Goal: Task Accomplishment & Management: Manage account settings

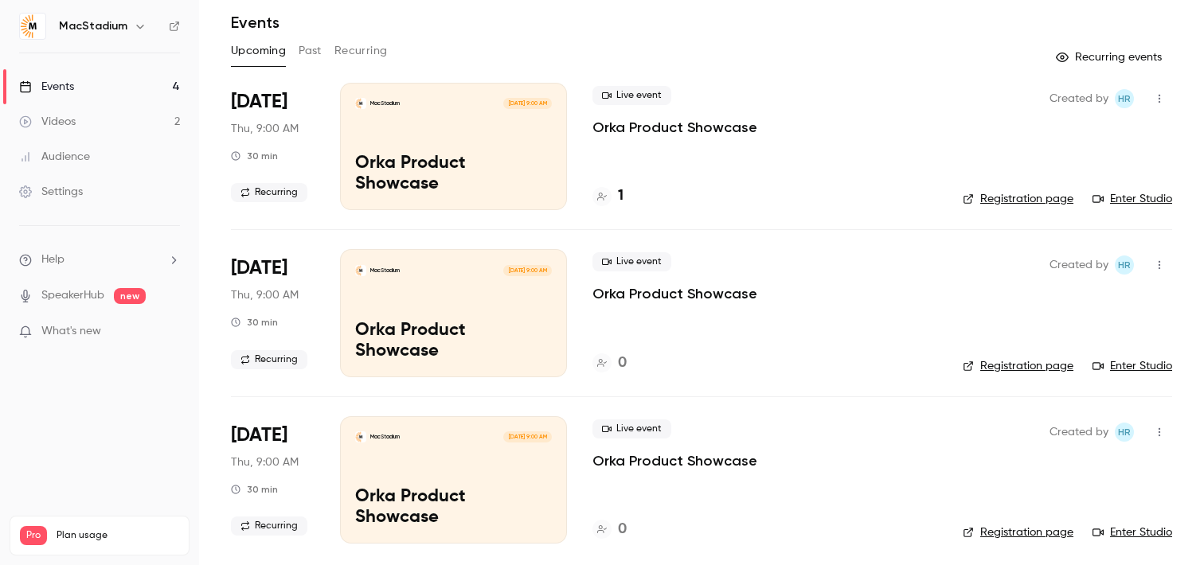
scroll to position [61, 0]
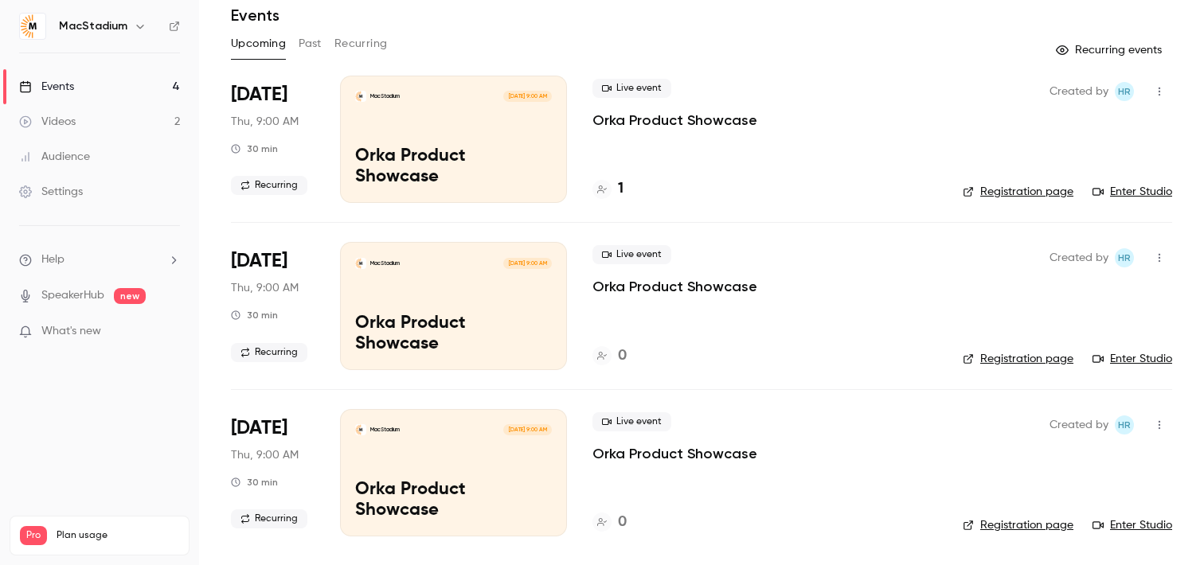
click at [1139, 191] on link "Enter Studio" at bounding box center [1133, 192] width 80 height 16
click at [1136, 354] on link "Enter Studio" at bounding box center [1133, 359] width 80 height 16
click at [1121, 193] on link "Enter Studio" at bounding box center [1133, 192] width 80 height 16
click at [68, 119] on div "Videos" at bounding box center [47, 122] width 57 height 16
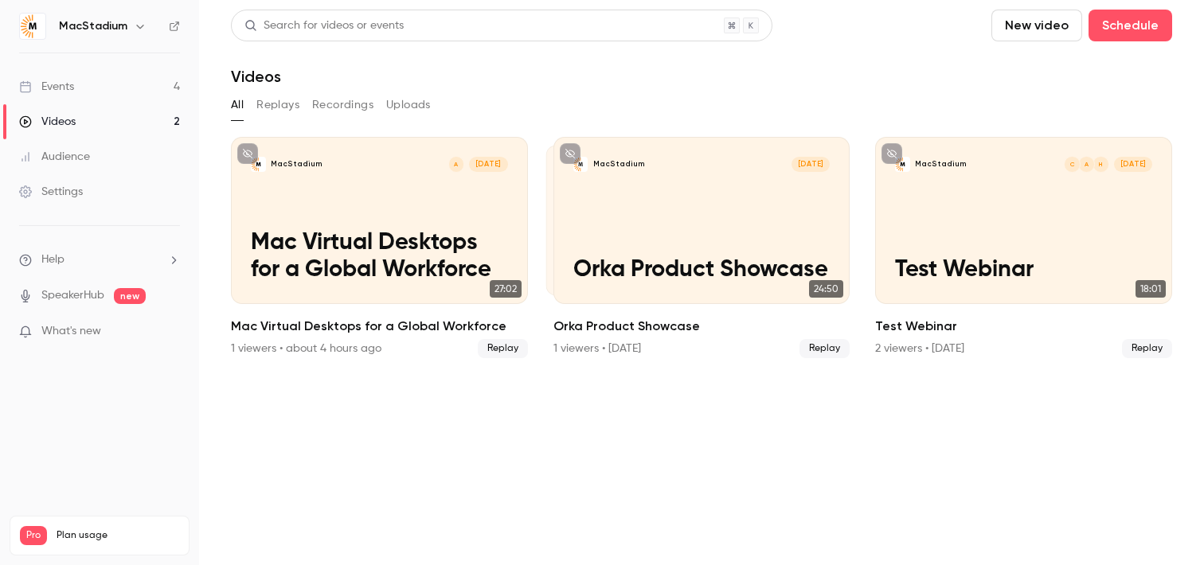
click at [339, 102] on button "Recordings" at bounding box center [342, 104] width 61 height 25
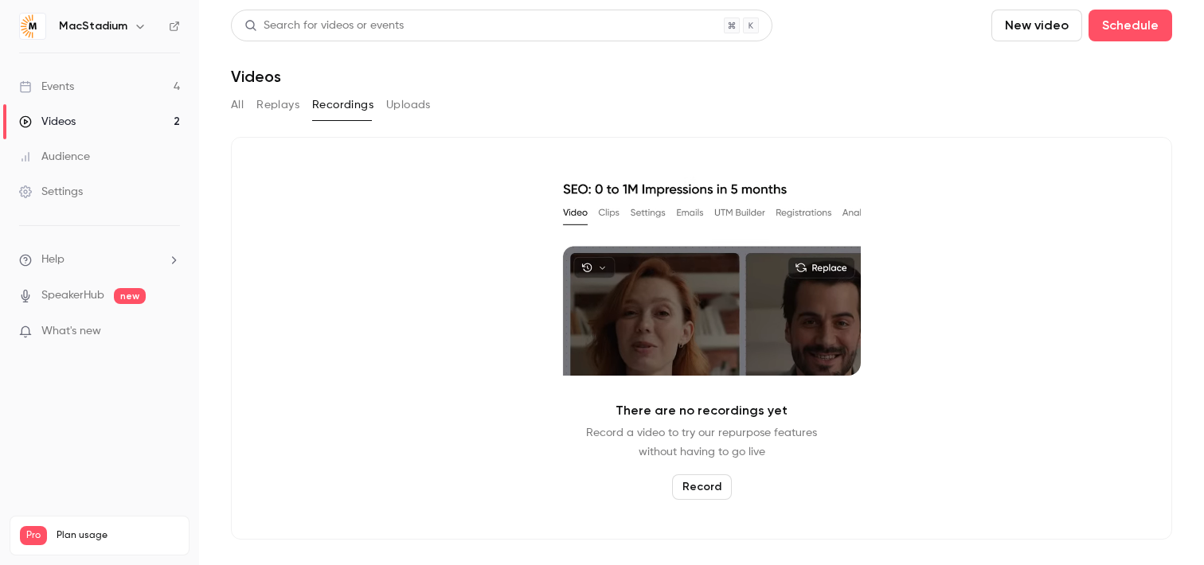
click at [268, 104] on button "Replays" at bounding box center [277, 104] width 43 height 25
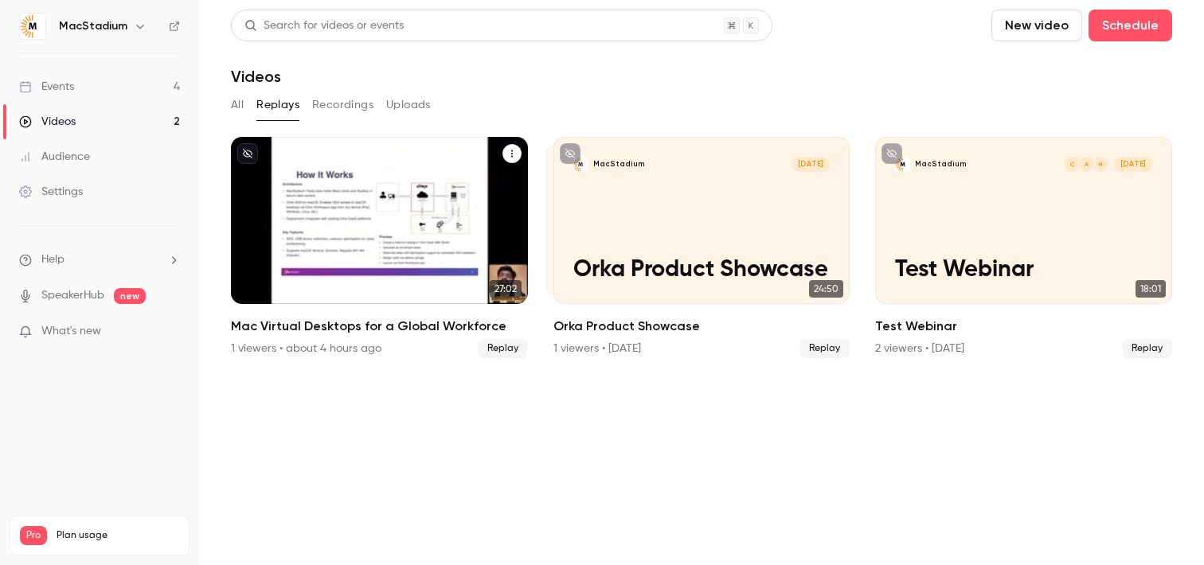
click at [511, 152] on icon "Mac Virtual Desktops for a Global Workforce" at bounding box center [512, 154] width 10 height 10
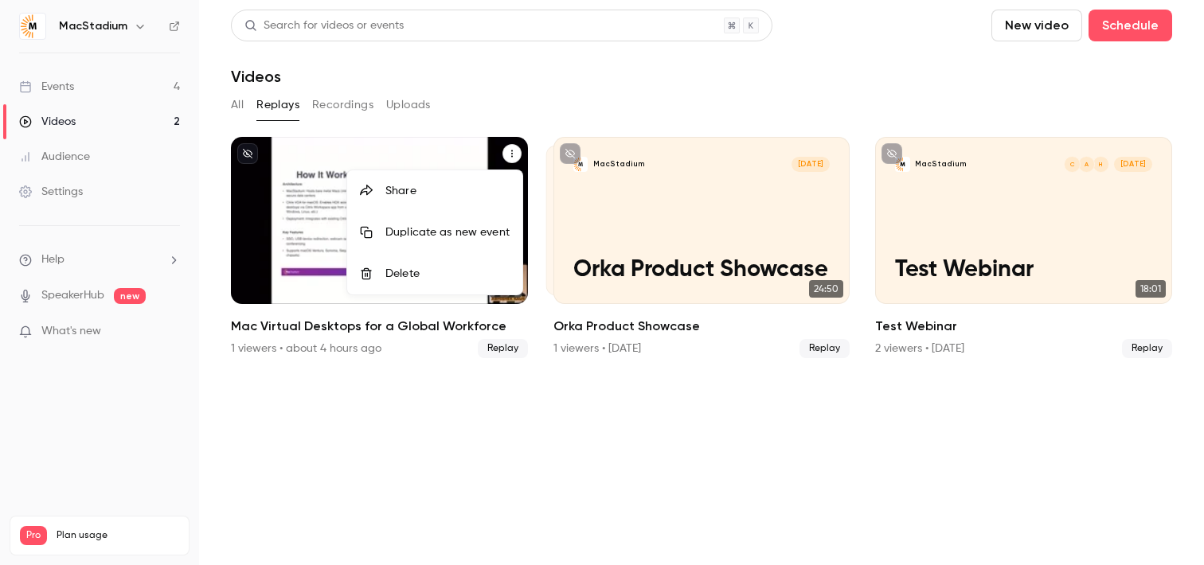
click at [415, 188] on div "Share" at bounding box center [447, 191] width 124 height 16
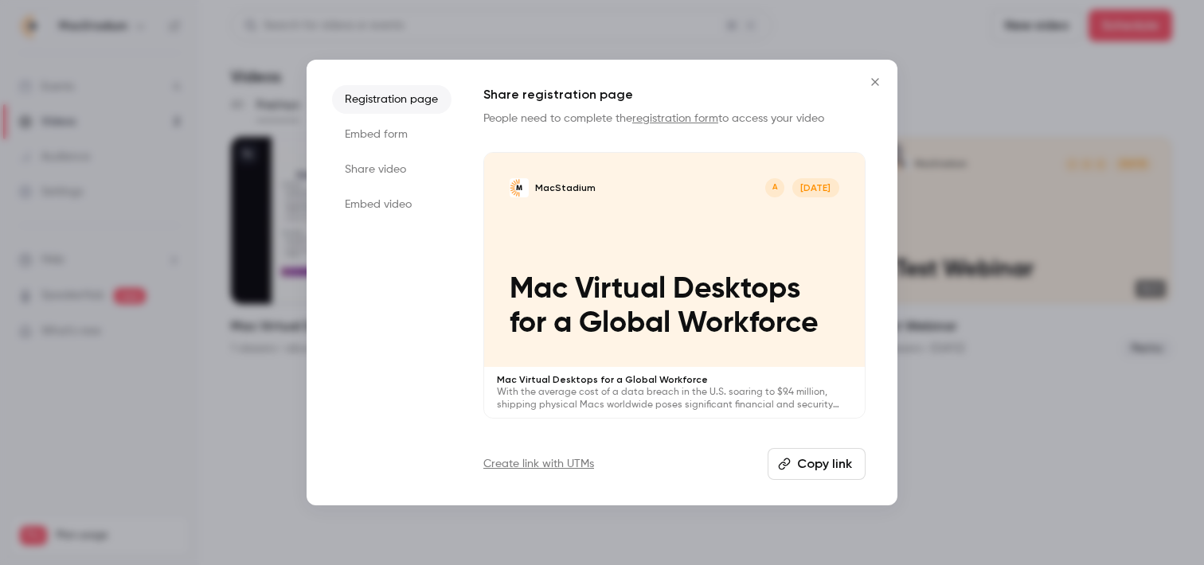
click at [383, 175] on li "Share video" at bounding box center [391, 169] width 119 height 29
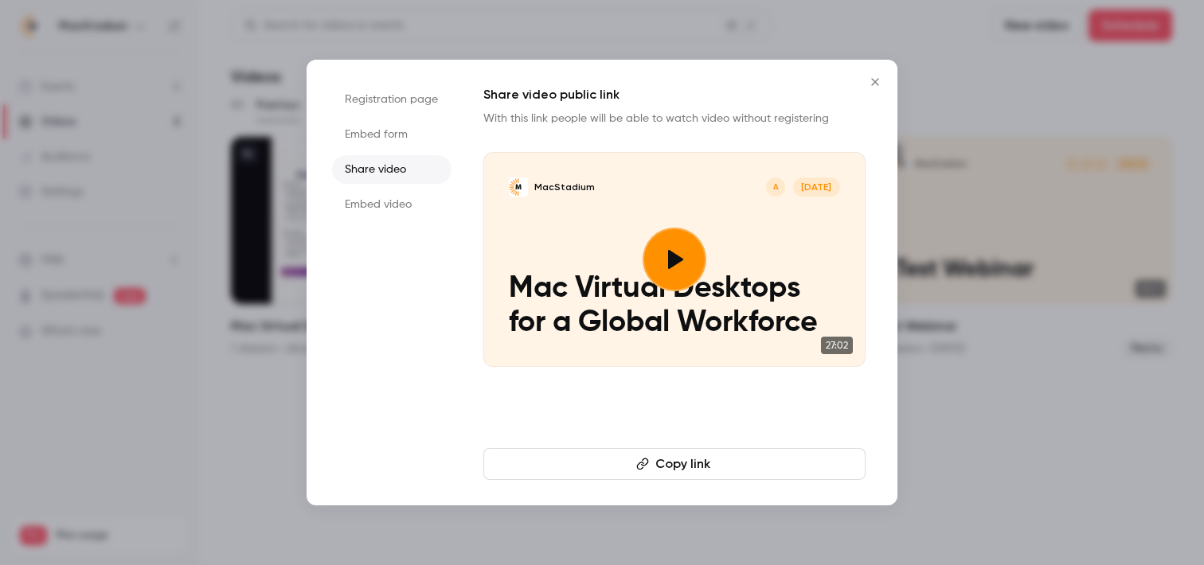
click at [679, 466] on button "Copy link" at bounding box center [674, 464] width 382 height 32
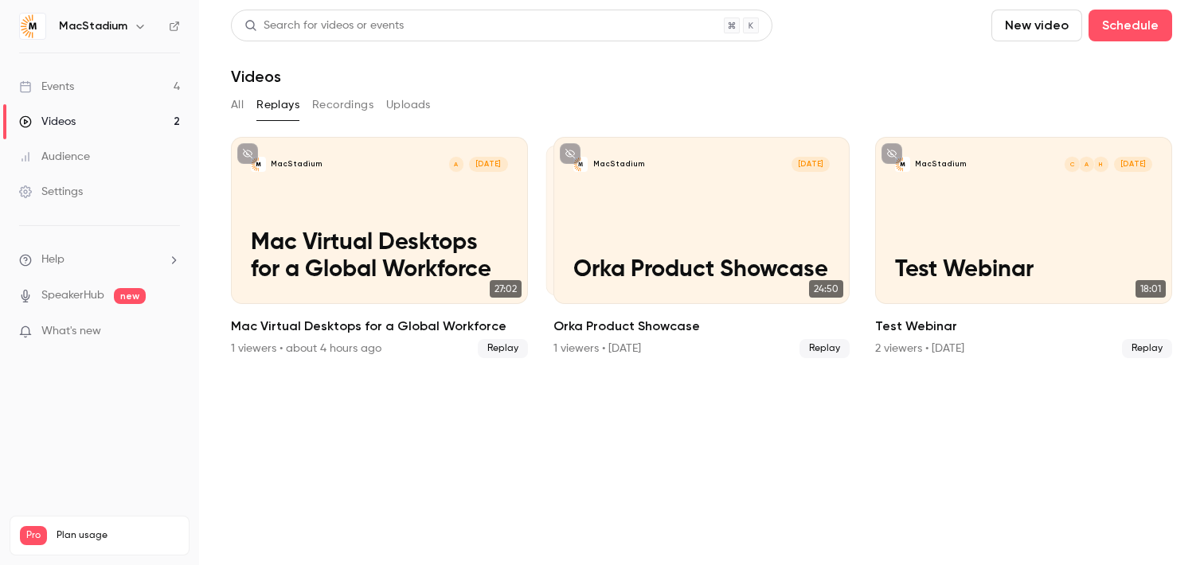
click at [585, 417] on section "Search for videos or events New video Schedule Videos All Replays Recordings Up…" at bounding box center [701, 283] width 941 height 546
click at [86, 92] on link "Events 4" at bounding box center [99, 86] width 199 height 35
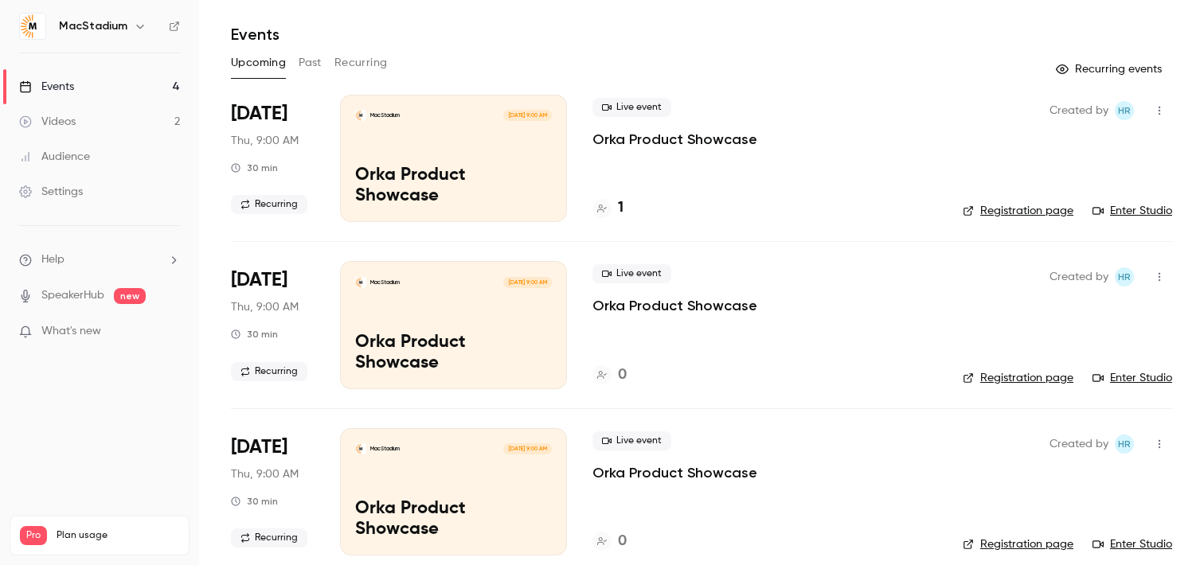
scroll to position [61, 0]
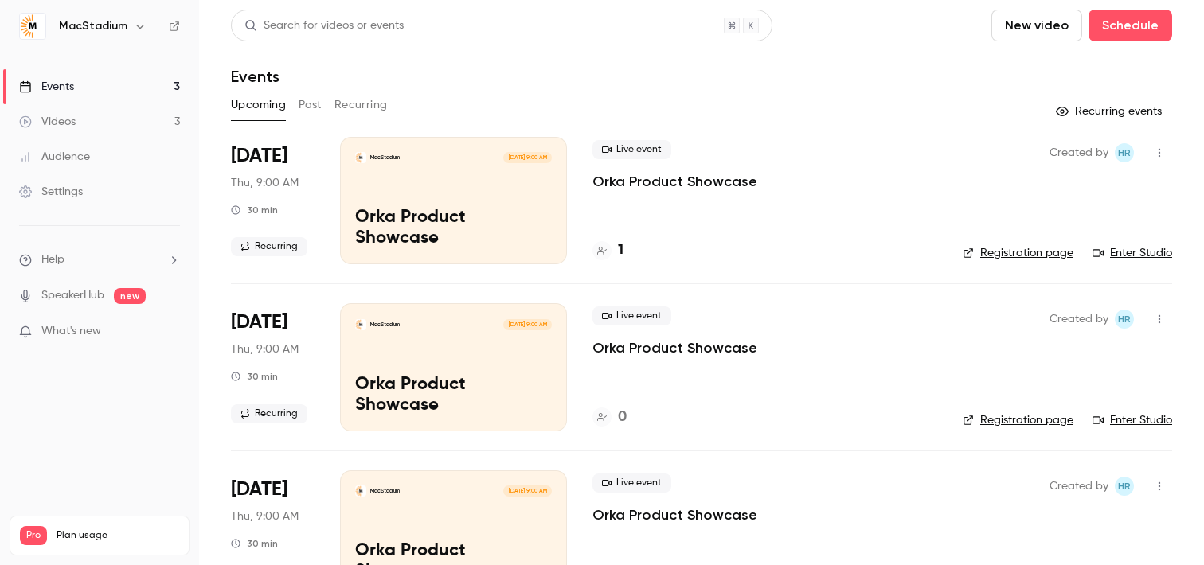
click at [1107, 115] on button "Recurring events" at bounding box center [1110, 111] width 123 height 25
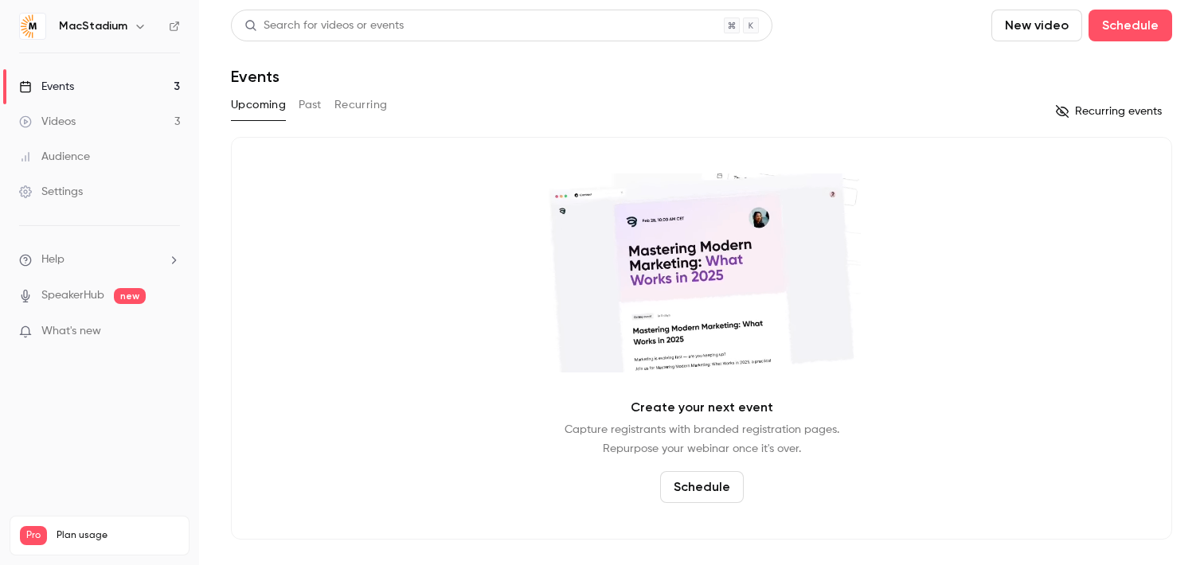
click at [1107, 115] on button "Recurring events" at bounding box center [1110, 111] width 123 height 25
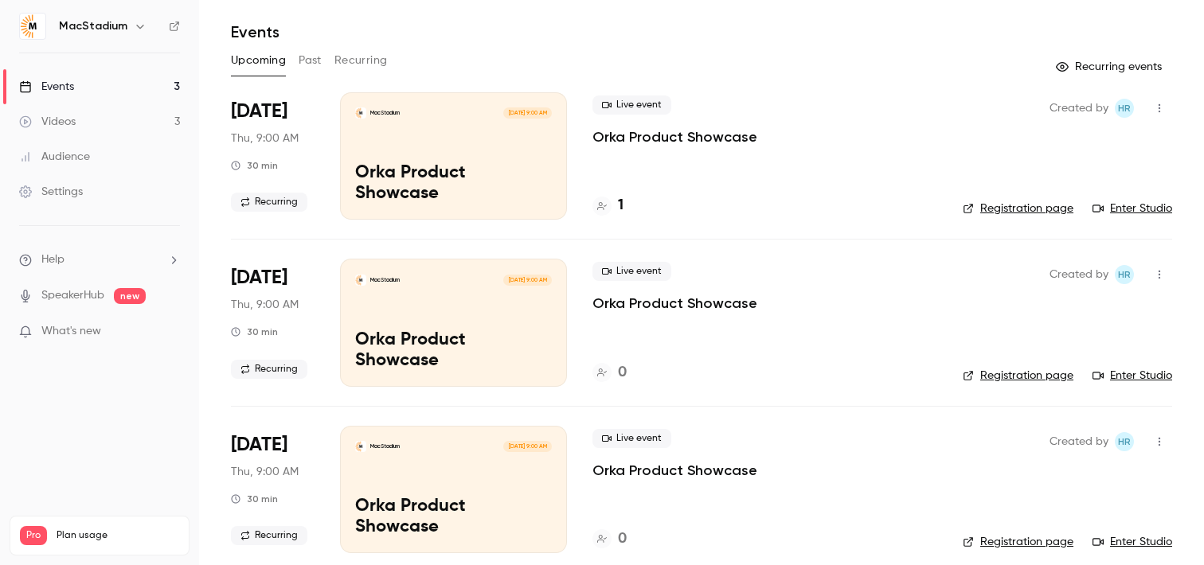
scroll to position [61, 0]
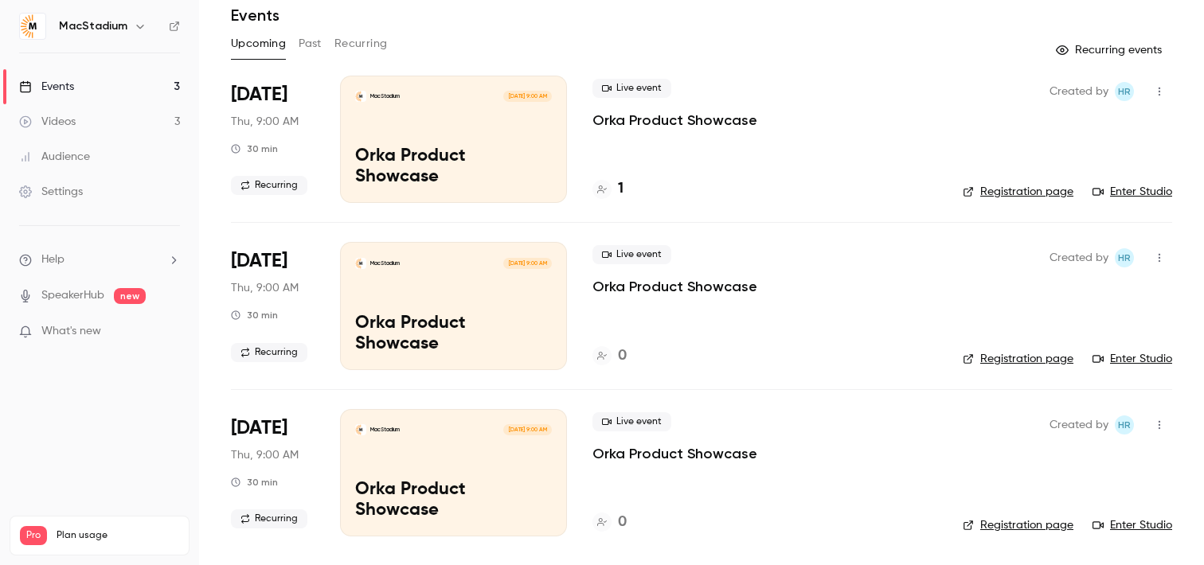
click at [632, 457] on p "Orka Product Showcase" at bounding box center [675, 453] width 165 height 19
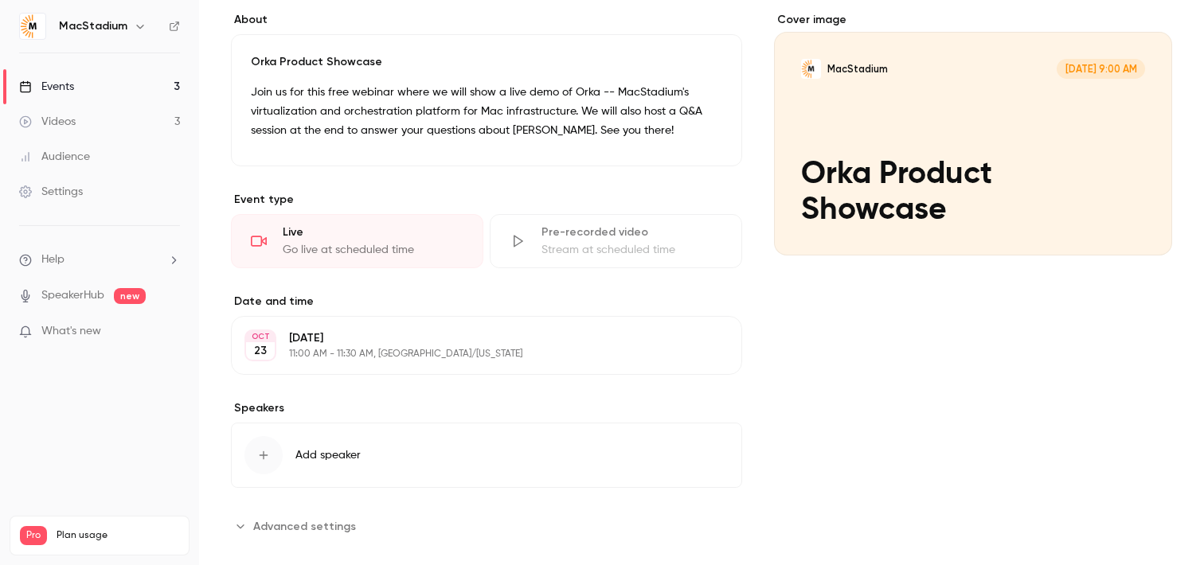
scroll to position [145, 0]
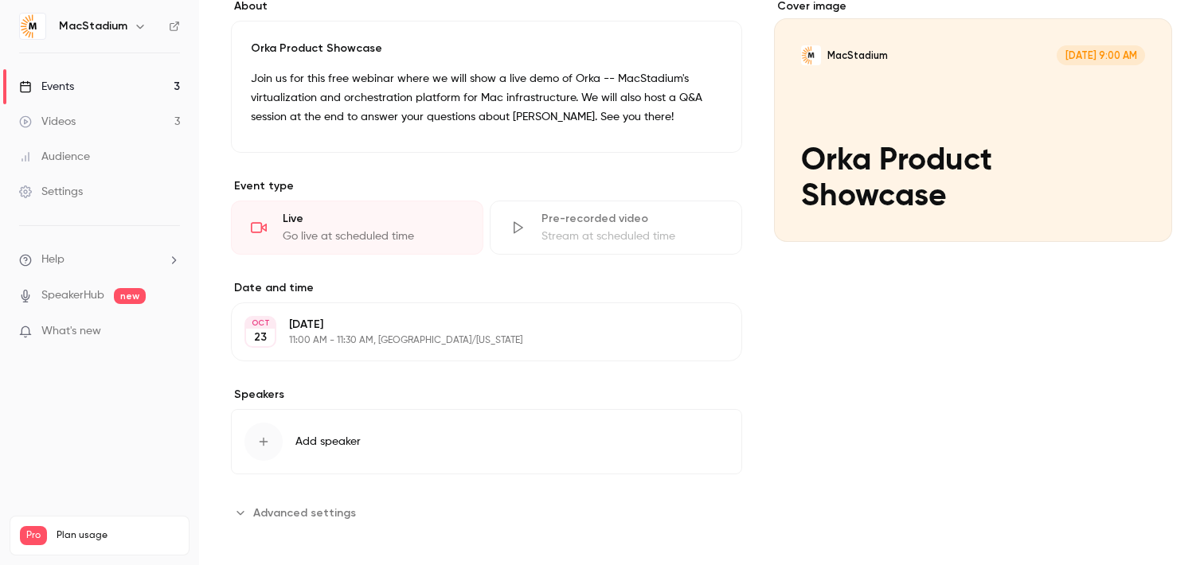
click at [684, 333] on icon "button" at bounding box center [684, 332] width 13 height 13
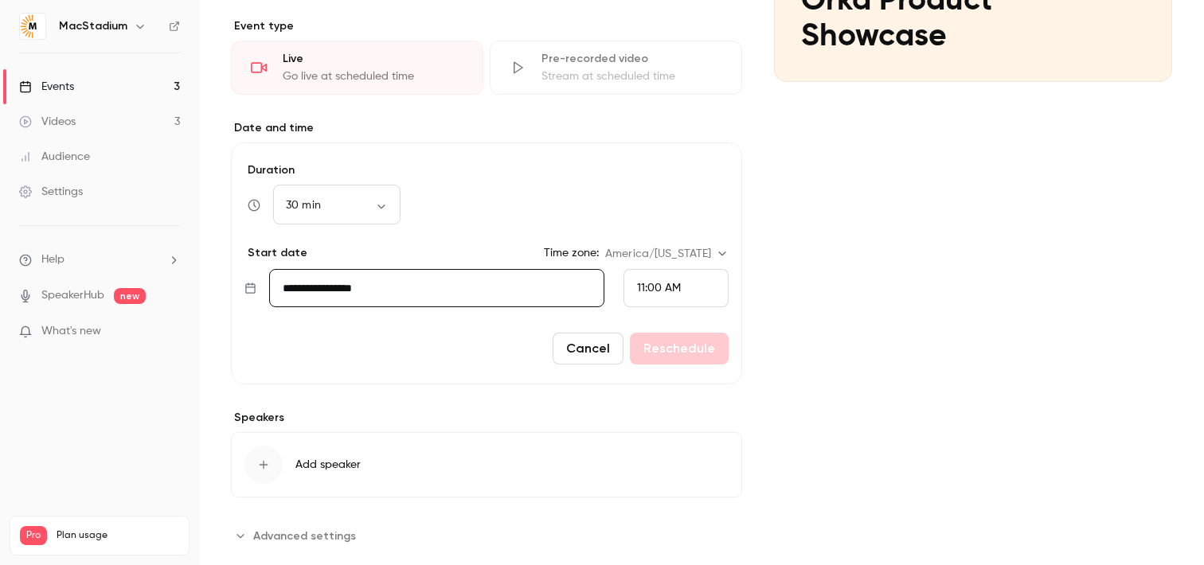
click at [605, 362] on button "Cancel" at bounding box center [588, 349] width 71 height 32
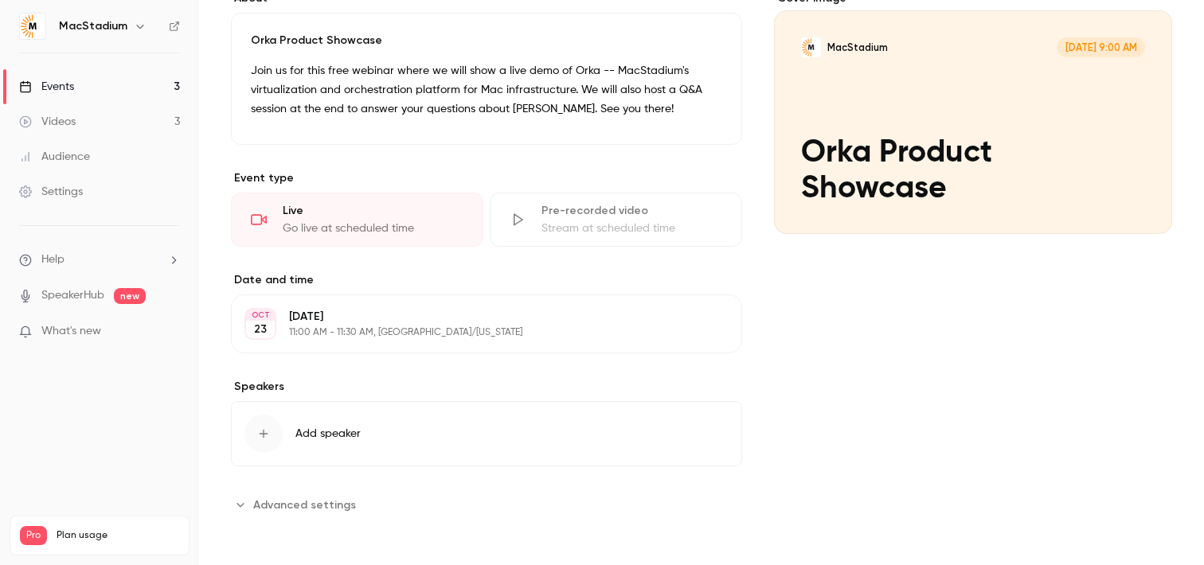
scroll to position [0, 0]
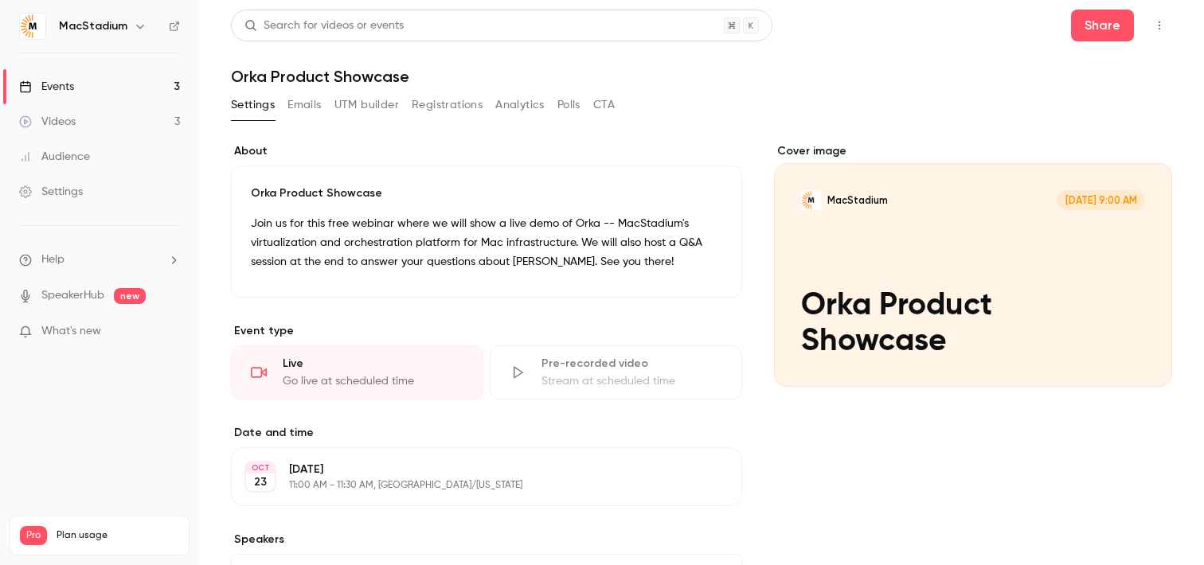
click at [81, 89] on link "Events 3" at bounding box center [99, 86] width 199 height 35
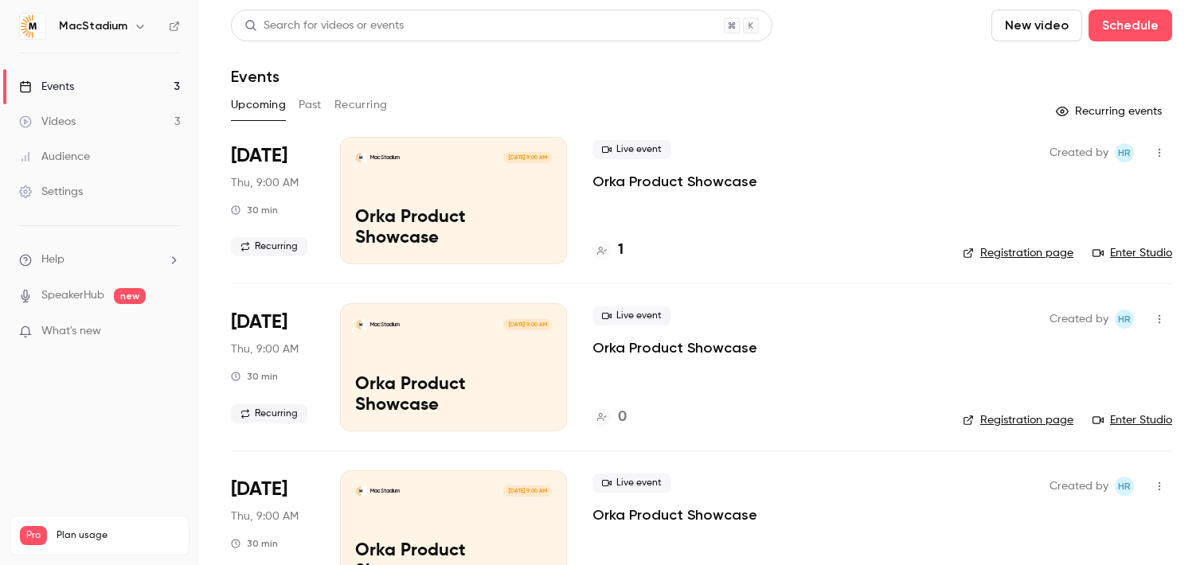
click at [1133, 50] on header "Search for videos or events New video Schedule Events" at bounding box center [701, 48] width 941 height 76
click at [1132, 30] on button "Schedule" at bounding box center [1131, 26] width 84 height 32
click at [1074, 112] on span "Recurring event" at bounding box center [1080, 111] width 84 height 17
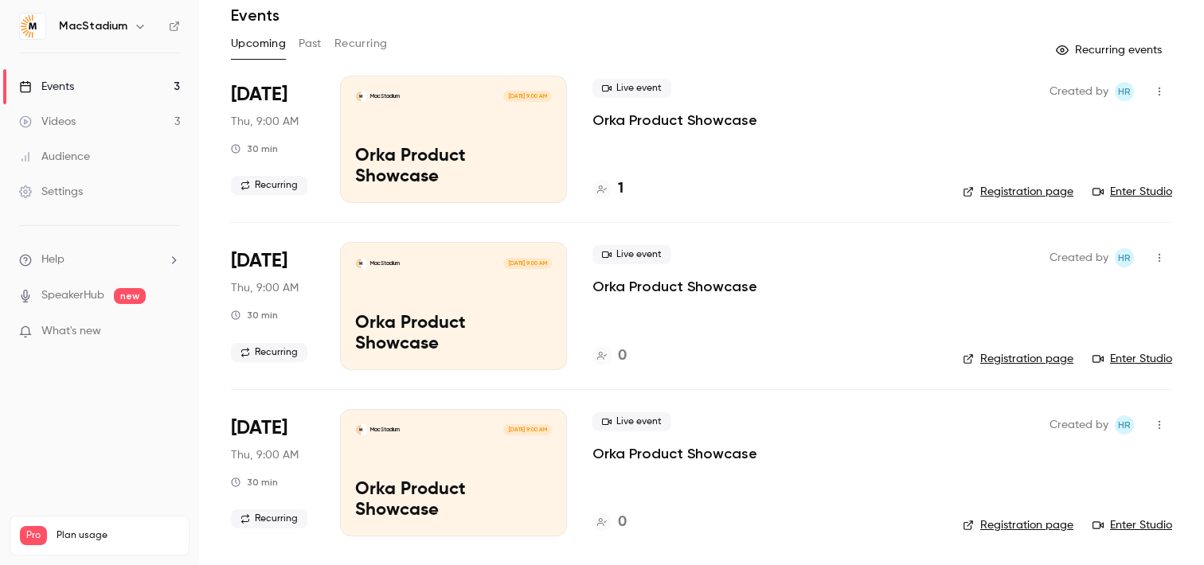
click at [313, 50] on button "Past" at bounding box center [310, 43] width 23 height 25
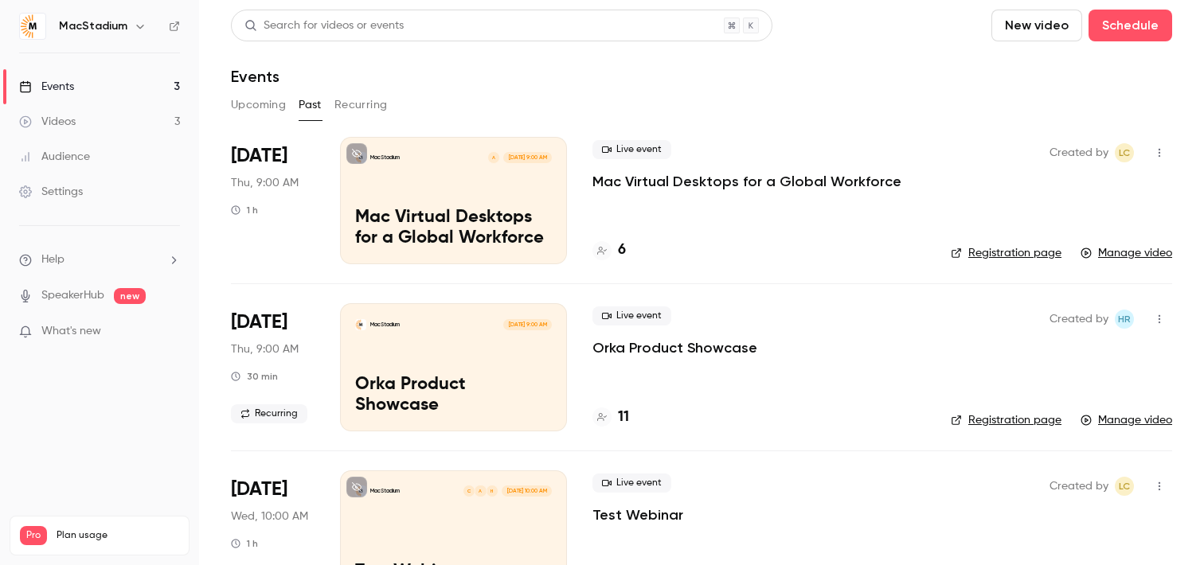
click at [810, 178] on p "Mac Virtual Desktops for a Global Workforce" at bounding box center [747, 181] width 309 height 19
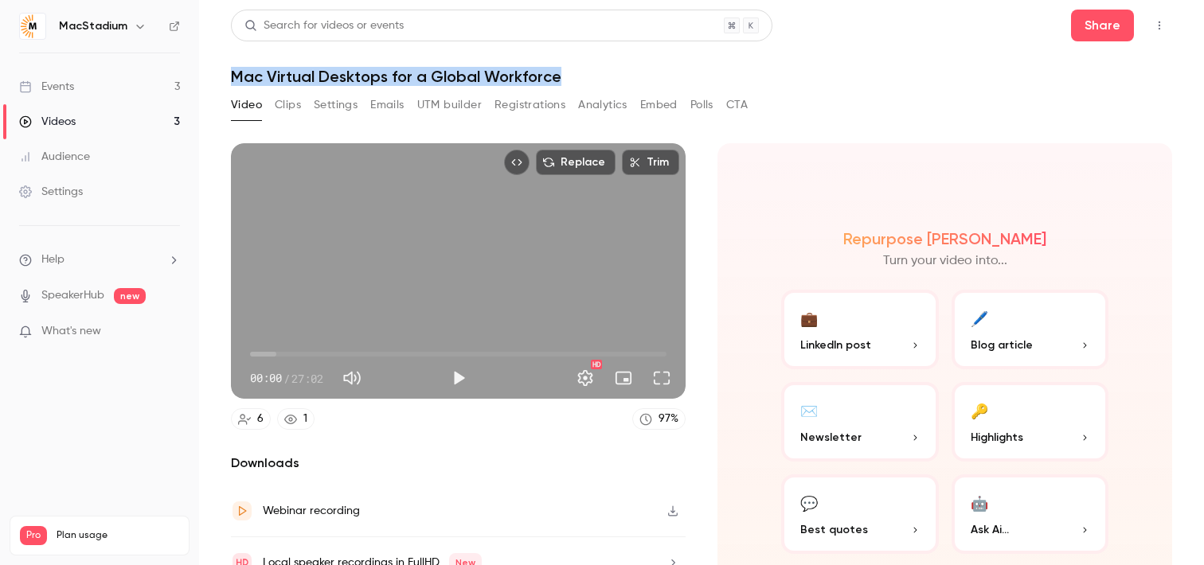
drag, startPoint x: 567, startPoint y: 71, endPoint x: 234, endPoint y: 78, distance: 333.0
click at [233, 77] on h1 "Mac Virtual Desktops for a Global Workforce" at bounding box center [701, 76] width 941 height 19
copy h1 "Mac Virtual Desktops for a Global Workforce"
click at [330, 108] on button "Settings" at bounding box center [336, 104] width 44 height 25
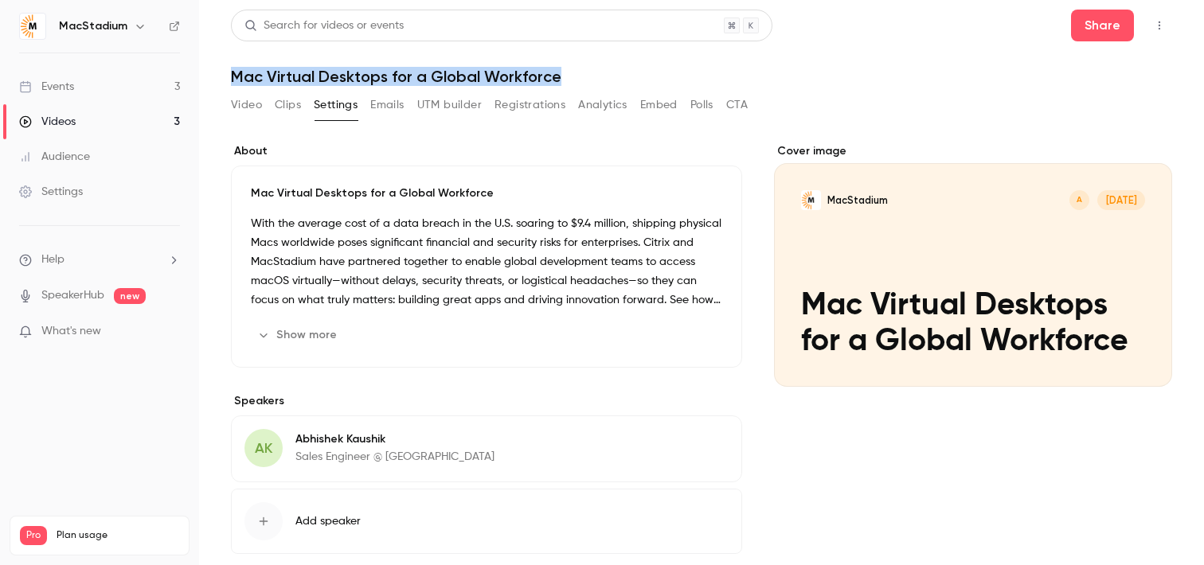
click at [286, 334] on button "Show more" at bounding box center [299, 335] width 96 height 25
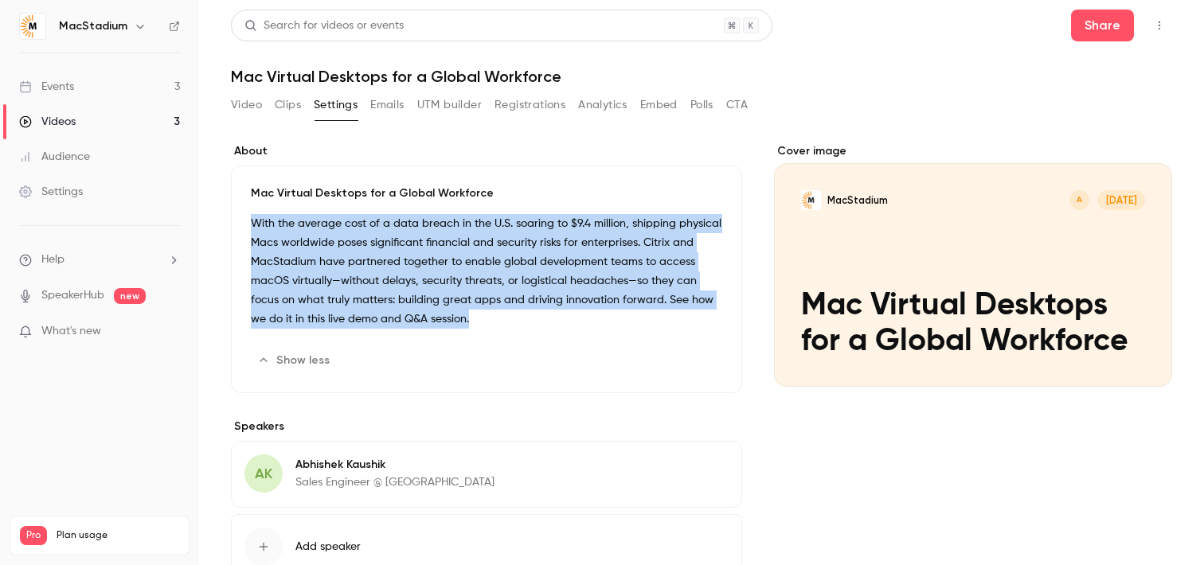
drag, startPoint x: 435, startPoint y: 319, endPoint x: 252, endPoint y: 228, distance: 204.8
click at [252, 228] on p "With the average cost of a data breach in the U.S. soaring to $9.4 million, shi…" at bounding box center [487, 271] width 472 height 115
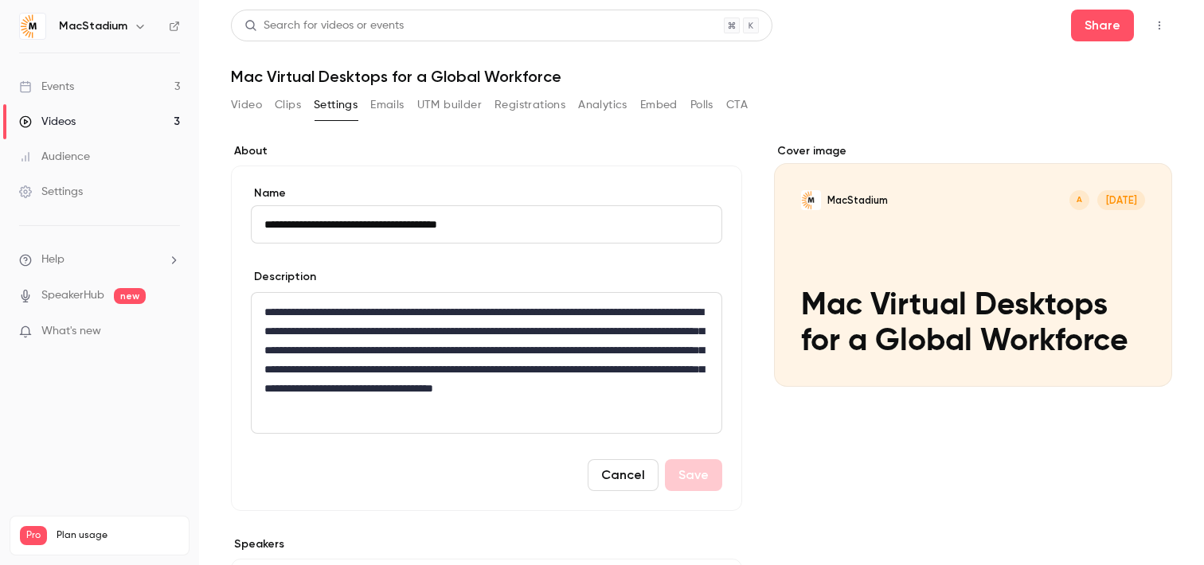
click at [293, 336] on p "**********" at bounding box center [486, 360] width 444 height 115
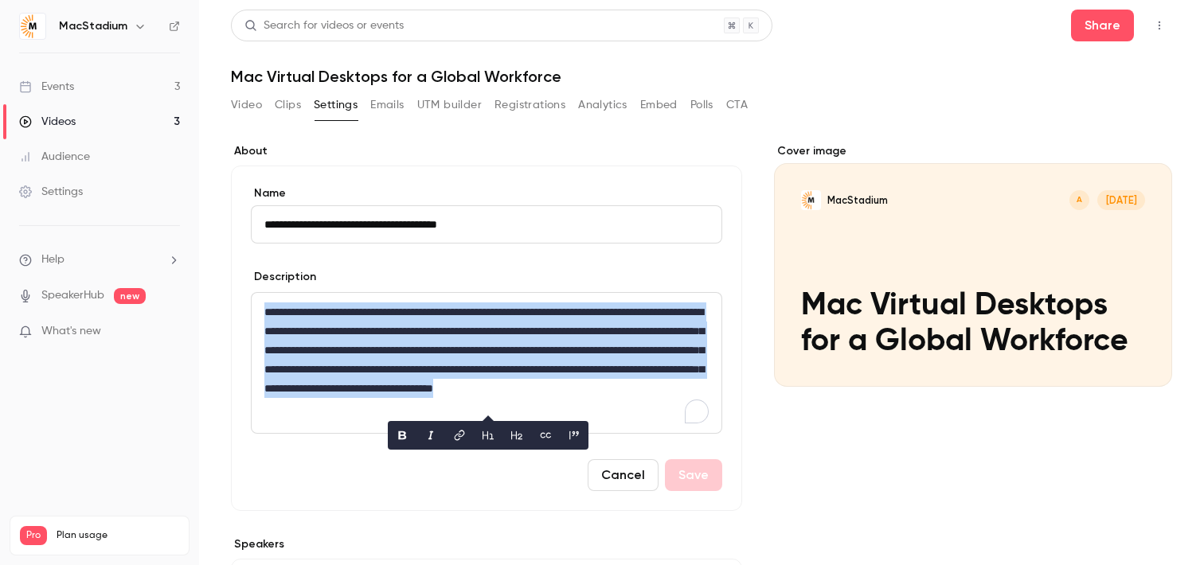
copy p "**********"
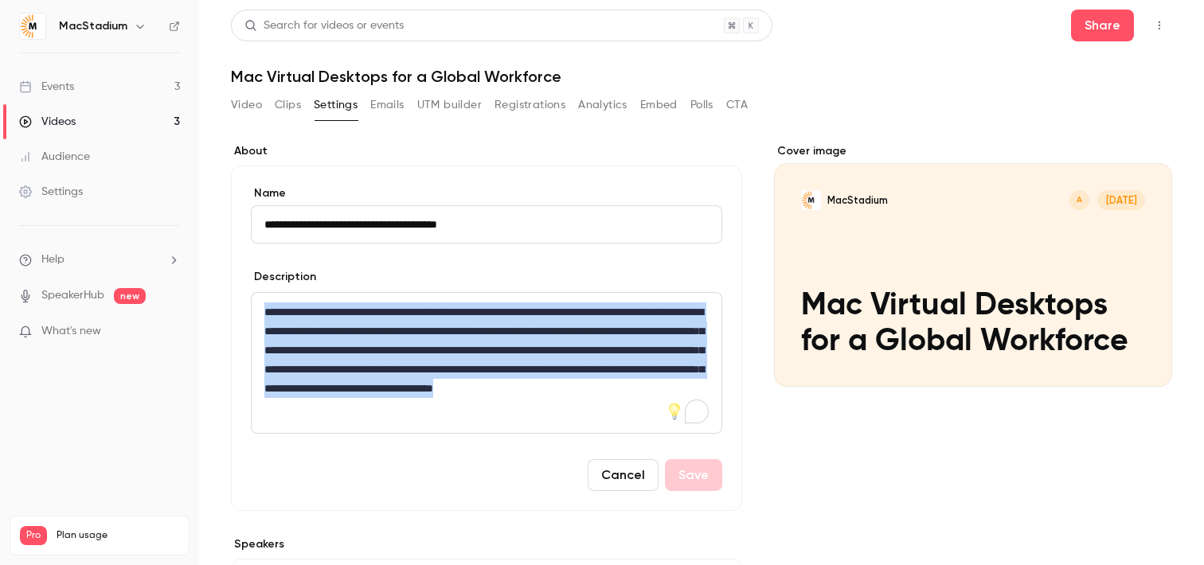
click at [620, 471] on button "Cancel" at bounding box center [623, 476] width 71 height 32
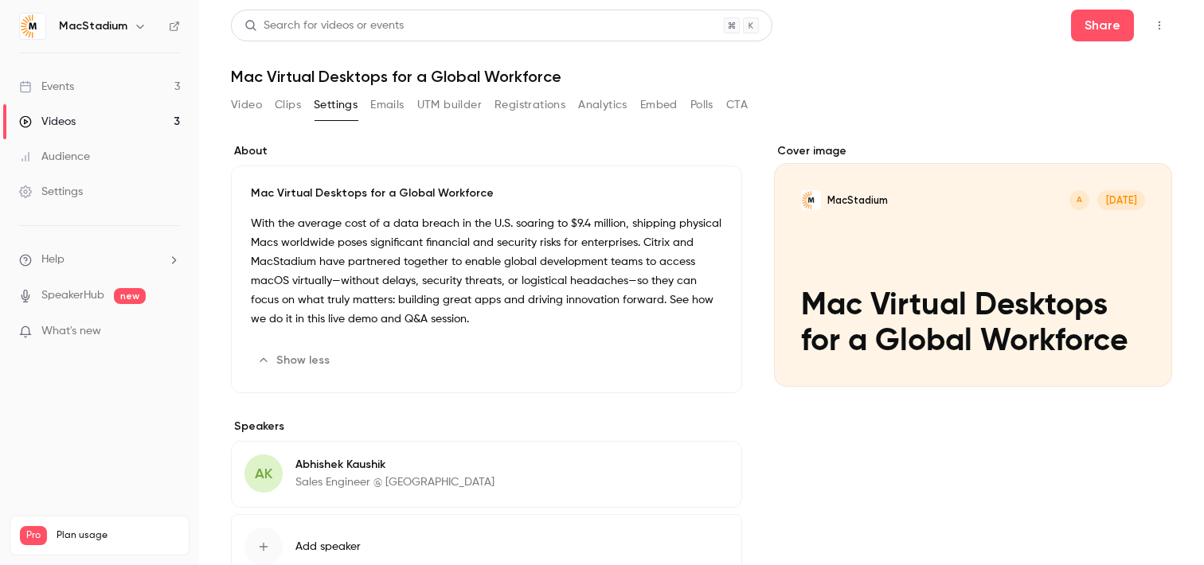
click at [92, 83] on link "Events 3" at bounding box center [99, 86] width 199 height 35
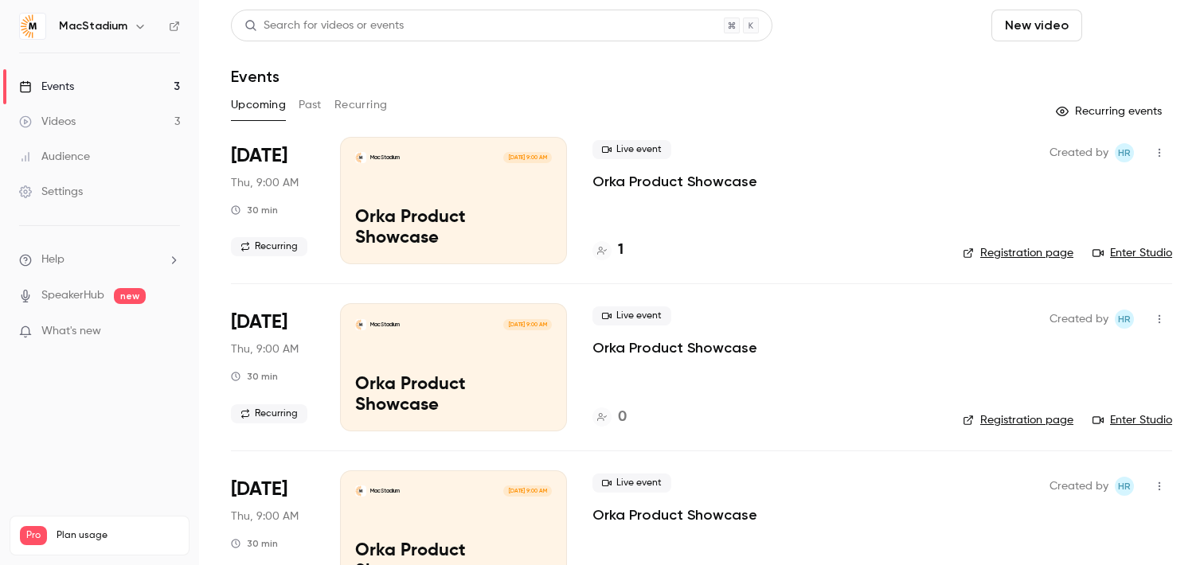
click at [1144, 31] on button "Schedule" at bounding box center [1131, 26] width 84 height 32
click at [1073, 115] on span "Recurring event" at bounding box center [1080, 111] width 84 height 17
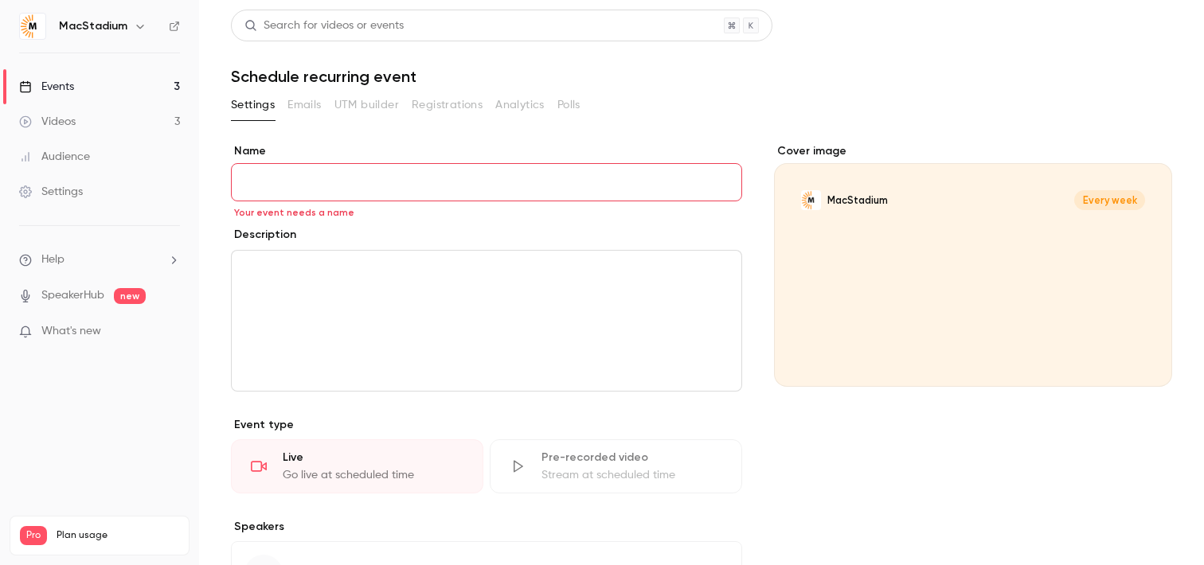
paste input "**********"
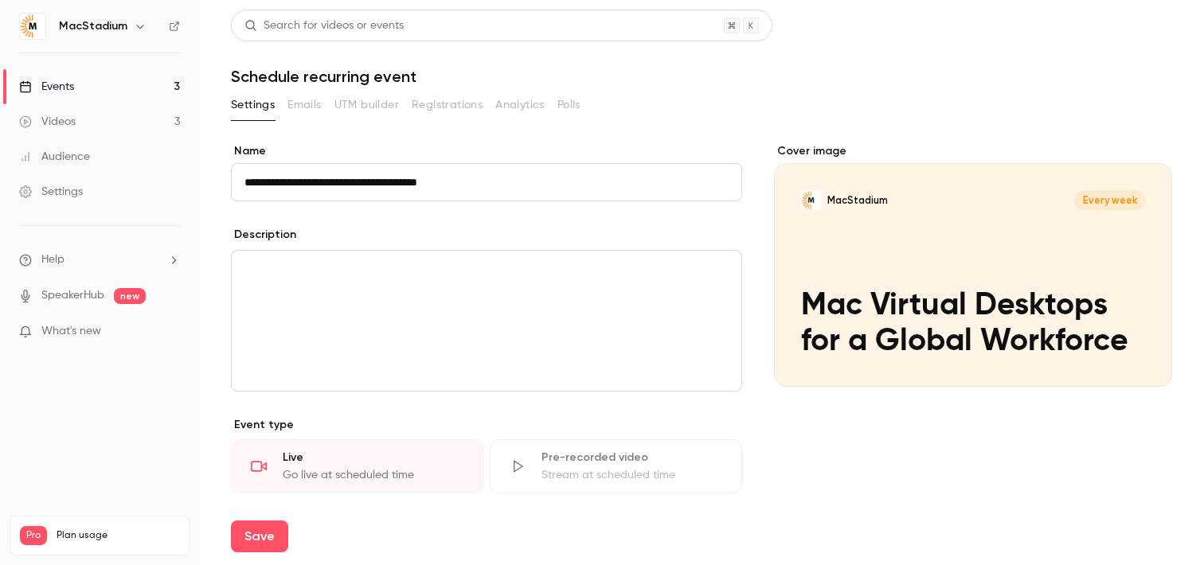
type input "**********"
click at [434, 324] on div "editor" at bounding box center [487, 321] width 510 height 140
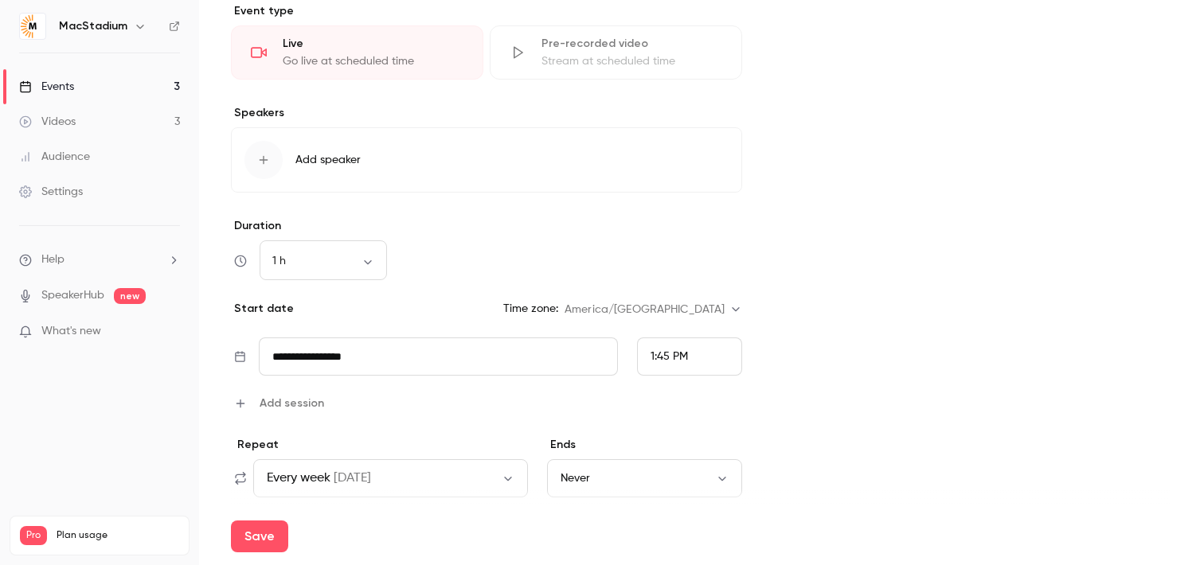
scroll to position [416, 0]
click at [370, 265] on body "**********" at bounding box center [602, 282] width 1204 height 565
click at [325, 373] on li "45 min" at bounding box center [323, 385] width 127 height 41
type input "**"
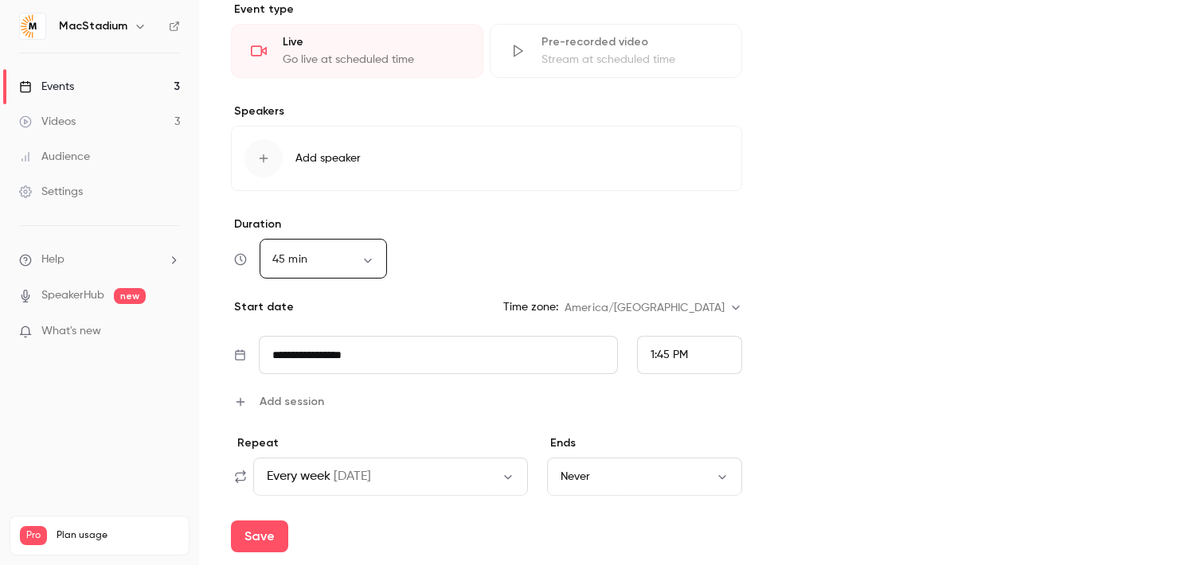
click at [407, 323] on div "**********" at bounding box center [486, 277] width 511 height 1098
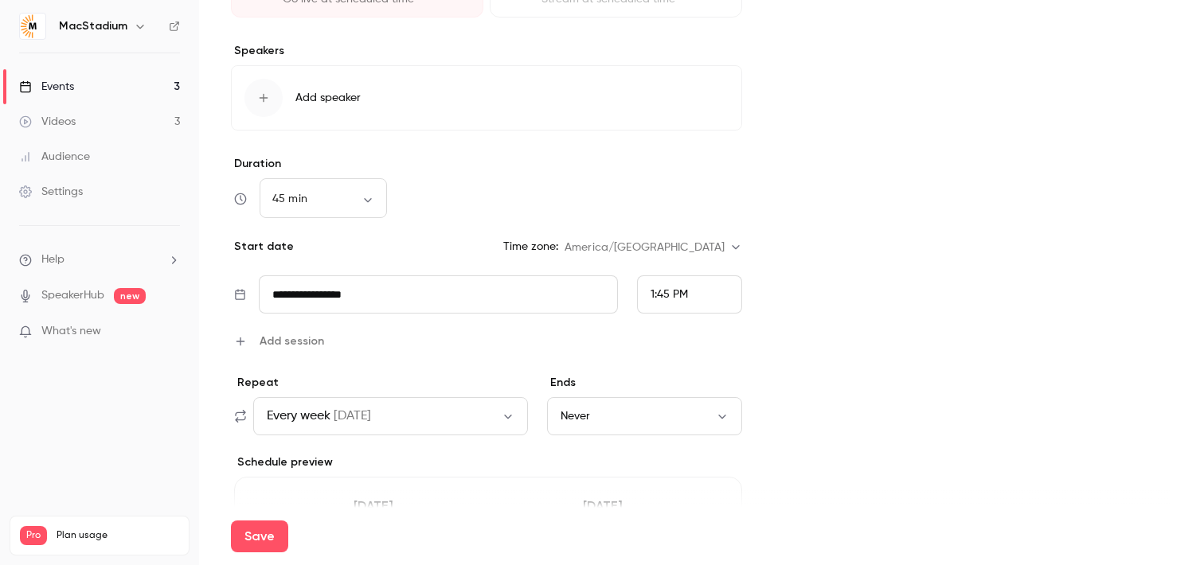
scroll to position [487, 0]
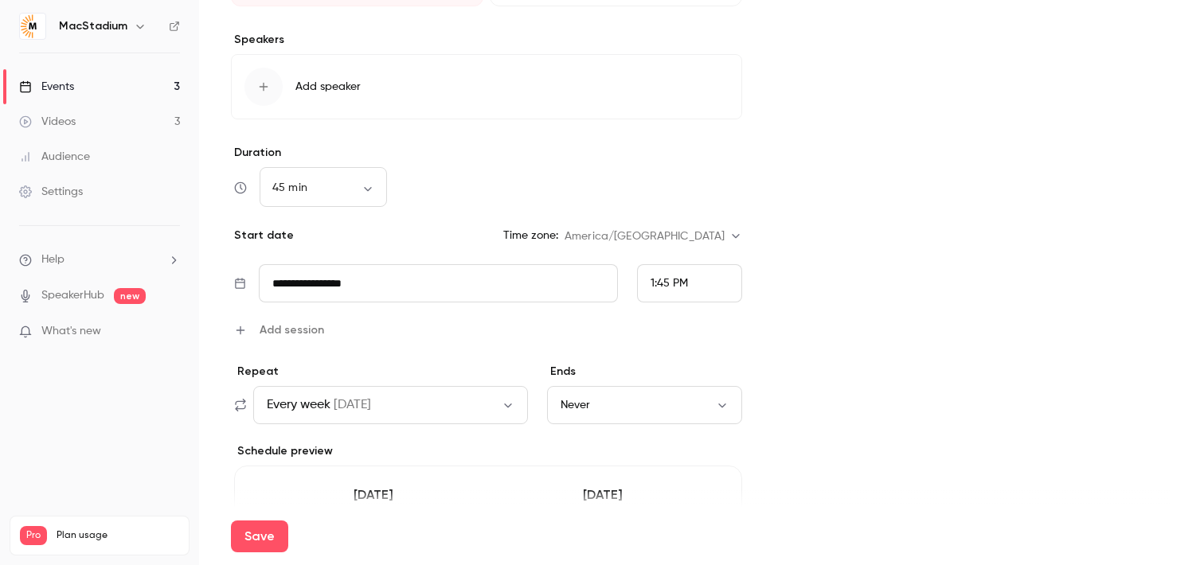
click at [357, 402] on span "on Thu" at bounding box center [352, 405] width 37 height 19
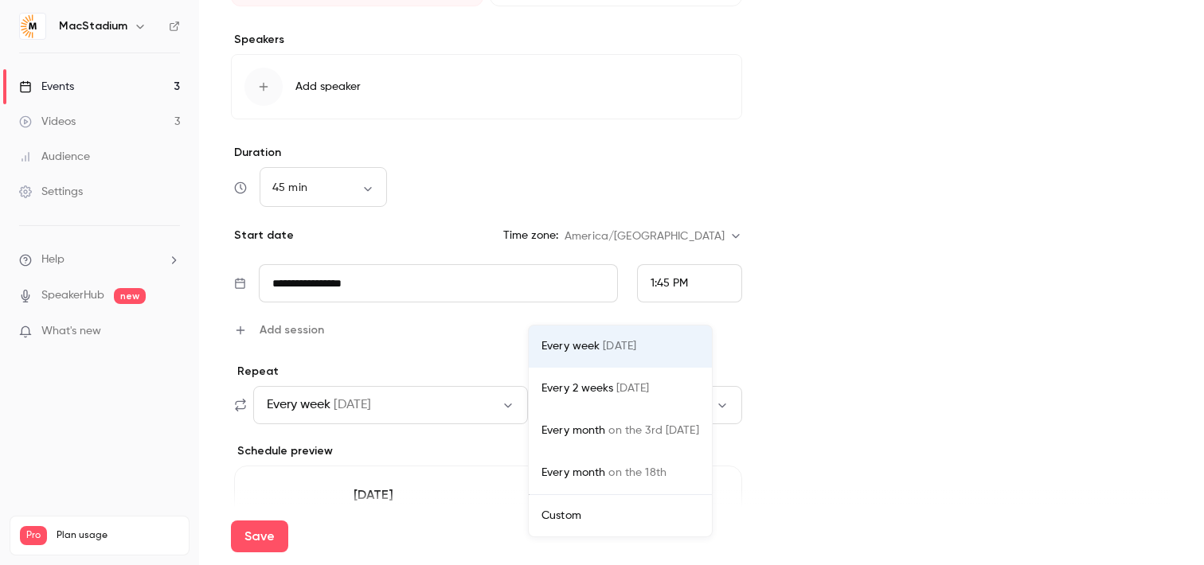
click at [616, 386] on span "on Thu" at bounding box center [632, 388] width 33 height 11
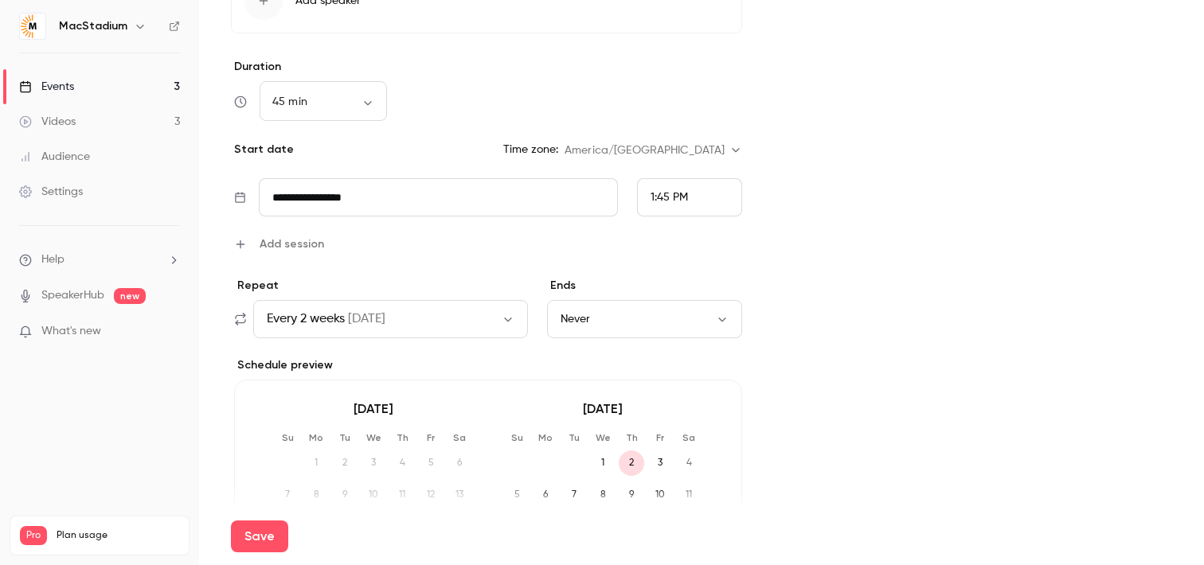
scroll to position [584, 0]
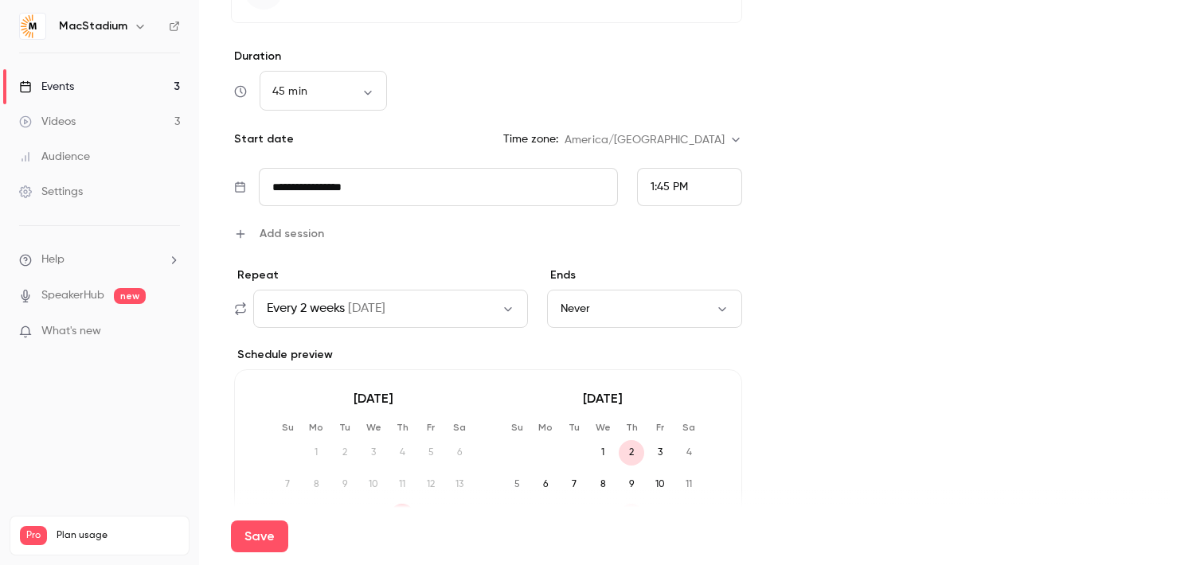
click at [711, 304] on button "Never" at bounding box center [645, 309] width 196 height 38
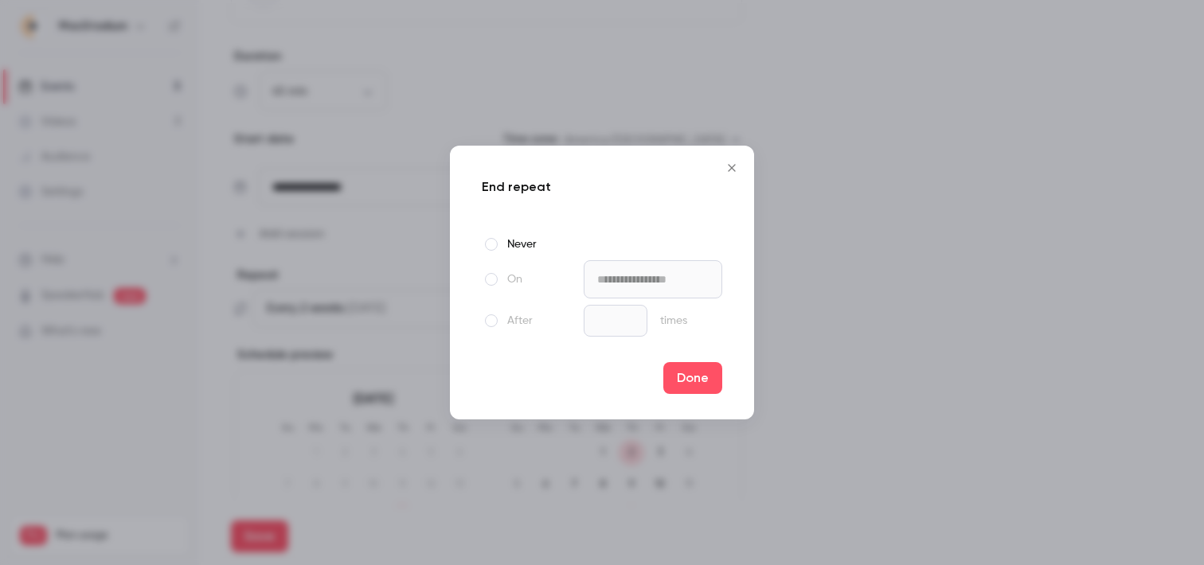
click at [491, 280] on span at bounding box center [491, 279] width 13 height 13
click at [678, 280] on input "**********" at bounding box center [653, 279] width 139 height 38
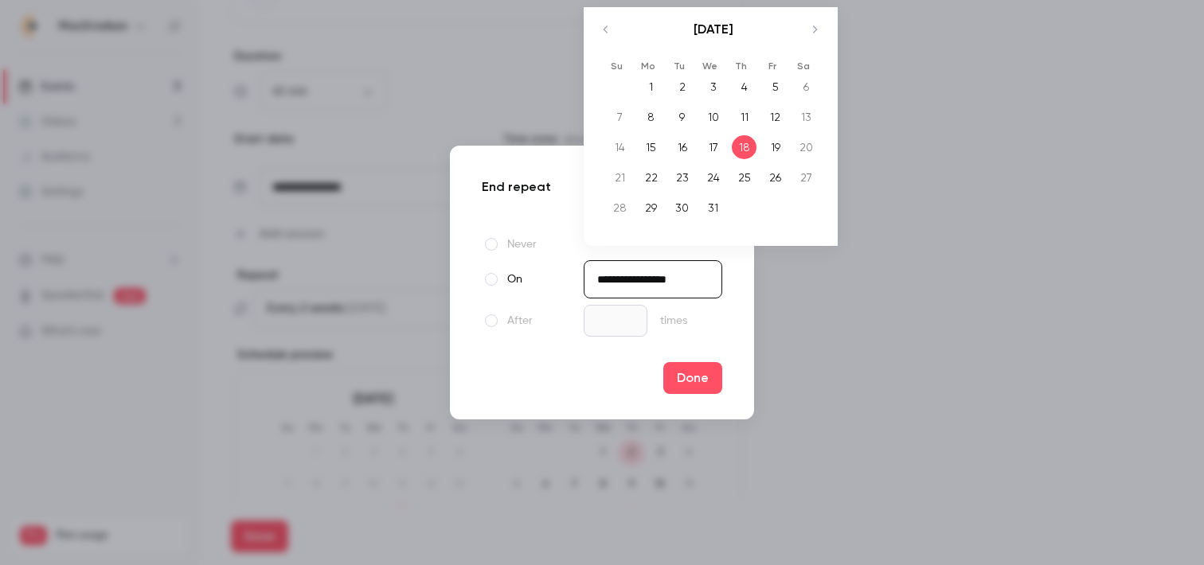
click at [714, 151] on div "17" at bounding box center [713, 147] width 25 height 24
type input "**********"
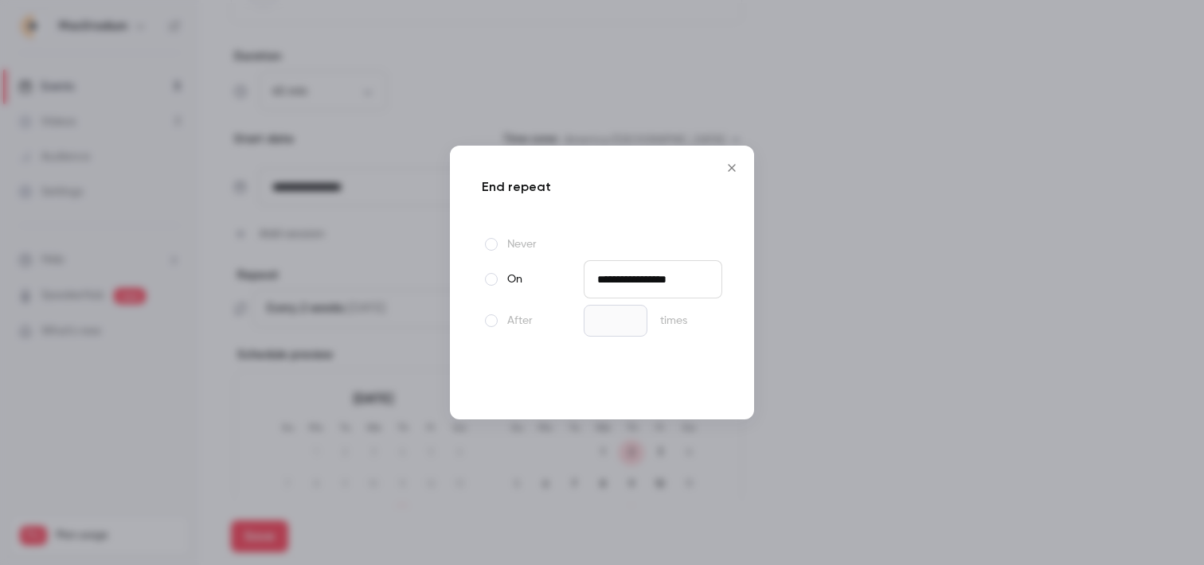
click at [701, 377] on button "Done" at bounding box center [692, 378] width 59 height 32
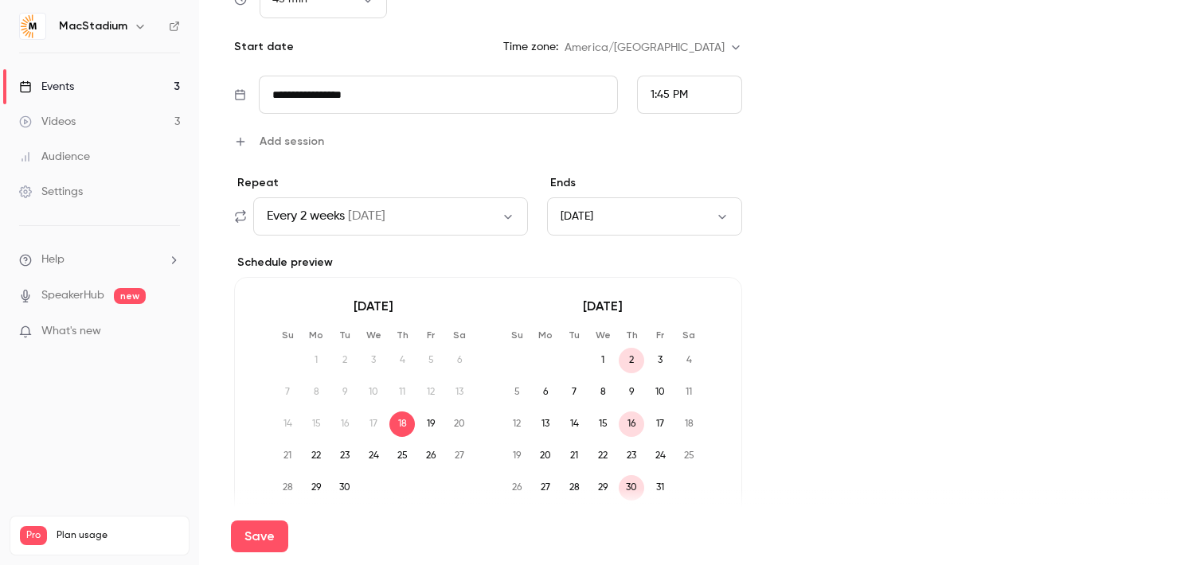
scroll to position [759, 0]
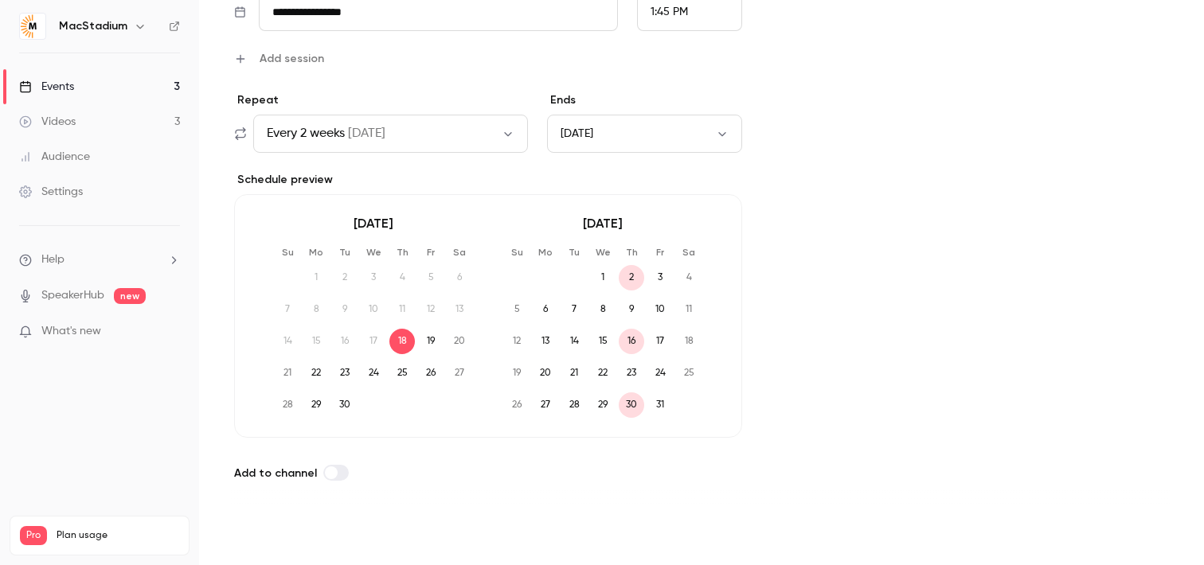
click at [255, 534] on button "Save" at bounding box center [259, 537] width 57 height 32
type input "**"
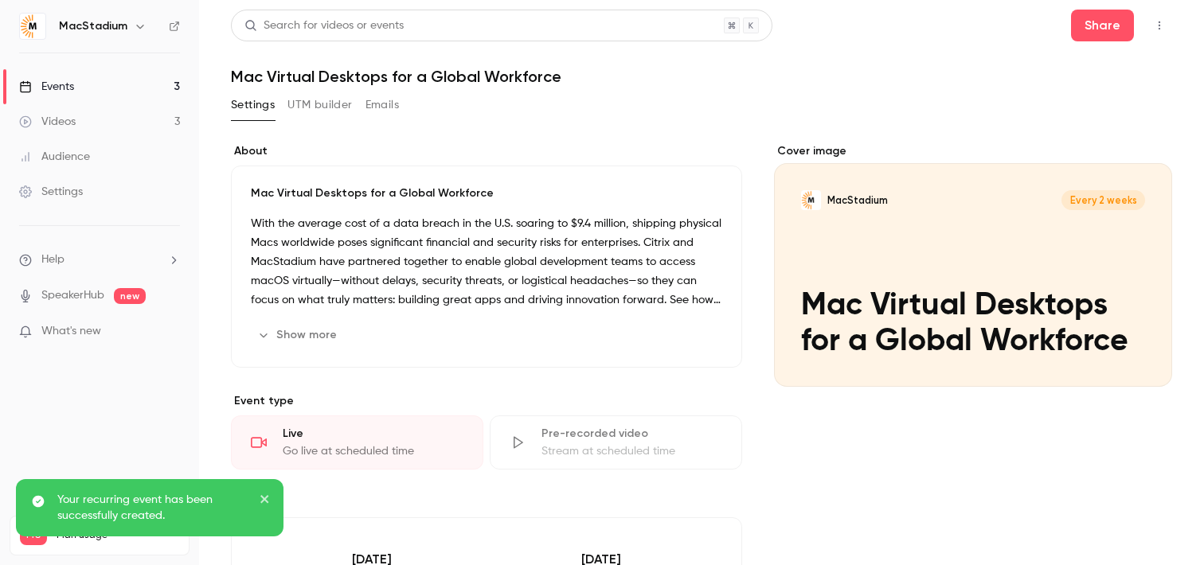
click at [112, 92] on link "Events 3" at bounding box center [99, 86] width 199 height 35
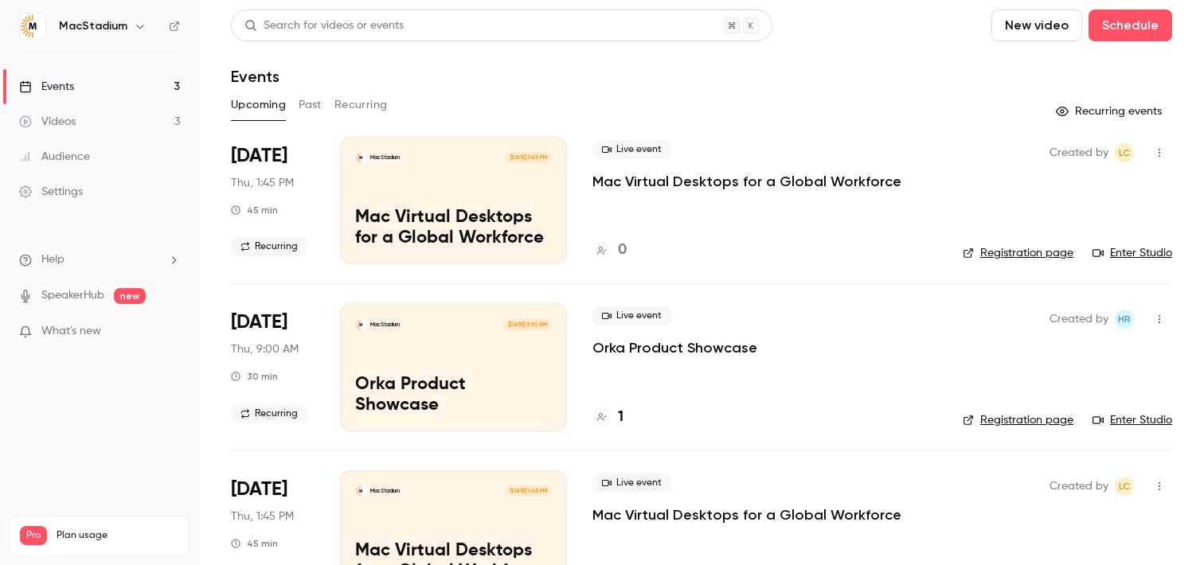
scroll to position [9, 0]
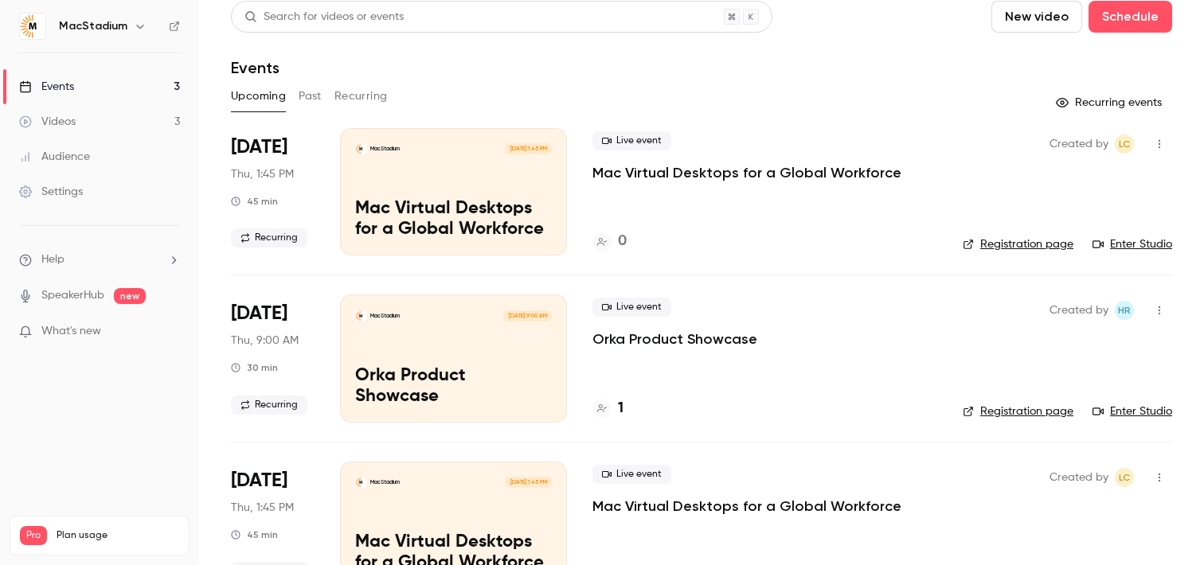
click at [1164, 147] on icon "button" at bounding box center [1159, 144] width 13 height 11
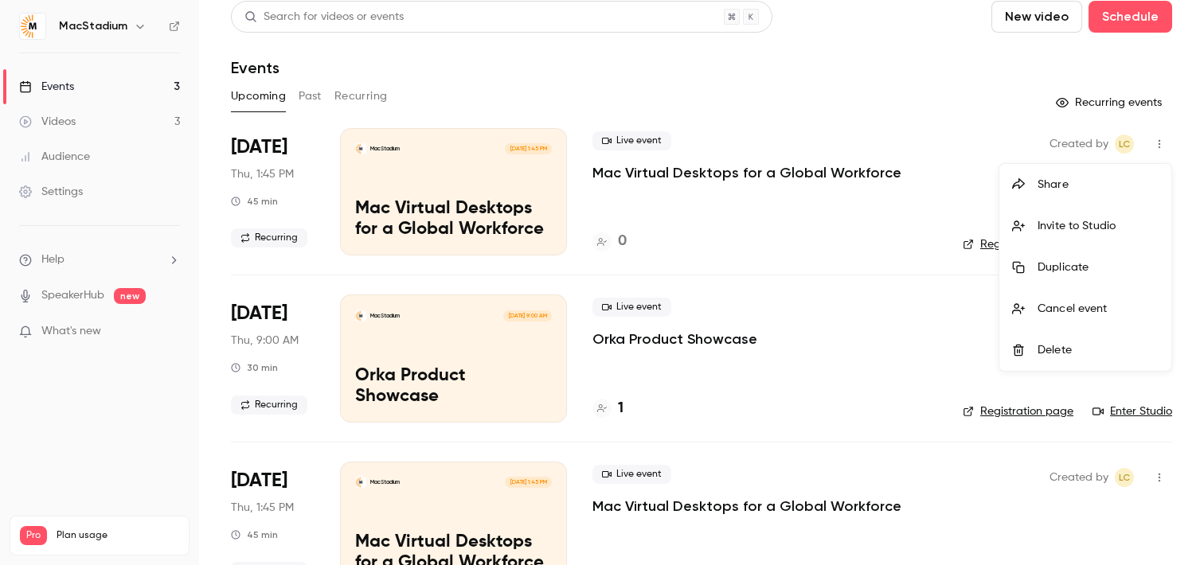
click at [712, 103] on div at bounding box center [602, 282] width 1204 height 565
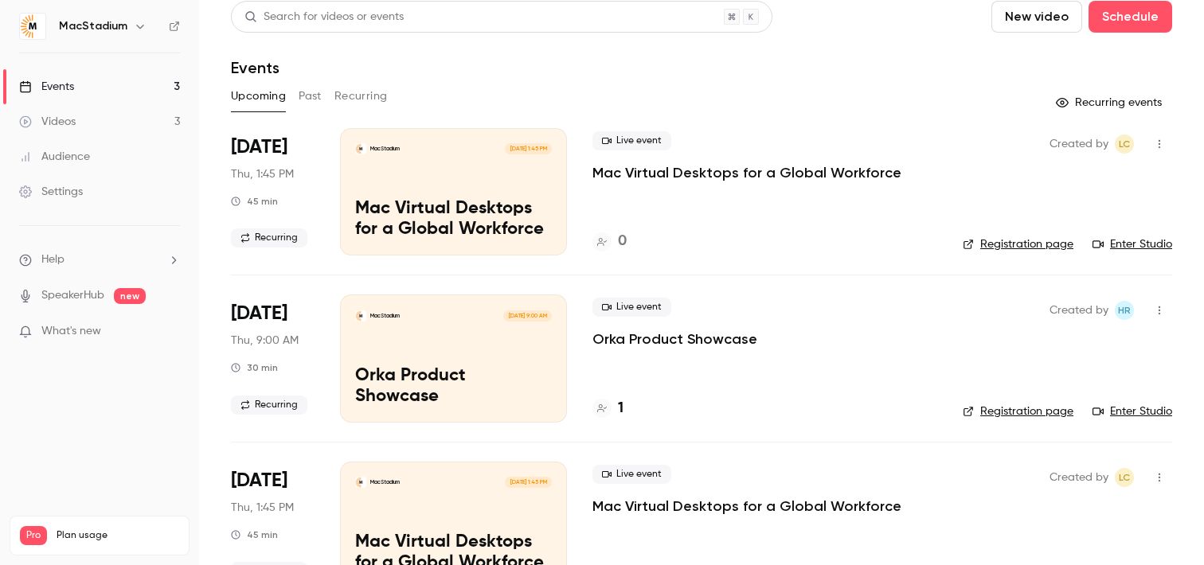
click at [477, 225] on p "Mac Virtual Desktops for a Global Workforce" at bounding box center [453, 219] width 197 height 41
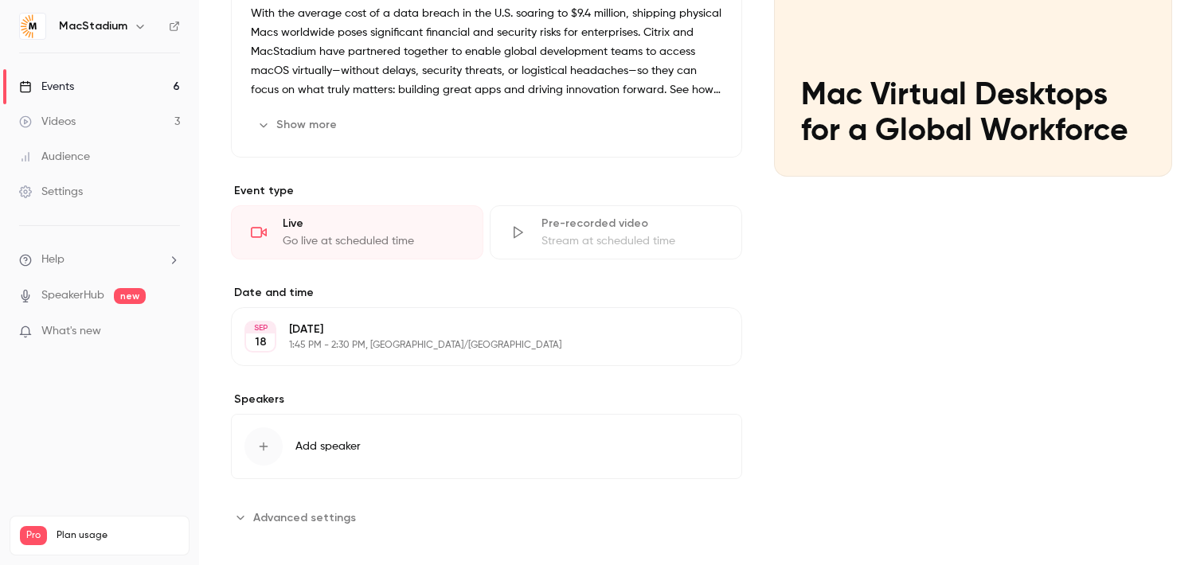
scroll to position [223, 0]
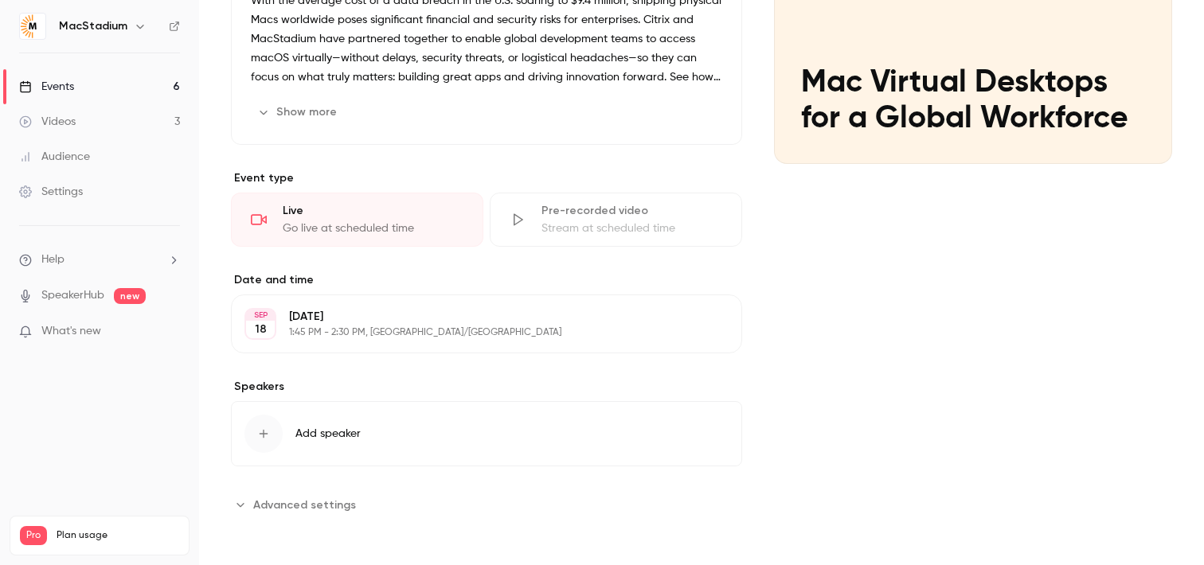
click at [683, 327] on icon "button" at bounding box center [684, 324] width 13 height 13
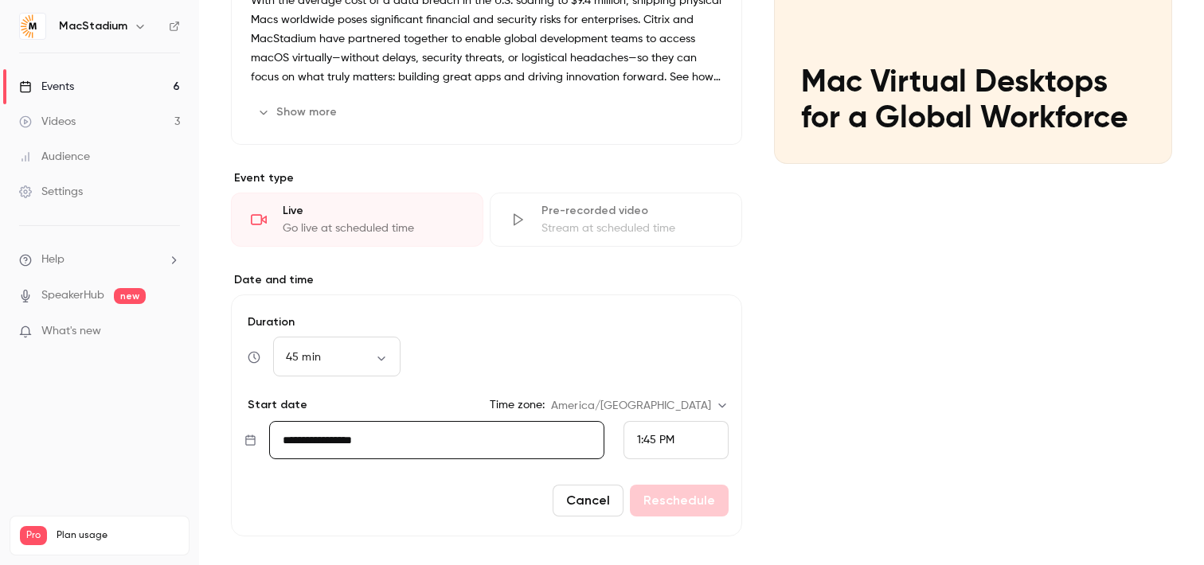
click at [640, 440] on span "1:45 PM" at bounding box center [655, 440] width 37 height 11
click at [668, 299] on span "9:00 AM" at bounding box center [658, 304] width 43 height 11
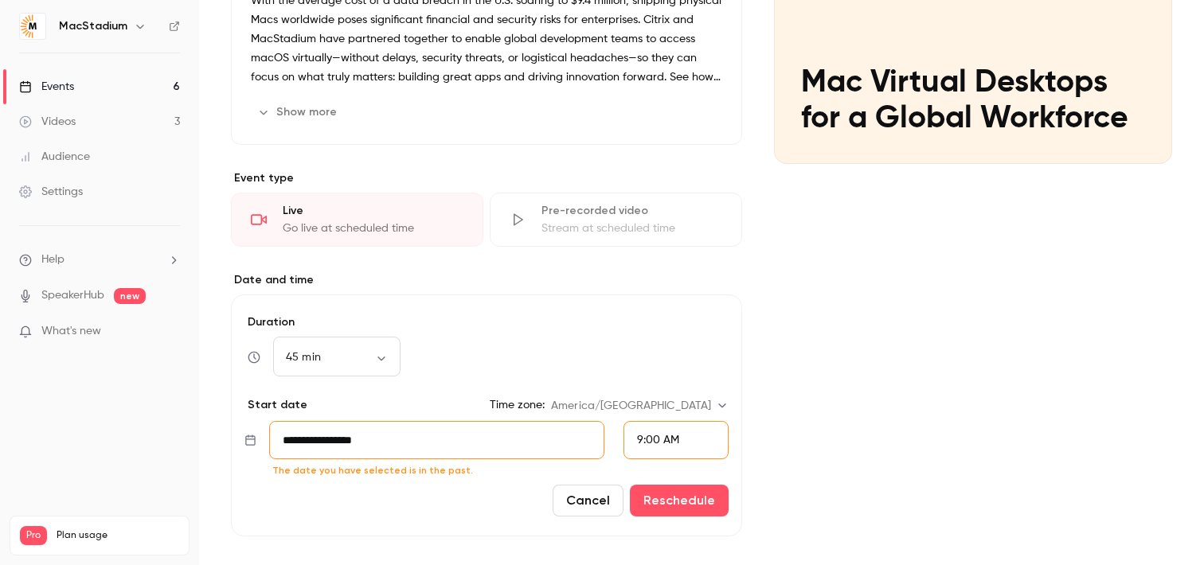
scroll to position [2209, 0]
click at [497, 442] on input "**********" at bounding box center [436, 440] width 335 height 38
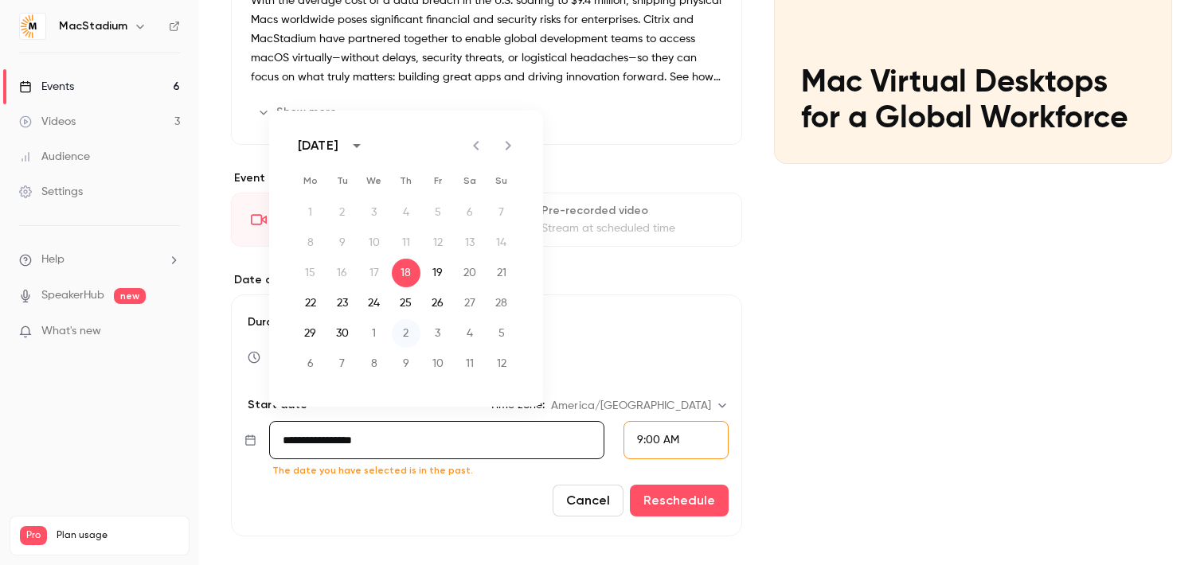
click at [404, 338] on button "2" at bounding box center [406, 333] width 29 height 29
type input "**********"
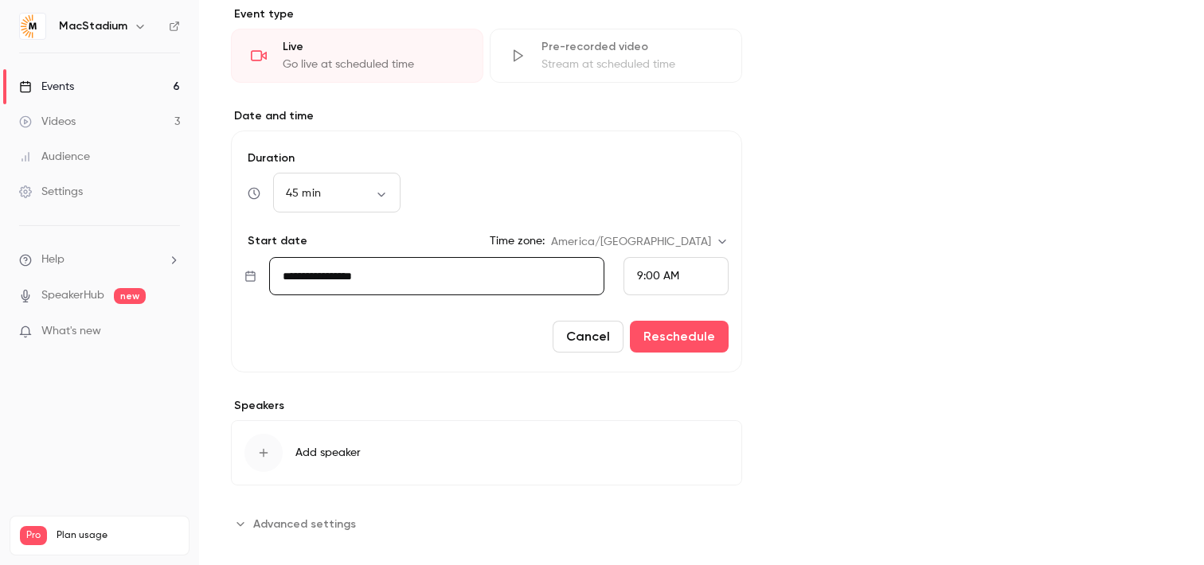
scroll to position [406, 0]
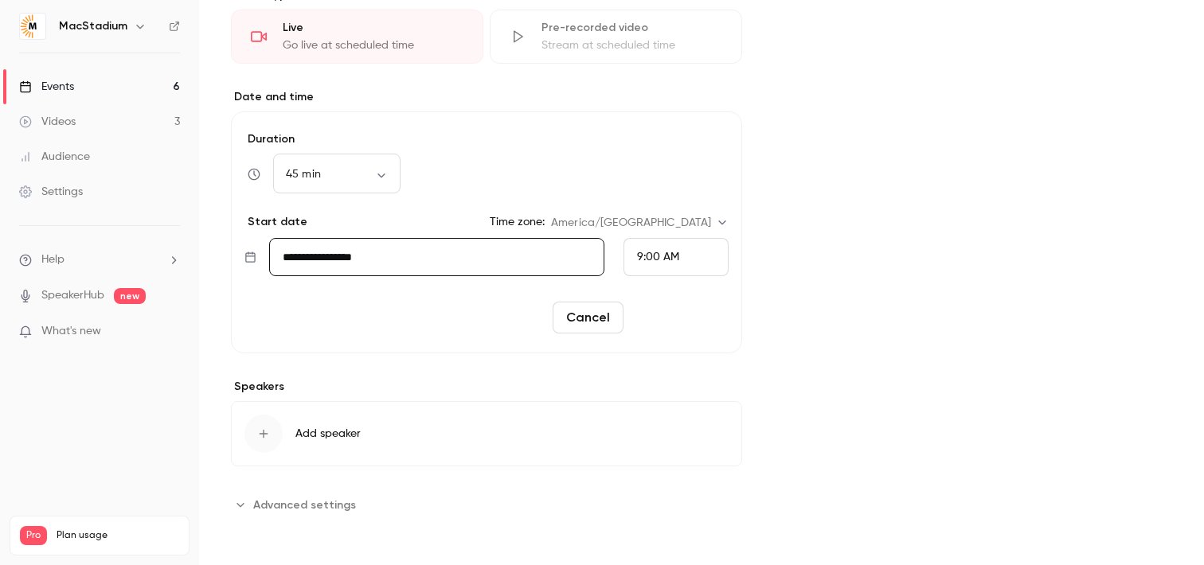
click at [700, 313] on button "Reschedule" at bounding box center [679, 318] width 99 height 32
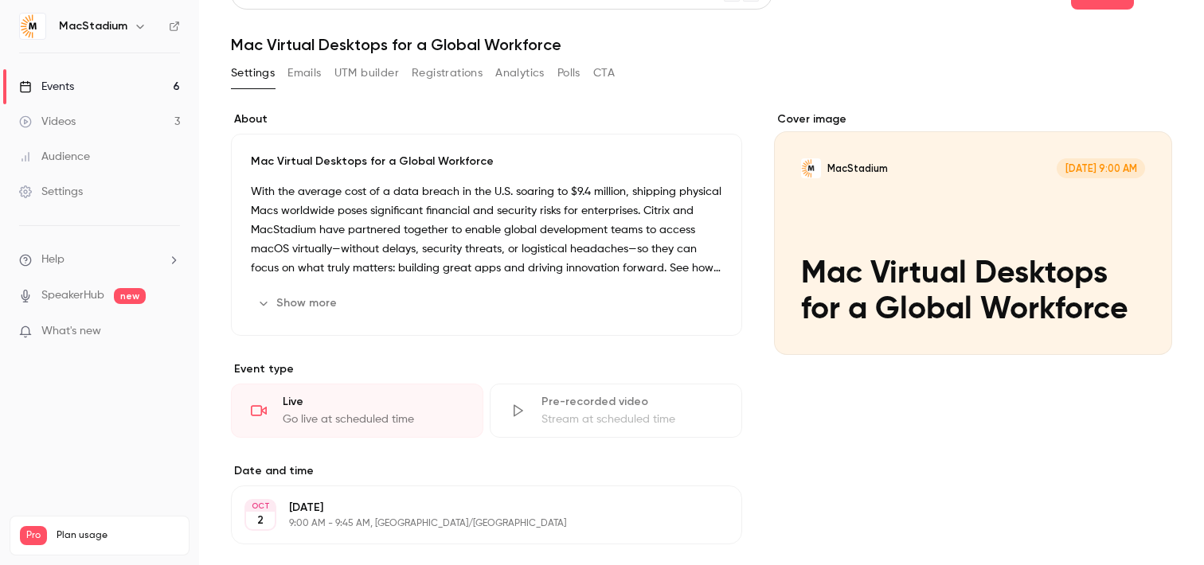
scroll to position [0, 0]
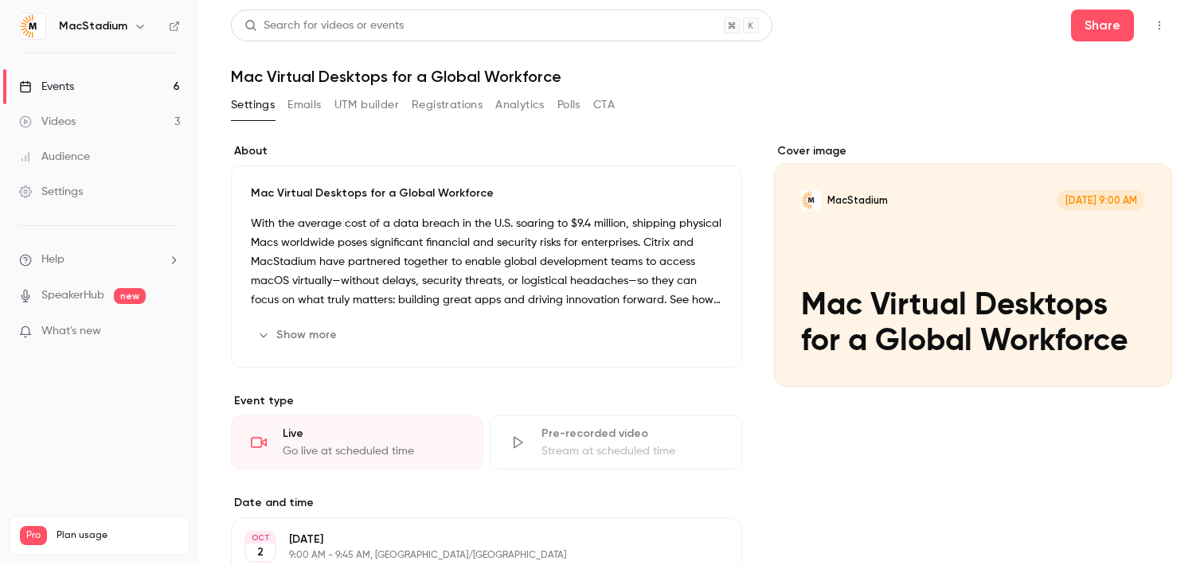
click at [86, 86] on link "Events 6" at bounding box center [99, 86] width 199 height 35
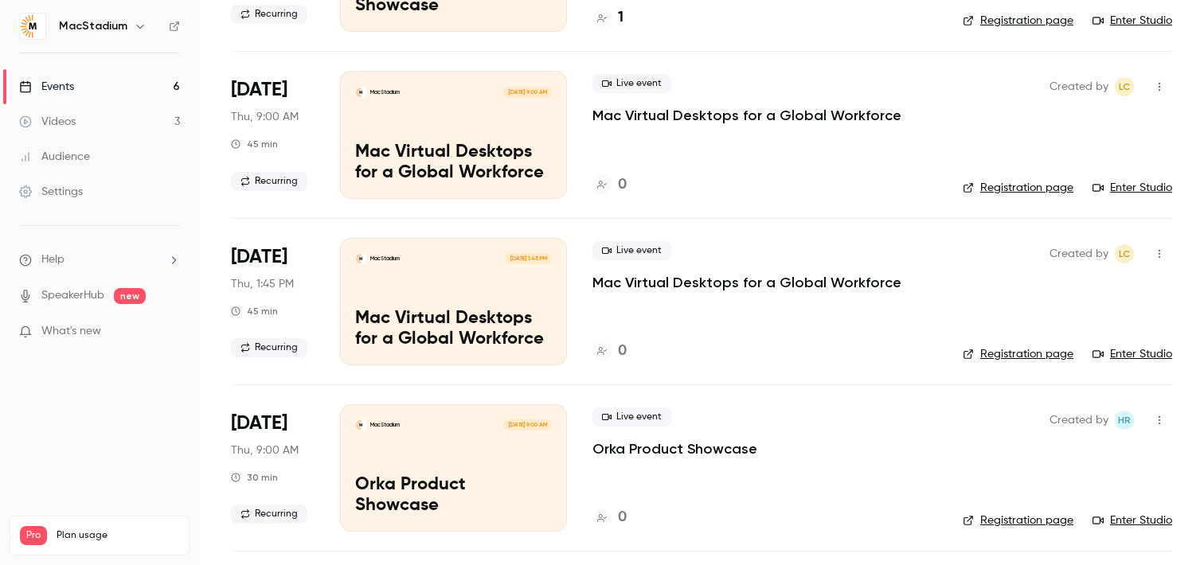
scroll to position [241, 0]
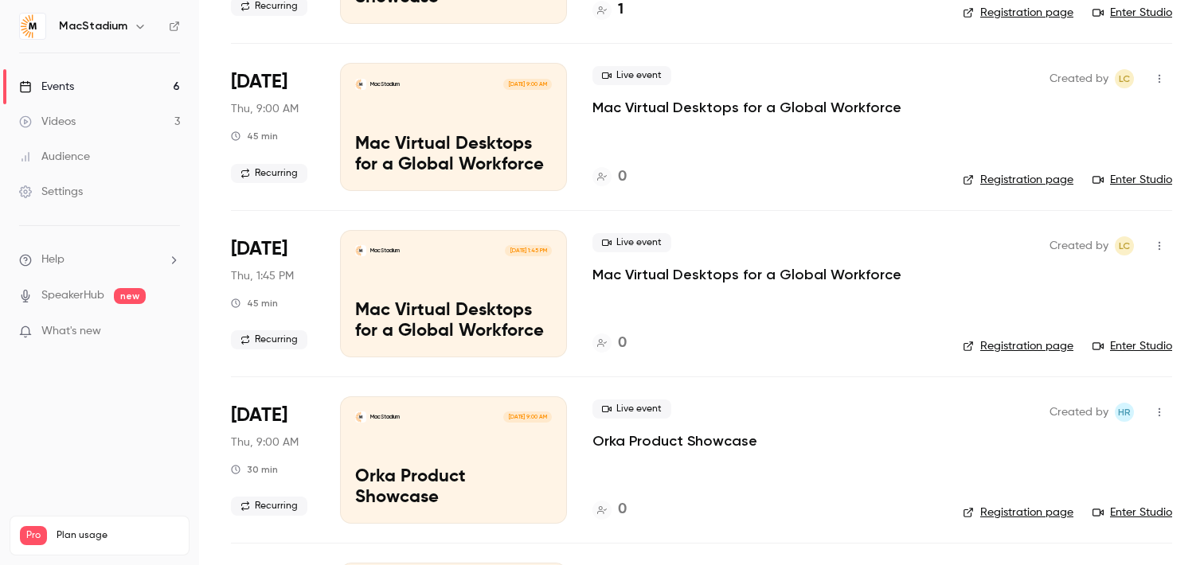
click at [1163, 244] on icon "button" at bounding box center [1159, 246] width 13 height 11
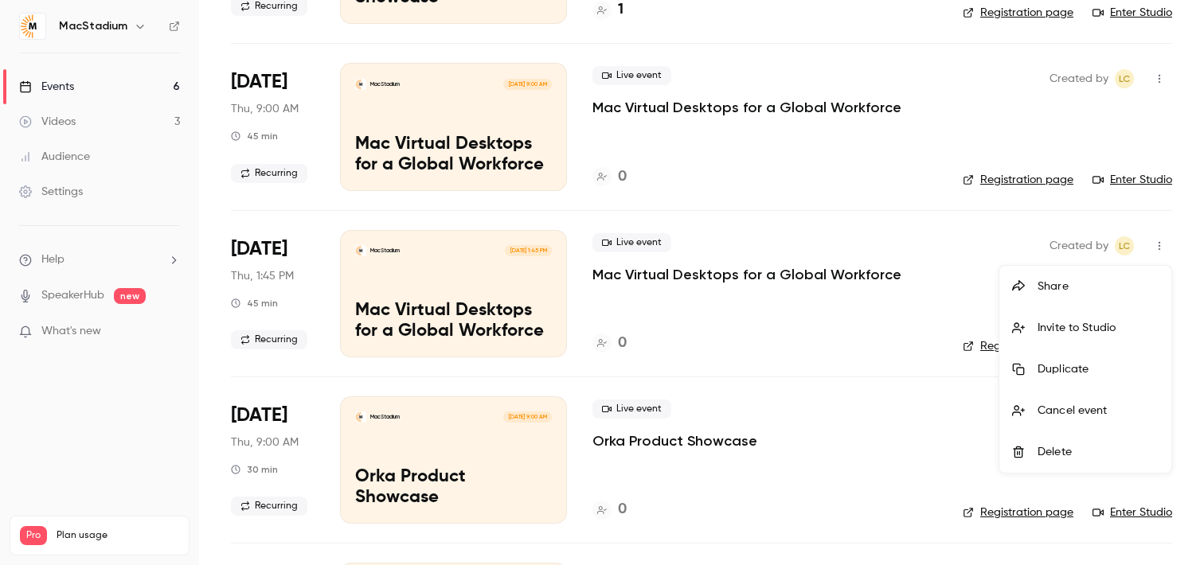
click at [1043, 441] on li "Delete" at bounding box center [1086, 452] width 172 height 41
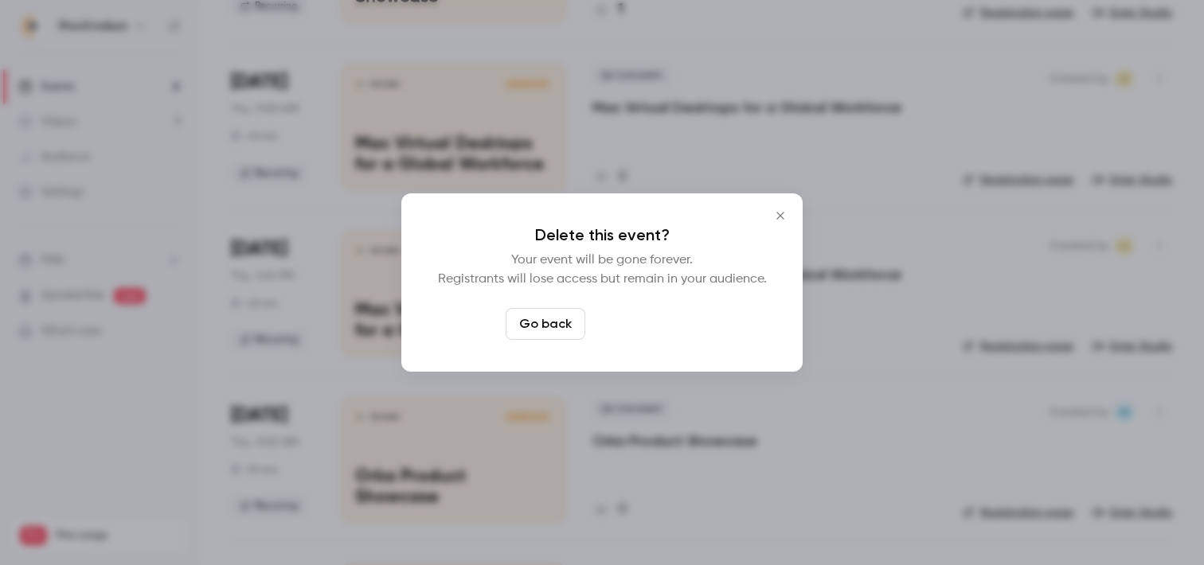
click at [674, 328] on button "Delete event" at bounding box center [645, 324] width 107 height 32
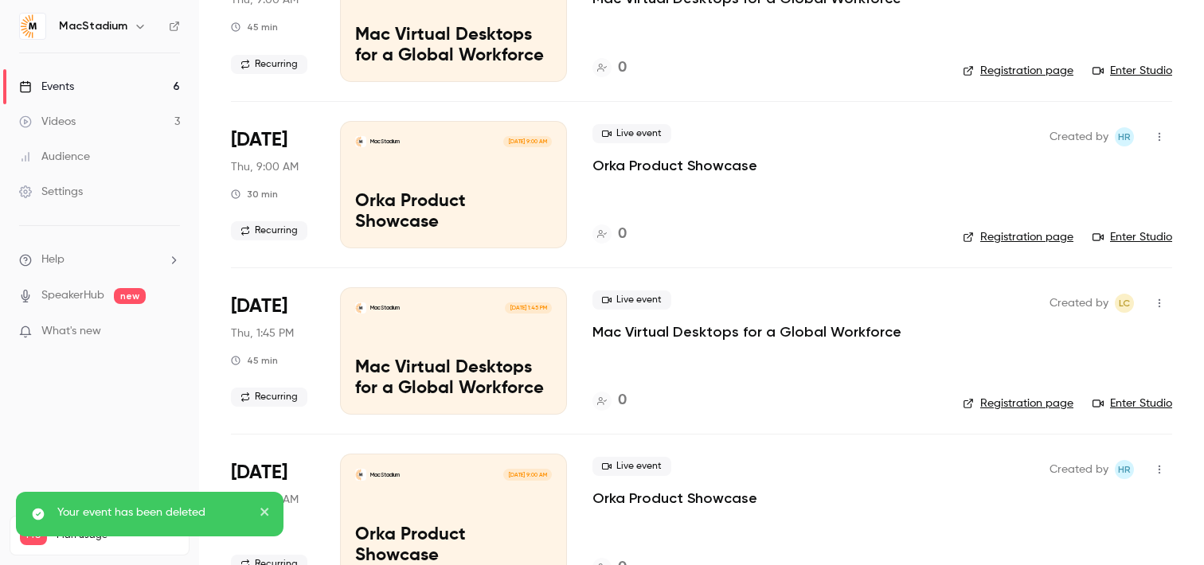
scroll to position [337, 0]
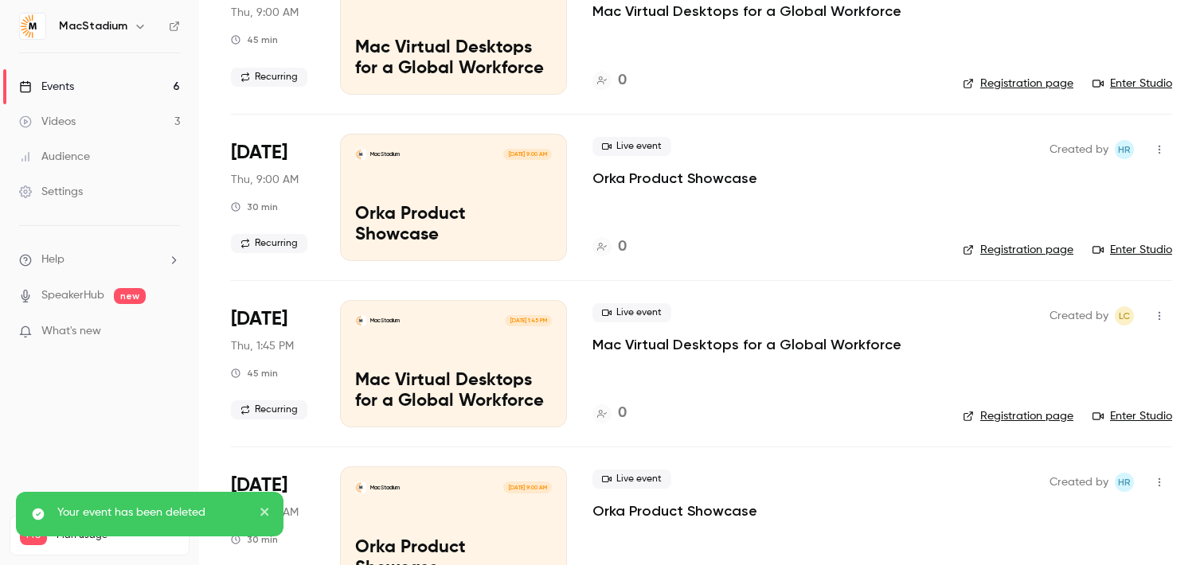
click at [515, 355] on div "MacStadium Oct 16, 1:45 PM Mac Virtual Desktops for a Global Workforce" at bounding box center [453, 363] width 227 height 127
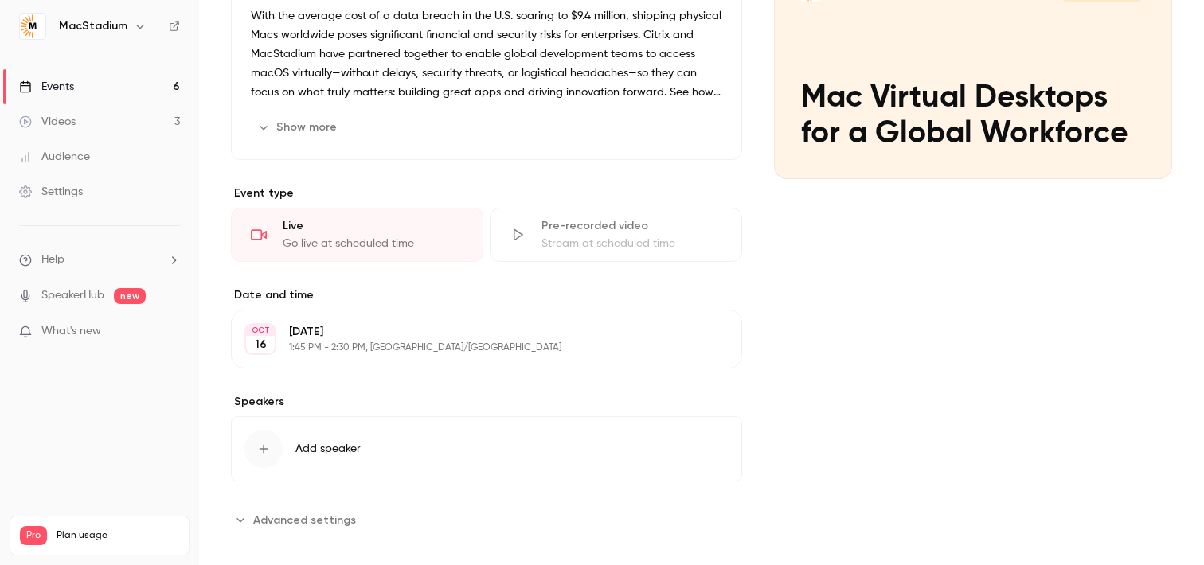
scroll to position [223, 0]
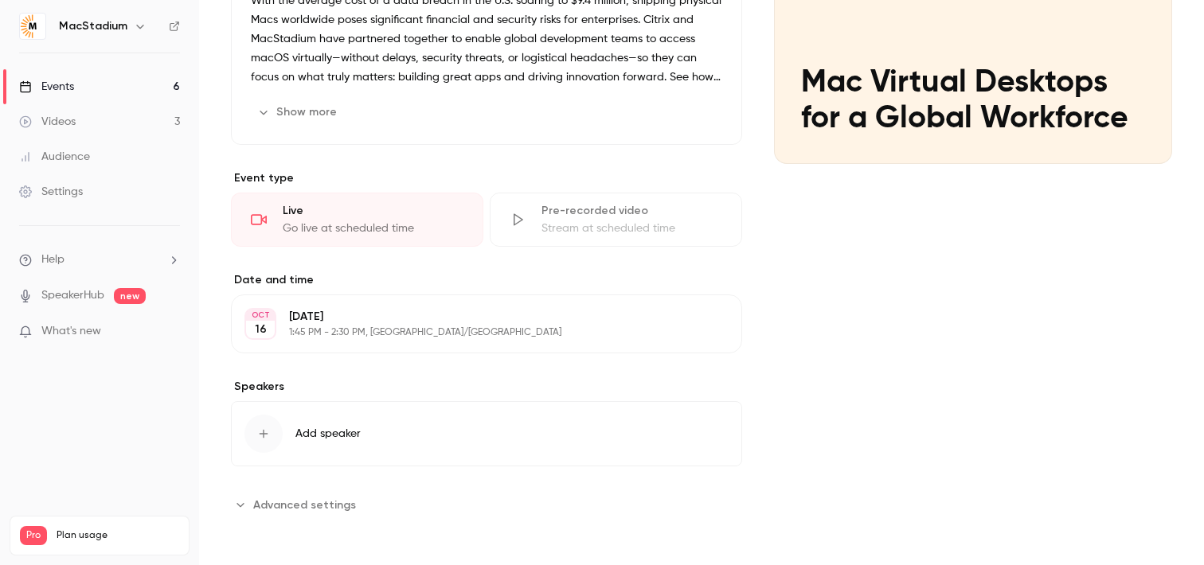
click at [693, 322] on button "Edit" at bounding box center [700, 323] width 58 height 25
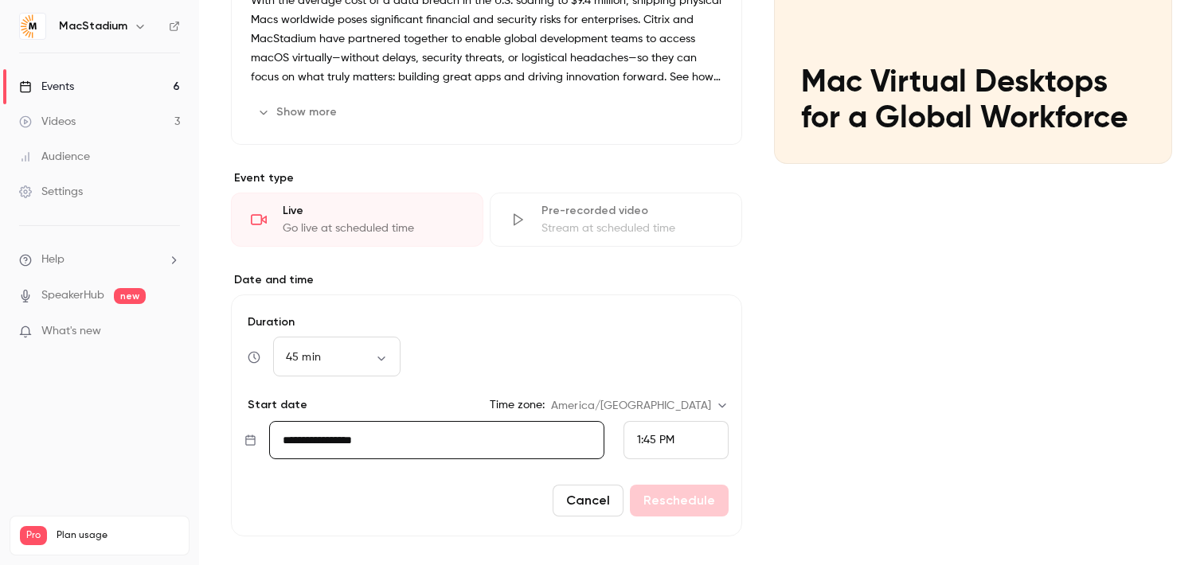
click at [648, 443] on span "1:45 PM" at bounding box center [655, 440] width 37 height 11
click at [664, 159] on div "9:00 AM" at bounding box center [676, 154] width 78 height 17
click at [659, 505] on button "Reschedule" at bounding box center [679, 501] width 99 height 32
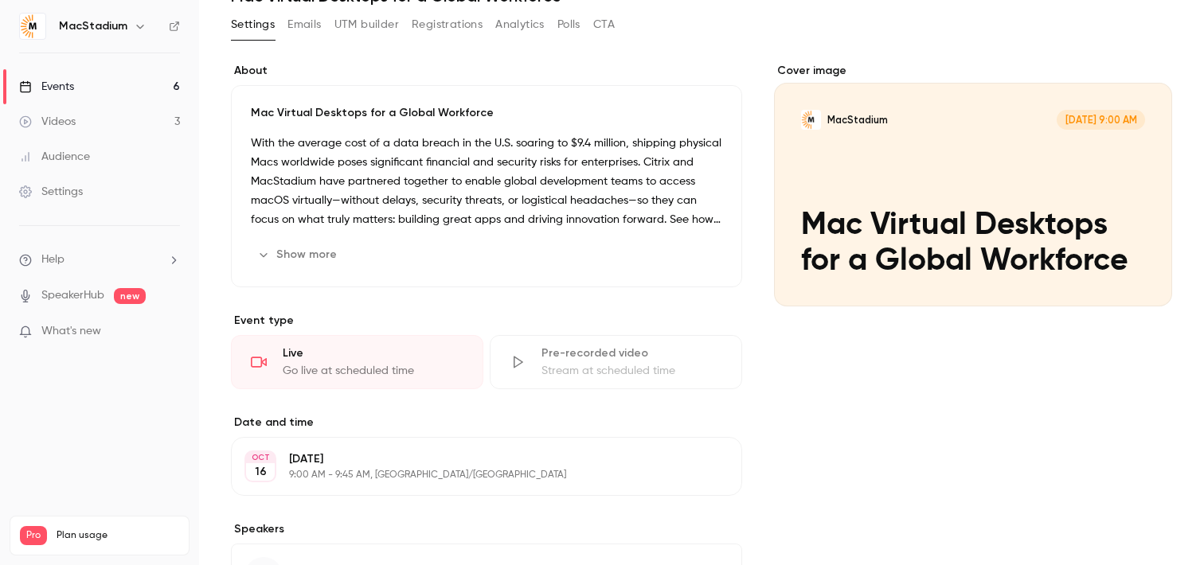
scroll to position [0, 0]
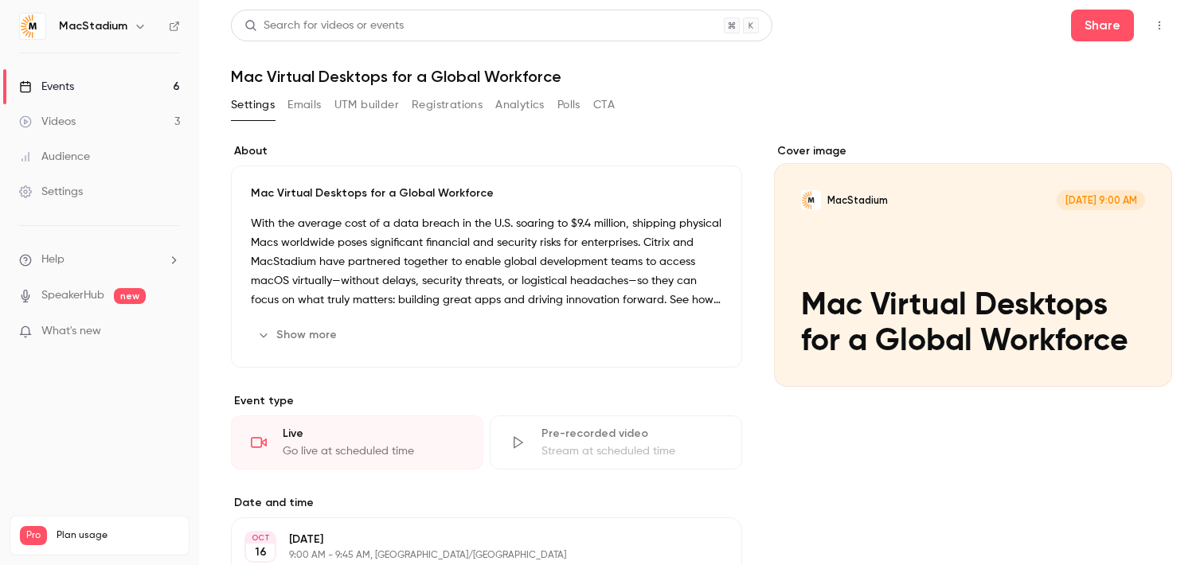
click at [49, 84] on div "Events" at bounding box center [46, 87] width 55 height 16
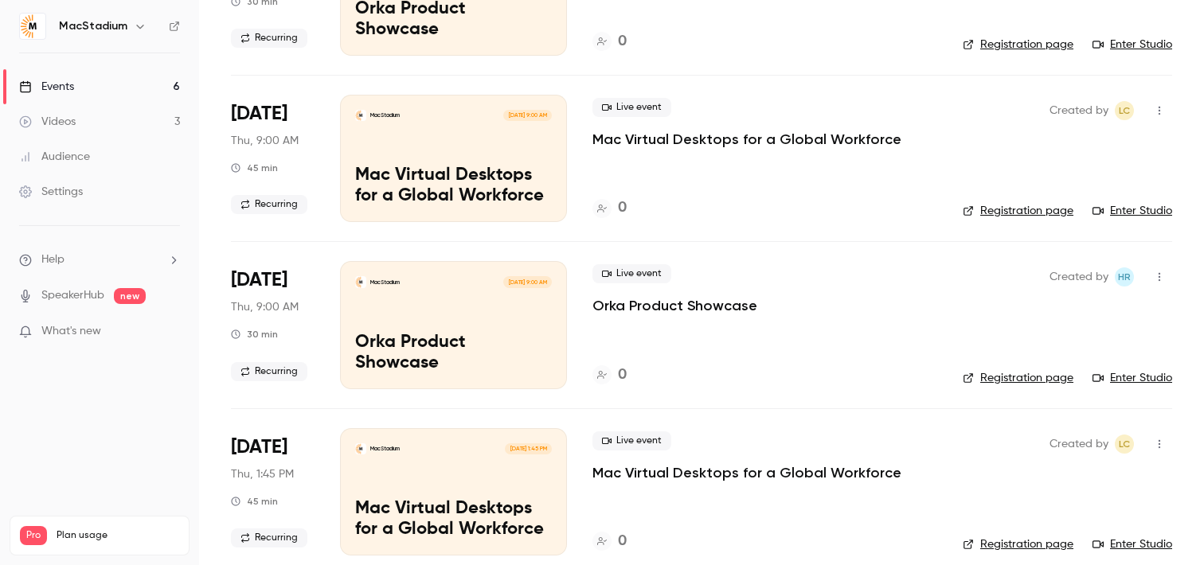
scroll to position [562, 0]
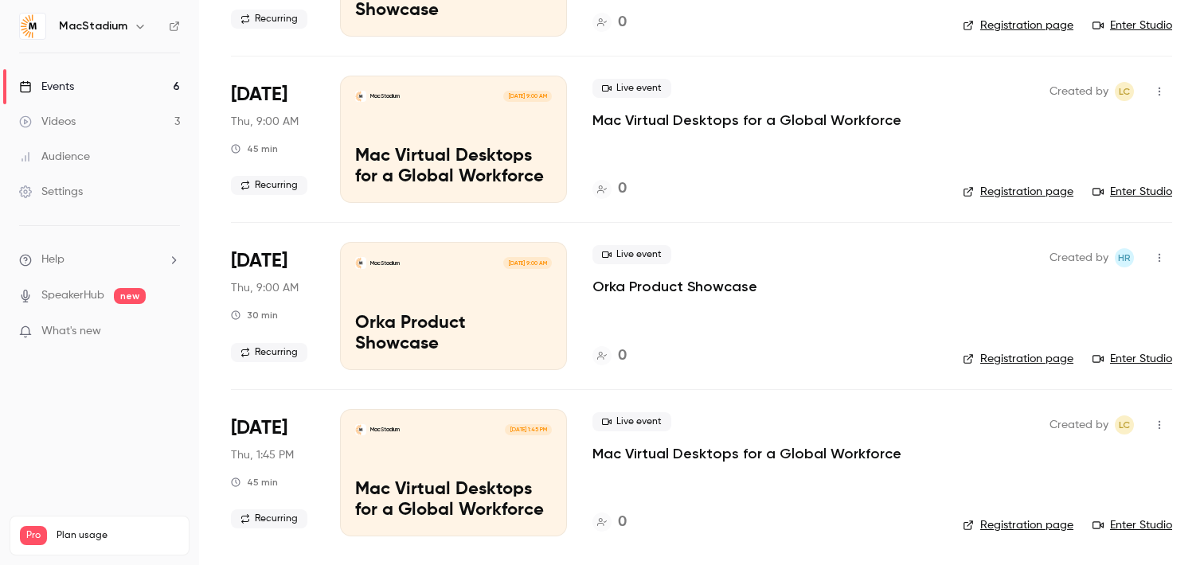
click at [476, 490] on p "Mac Virtual Desktops for a Global Workforce" at bounding box center [453, 500] width 197 height 41
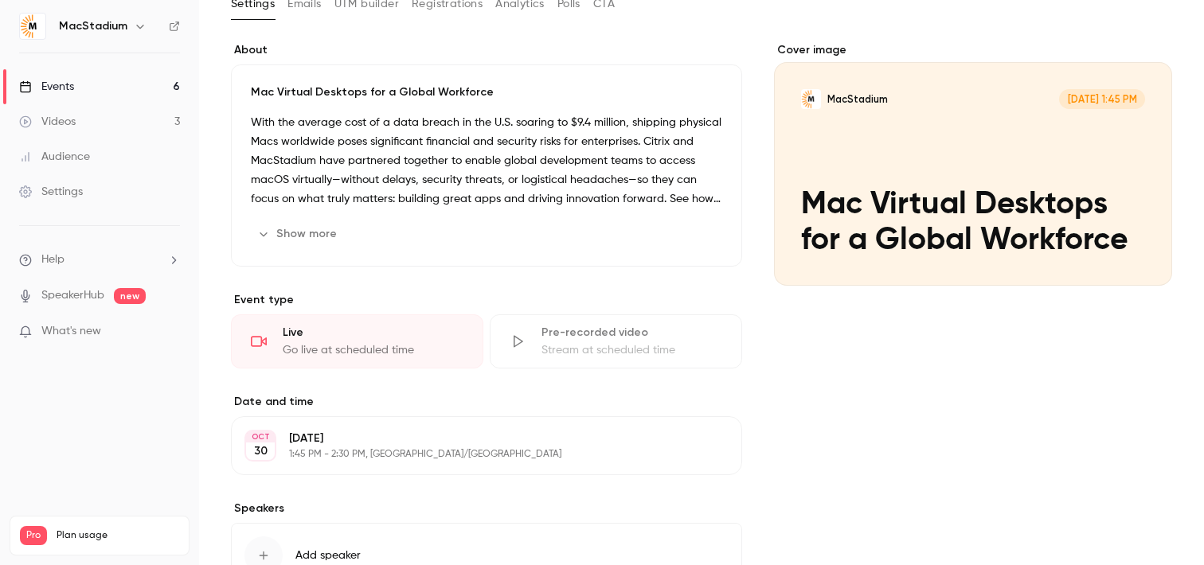
scroll to position [123, 0]
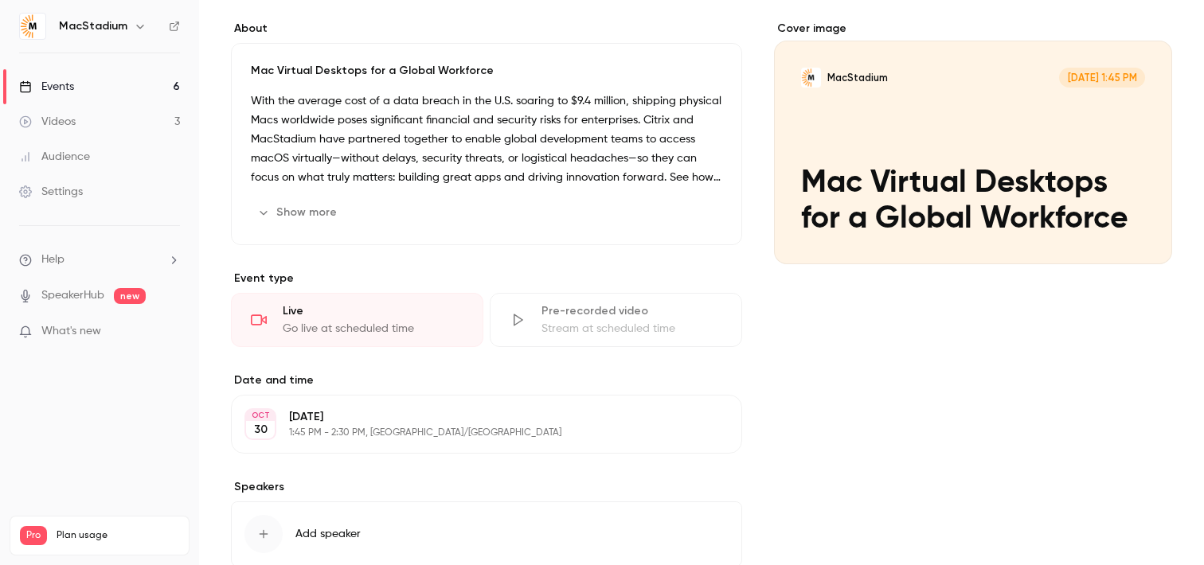
click at [456, 429] on p "1:45 PM - 2:30 PM, America/Denver" at bounding box center [473, 433] width 369 height 13
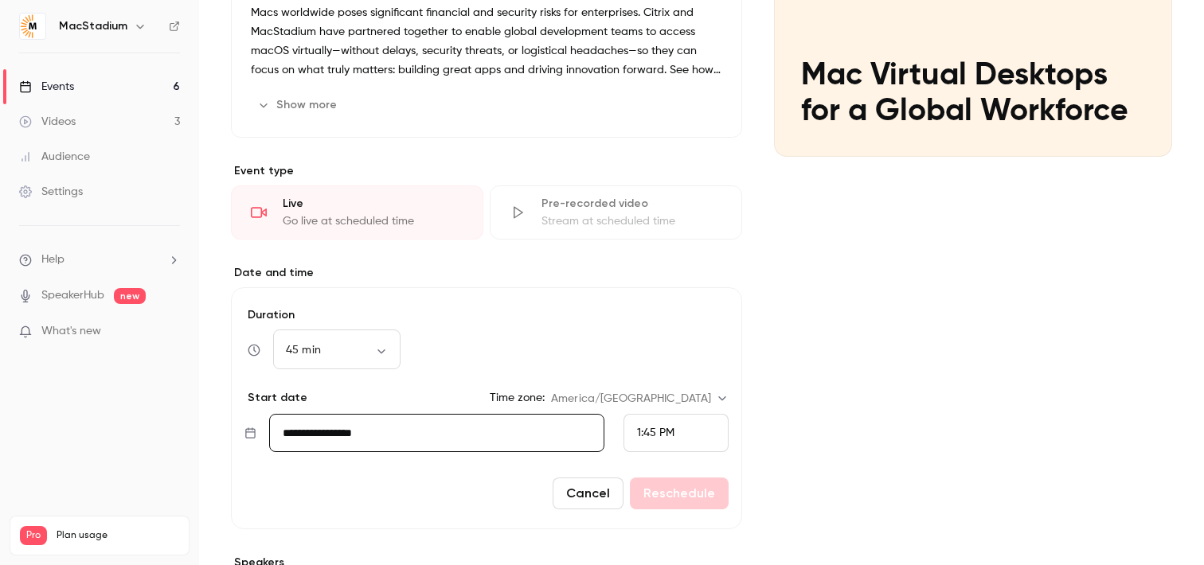
scroll to position [269, 0]
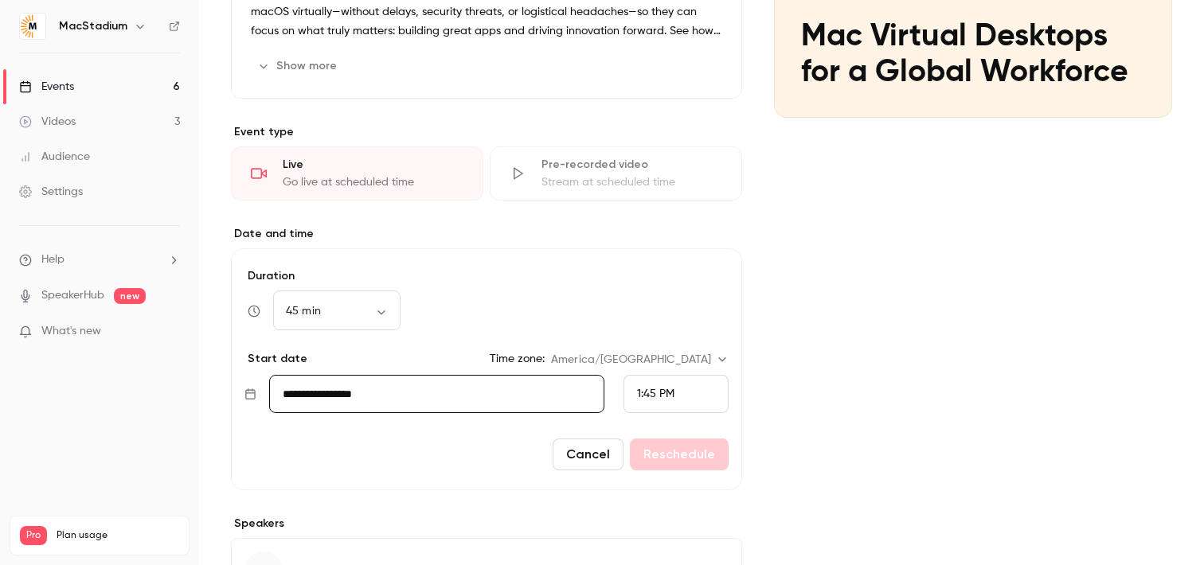
click at [668, 396] on span "1:45 PM" at bounding box center [655, 394] width 37 height 11
click at [679, 151] on span "9:00 AM" at bounding box center [658, 151] width 43 height 11
click at [655, 446] on button "Reschedule" at bounding box center [679, 455] width 99 height 32
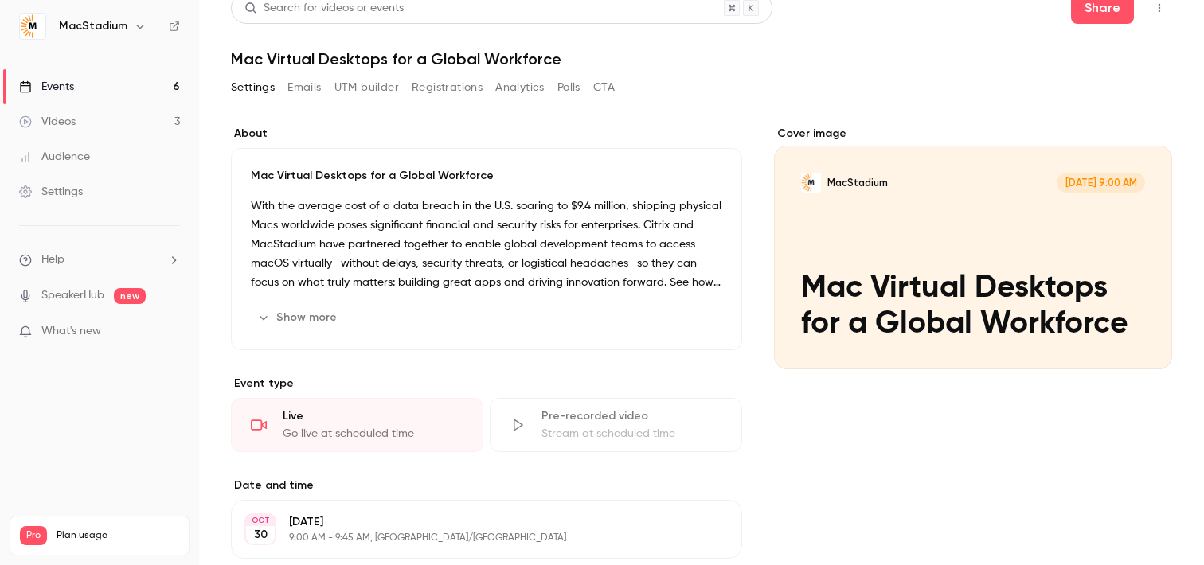
scroll to position [0, 0]
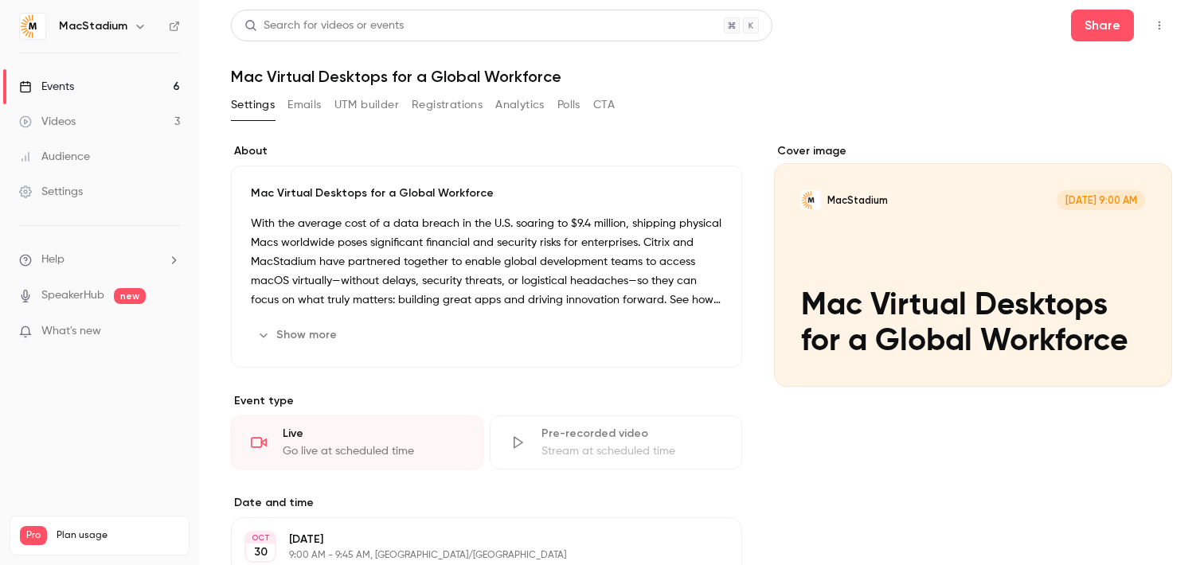
click at [79, 84] on link "Events 6" at bounding box center [99, 86] width 199 height 35
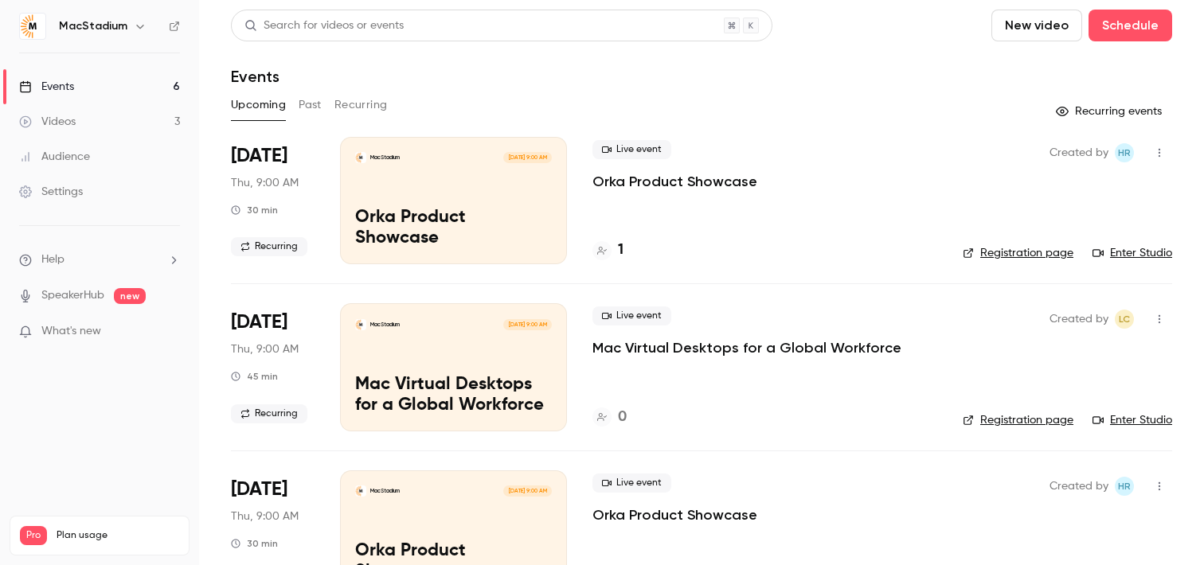
click at [76, 121] on link "Videos 3" at bounding box center [99, 121] width 199 height 35
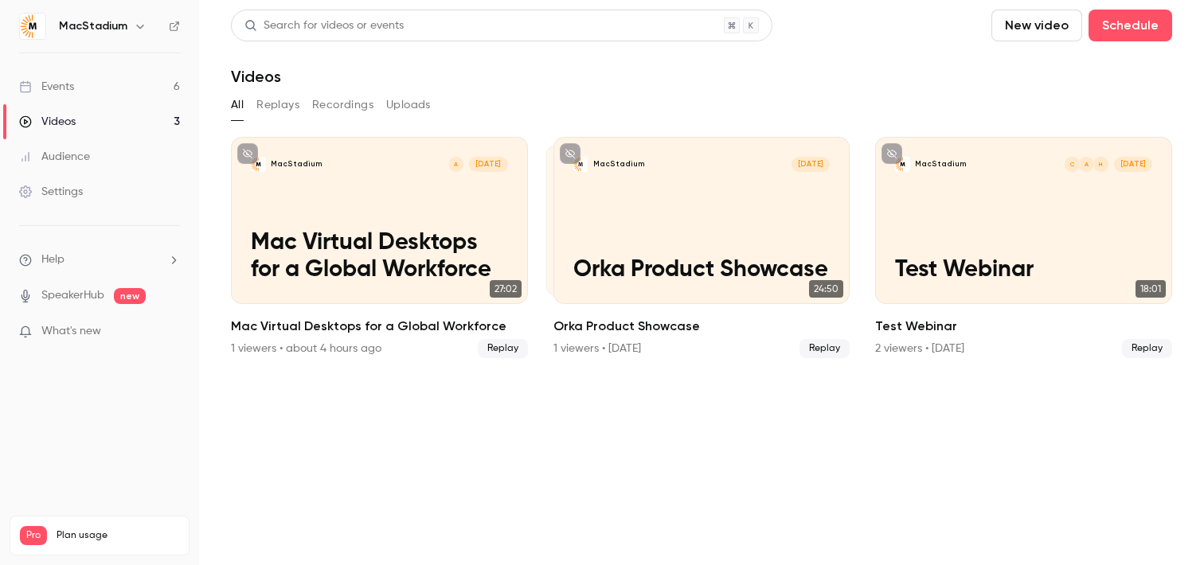
click at [79, 99] on link "Events 6" at bounding box center [99, 86] width 199 height 35
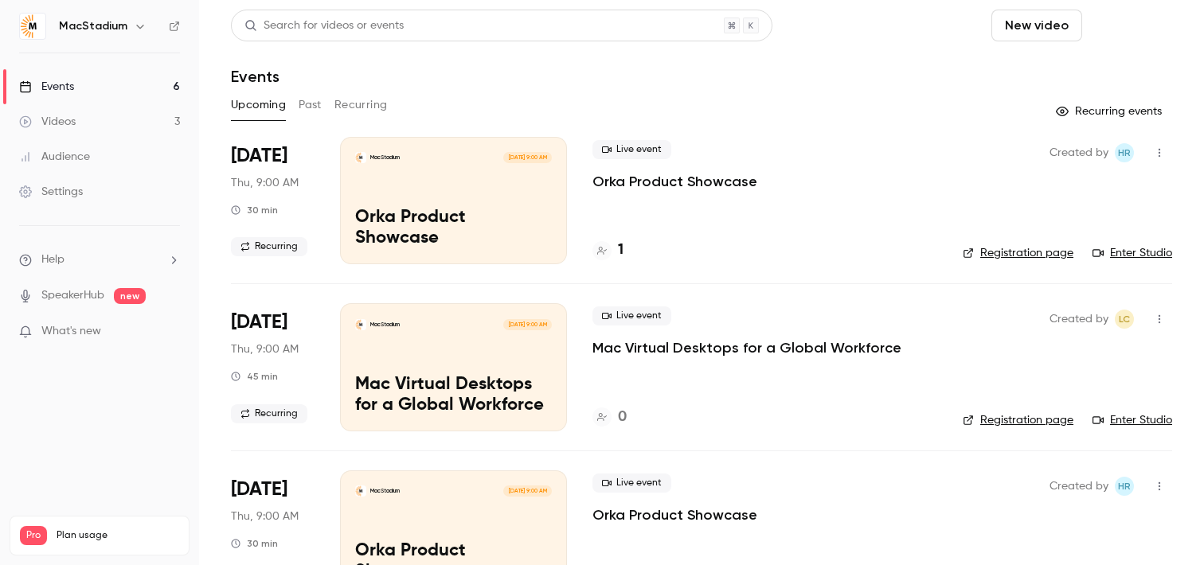
click at [1133, 33] on button "Schedule" at bounding box center [1131, 26] width 84 height 32
click at [1063, 115] on span "Recurring event" at bounding box center [1080, 111] width 84 height 17
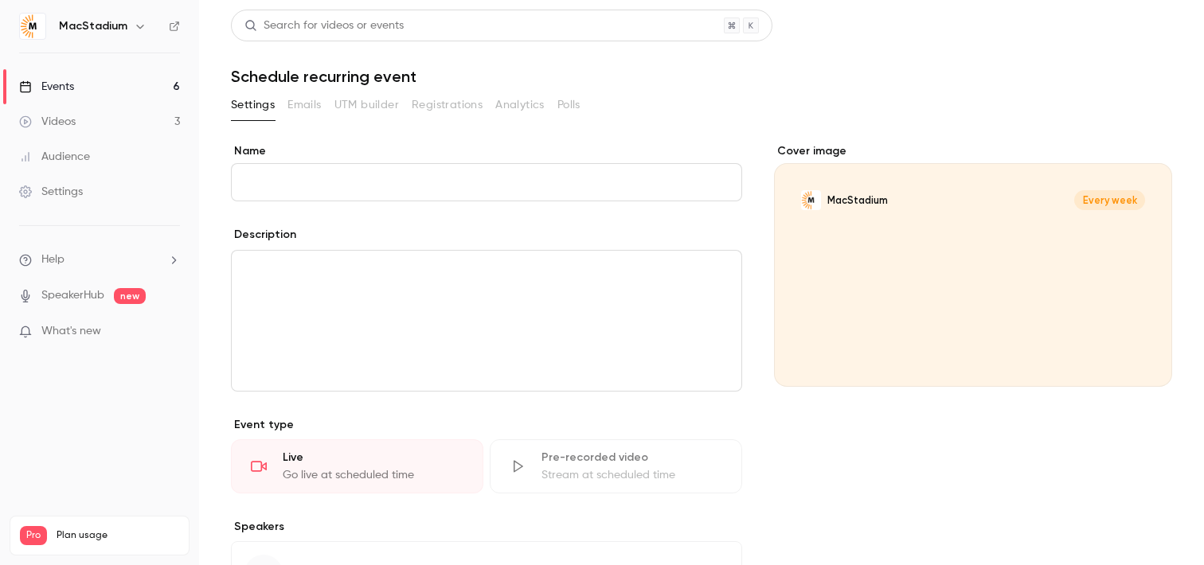
click at [362, 260] on p "editor" at bounding box center [487, 269] width 484 height 19
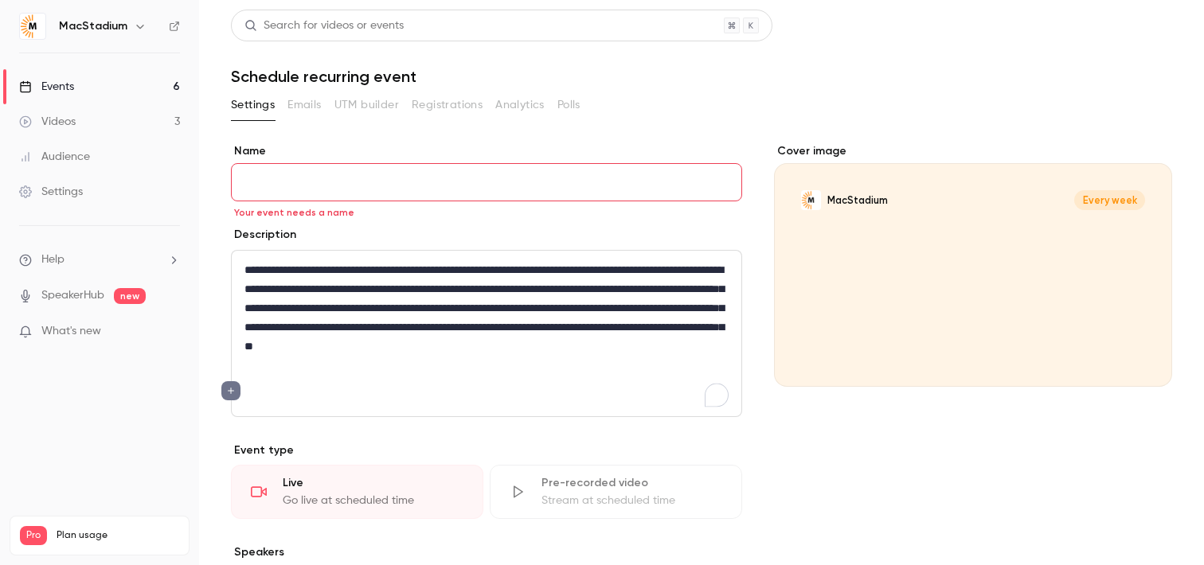
click at [317, 398] on p "To enrich screen reader interactions, please activate Accessibility in Grammarl…" at bounding box center [487, 391] width 484 height 19
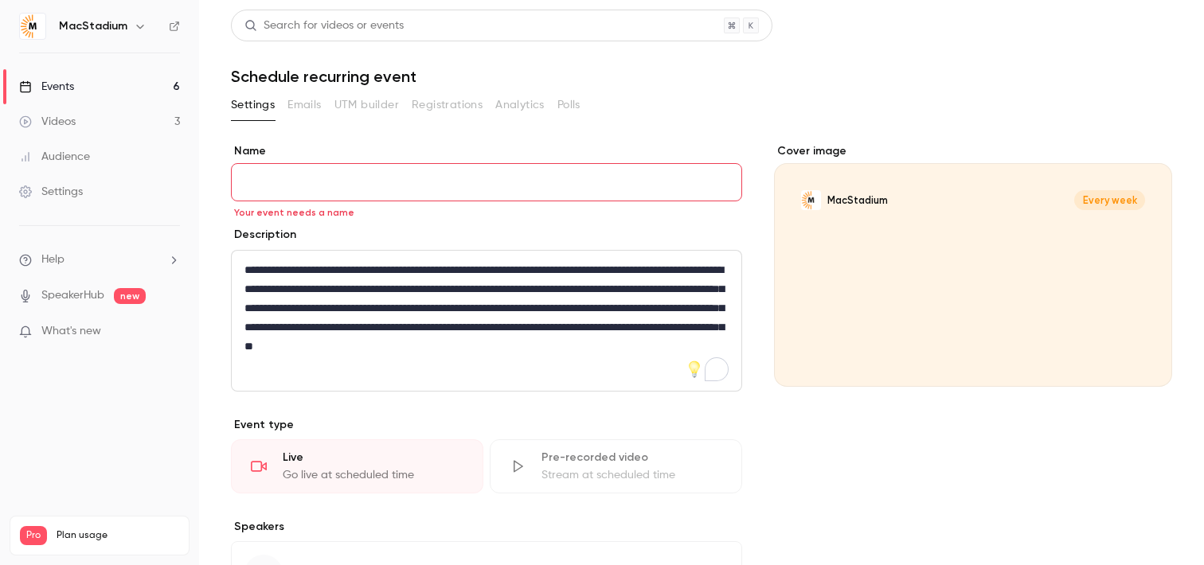
click at [419, 176] on input "Name" at bounding box center [486, 182] width 511 height 38
paste input "**********"
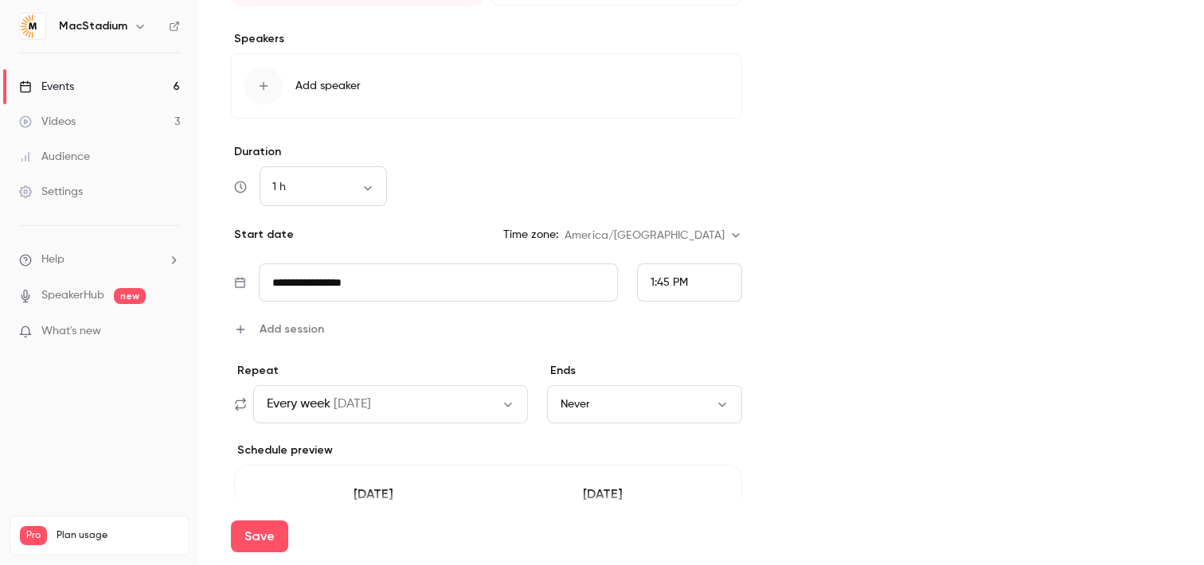
scroll to position [502, 0]
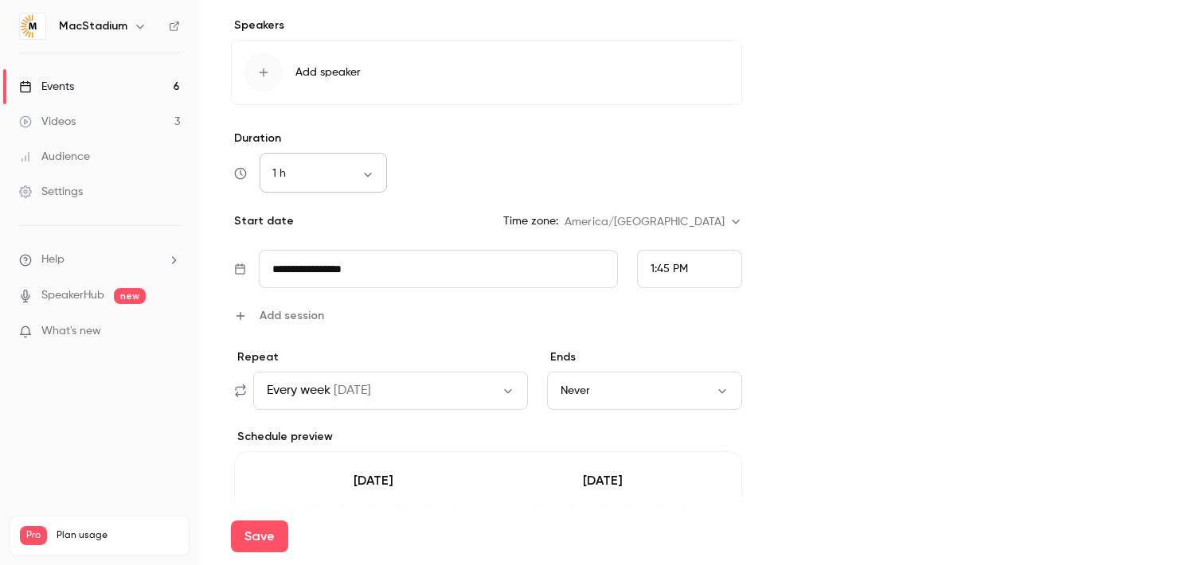
type input "**********"
click at [370, 168] on body "**********" at bounding box center [602, 282] width 1204 height 565
click at [307, 295] on li "45 min" at bounding box center [323, 299] width 127 height 41
type input "**"
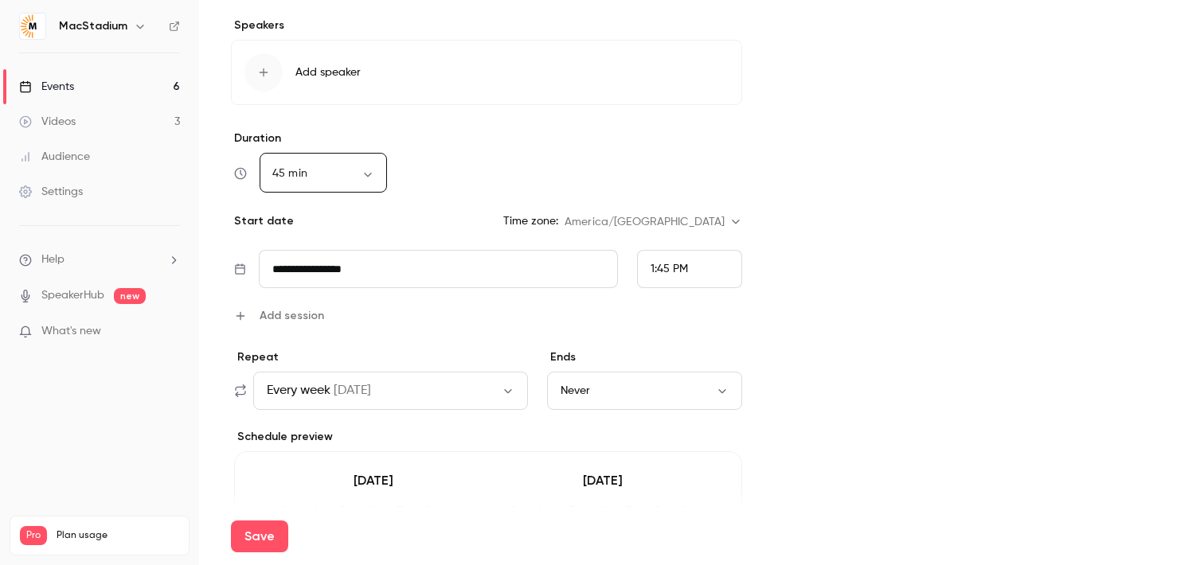
click at [381, 277] on input "**********" at bounding box center [438, 269] width 359 height 38
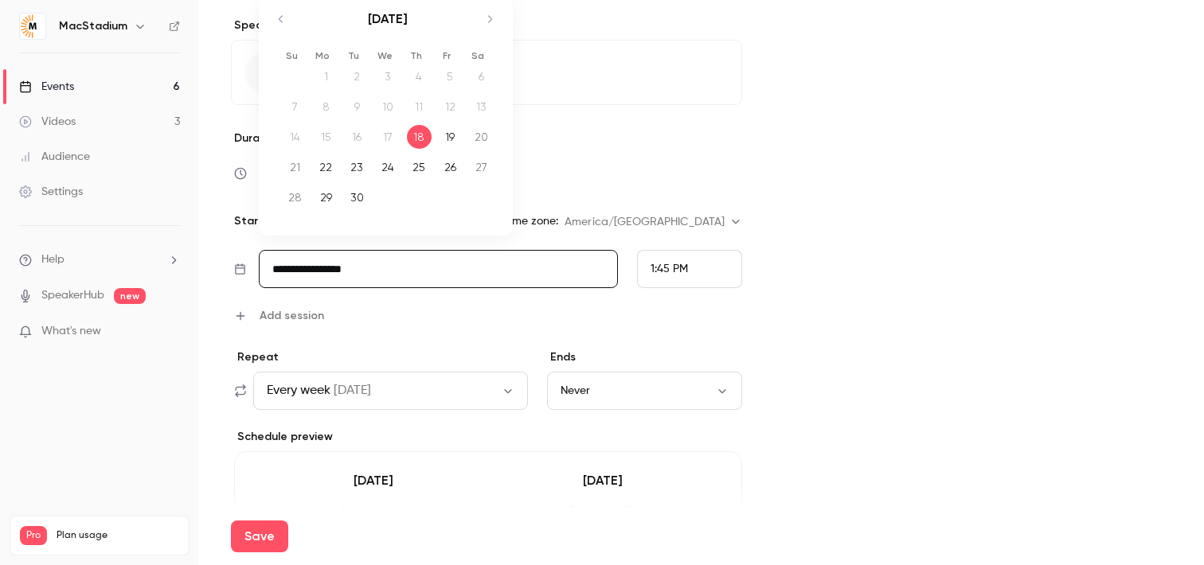
click at [491, 22] on icon "Move forward to switch to the next month." at bounding box center [489, 19] width 19 height 19
click at [427, 81] on div "6" at bounding box center [419, 84] width 25 height 24
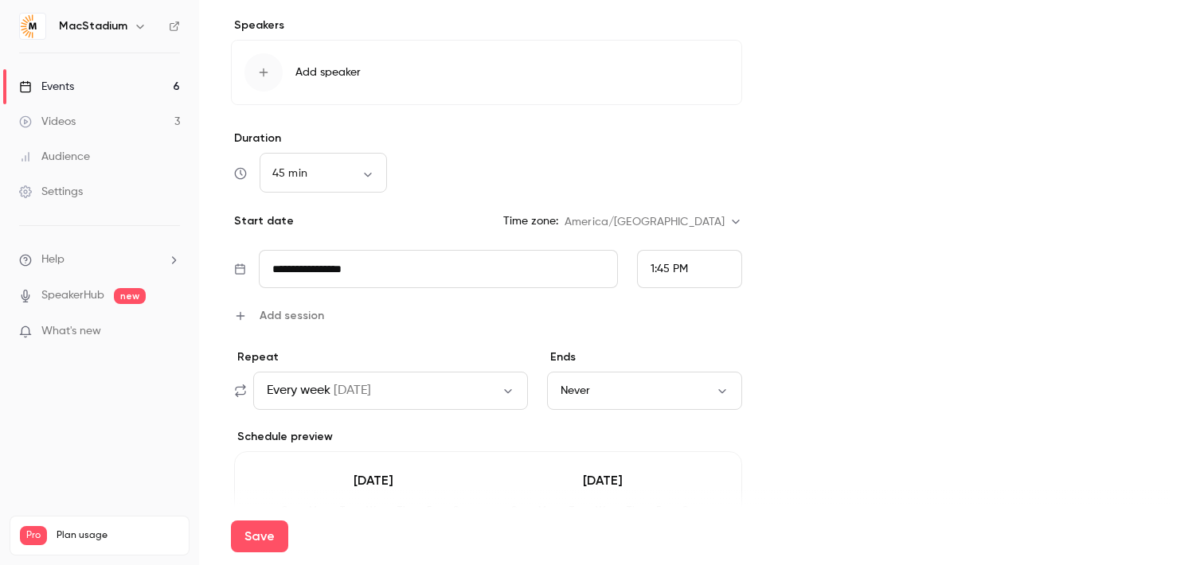
click at [686, 281] on div "1:45 PM" at bounding box center [689, 269] width 105 height 38
click at [689, 79] on span "9:00 AM" at bounding box center [672, 82] width 43 height 11
click at [450, 387] on button "Every week on Thu" at bounding box center [390, 391] width 275 height 38
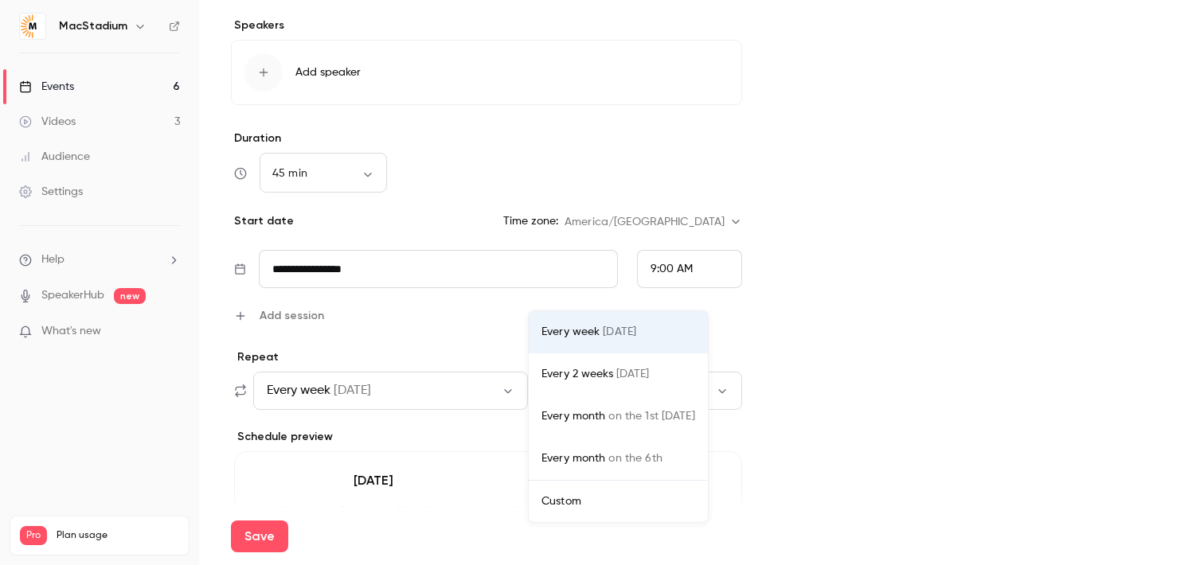
click at [573, 379] on div "Every 2 weeks on Thu" at bounding box center [619, 374] width 154 height 17
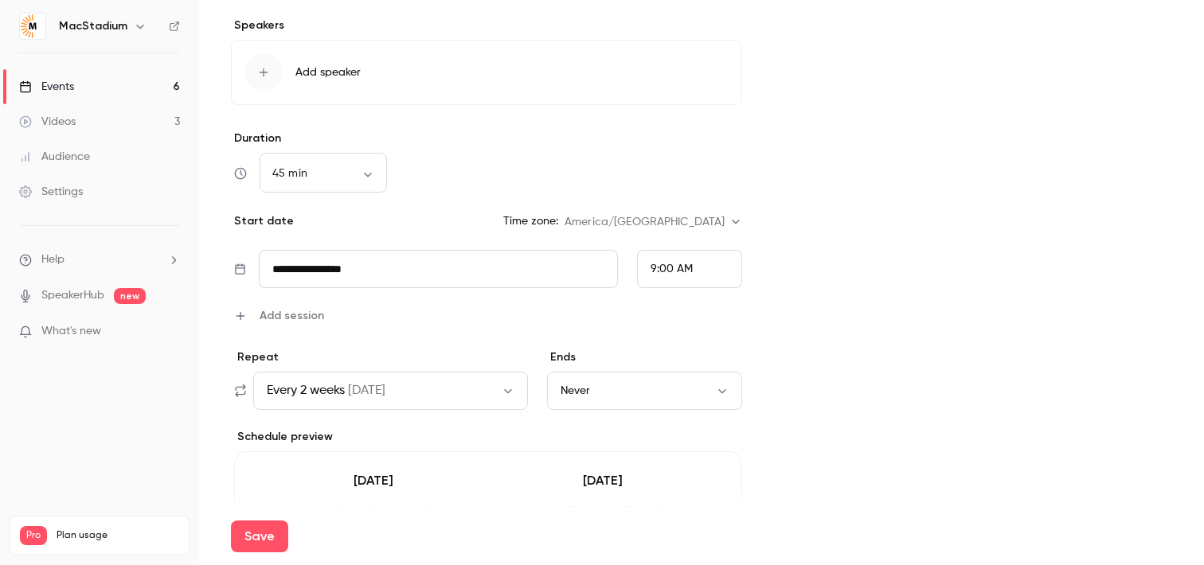
click at [657, 384] on button "Never" at bounding box center [645, 391] width 196 height 38
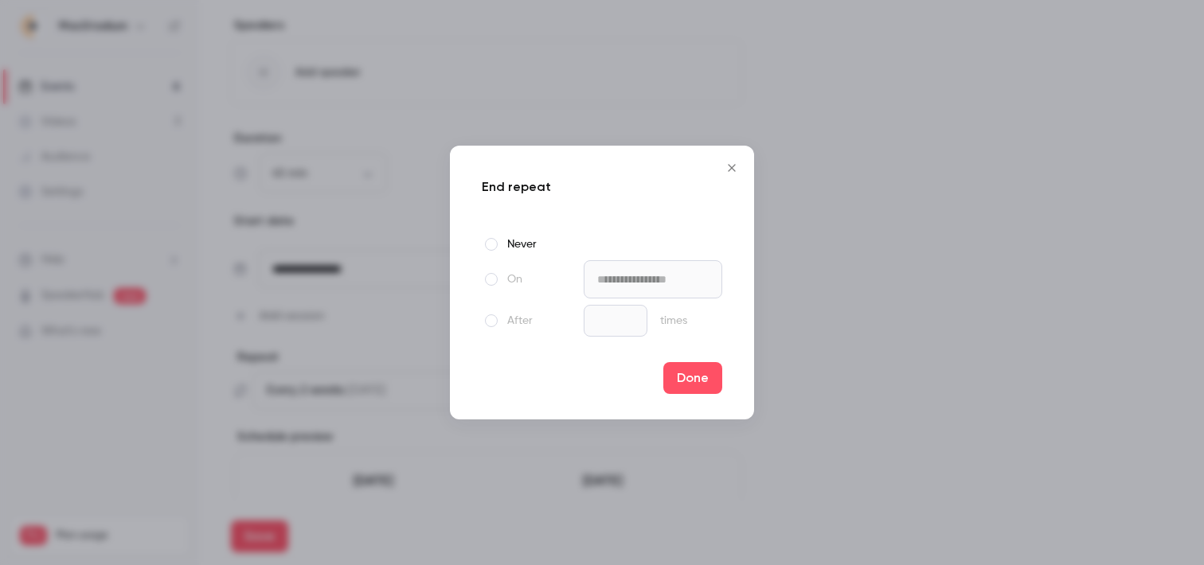
click at [496, 320] on div at bounding box center [491, 320] width 19 height 19
click at [489, 276] on span at bounding box center [491, 279] width 13 height 13
click at [625, 298] on input "**********" at bounding box center [653, 279] width 139 height 38
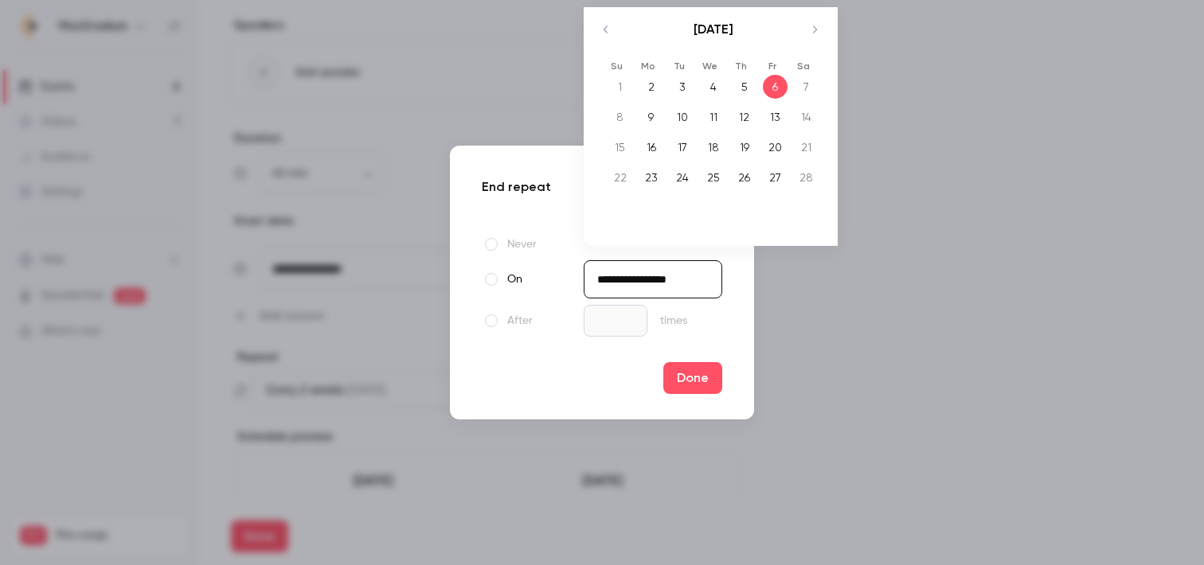
click at [608, 26] on icon "Move backward to switch to the previous month." at bounding box center [606, 29] width 19 height 19
click at [718, 145] on div "17" at bounding box center [713, 147] width 25 height 24
type input "**********"
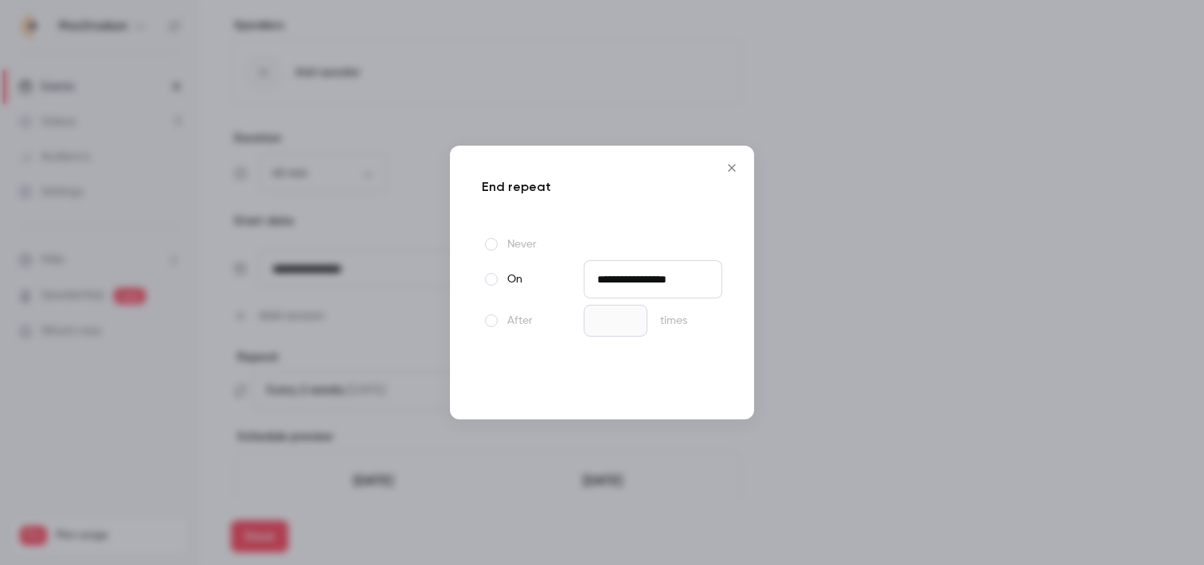
click at [695, 374] on button "Done" at bounding box center [692, 378] width 59 height 32
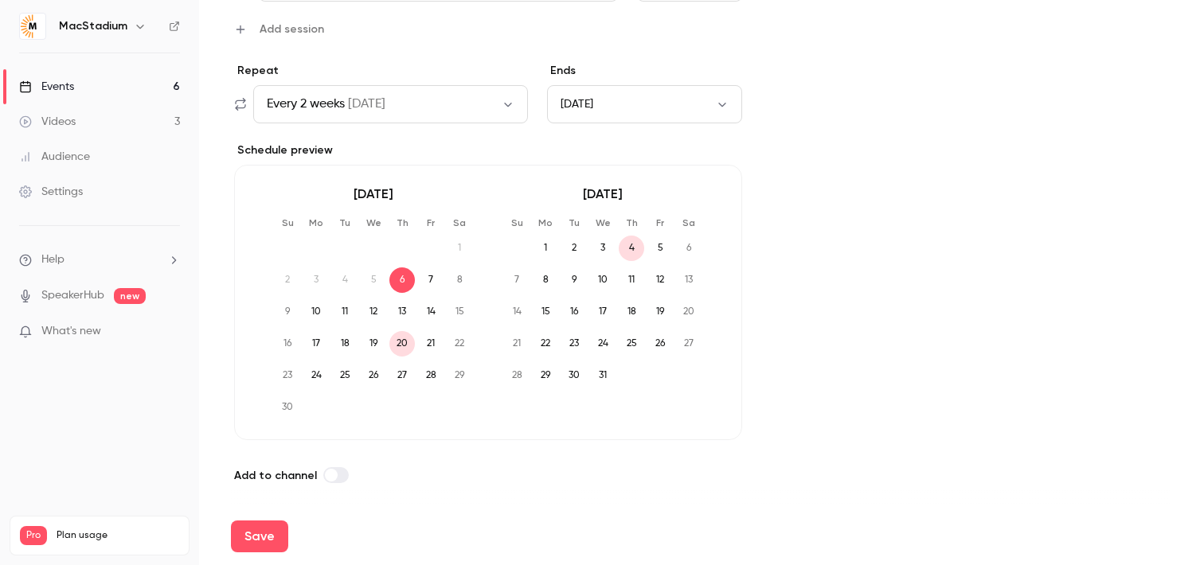
scroll to position [791, 0]
click at [270, 528] on button "Save" at bounding box center [259, 537] width 57 height 32
type input "**"
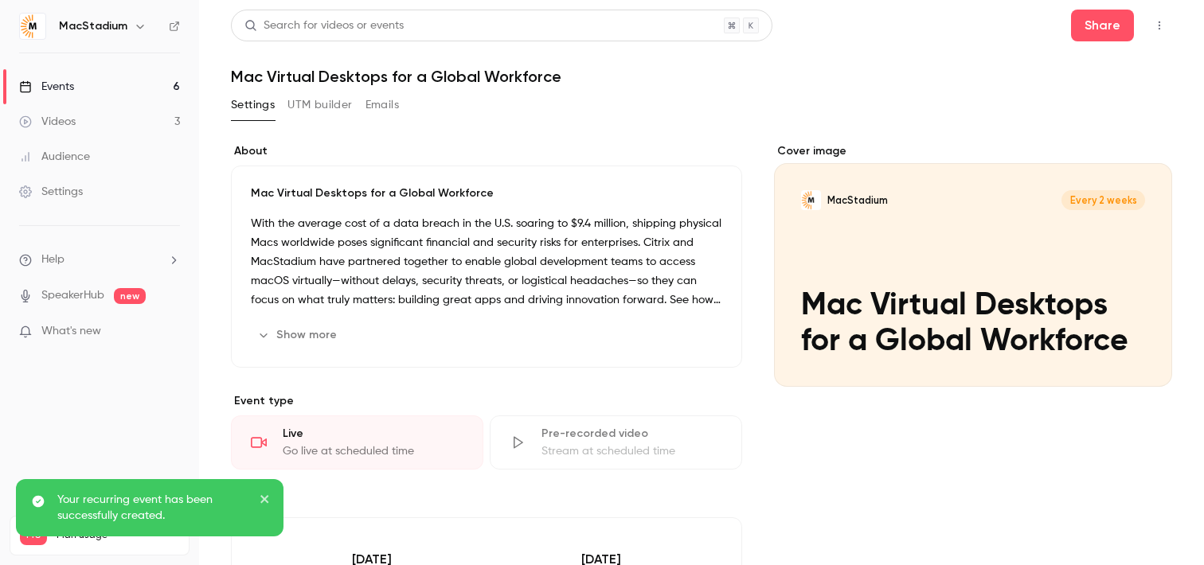
click at [118, 85] on link "Events 6" at bounding box center [99, 86] width 199 height 35
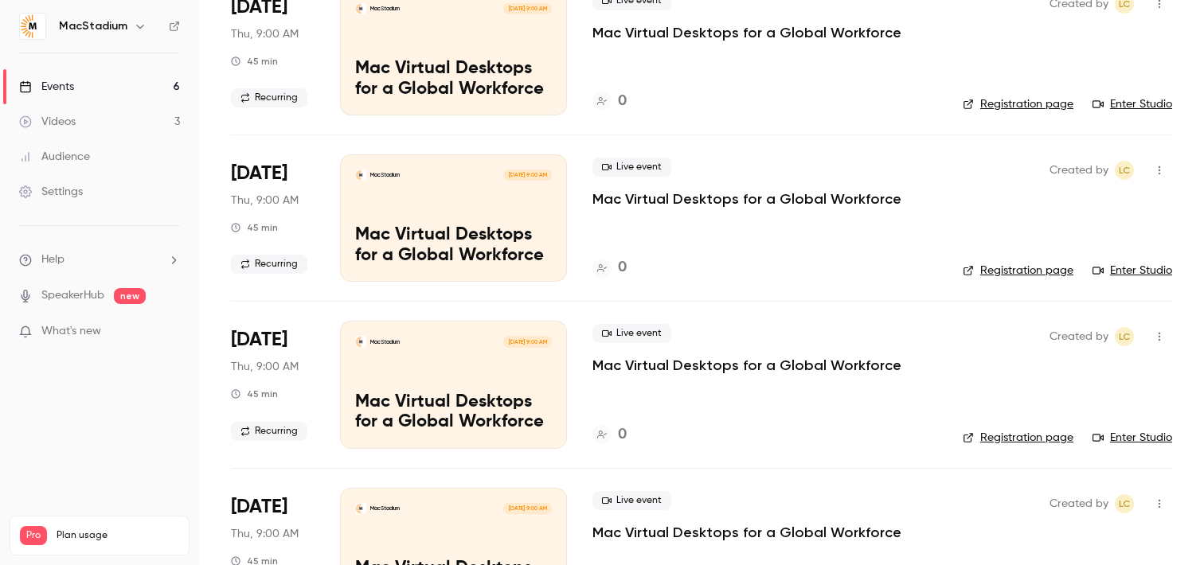
scroll to position [945, 0]
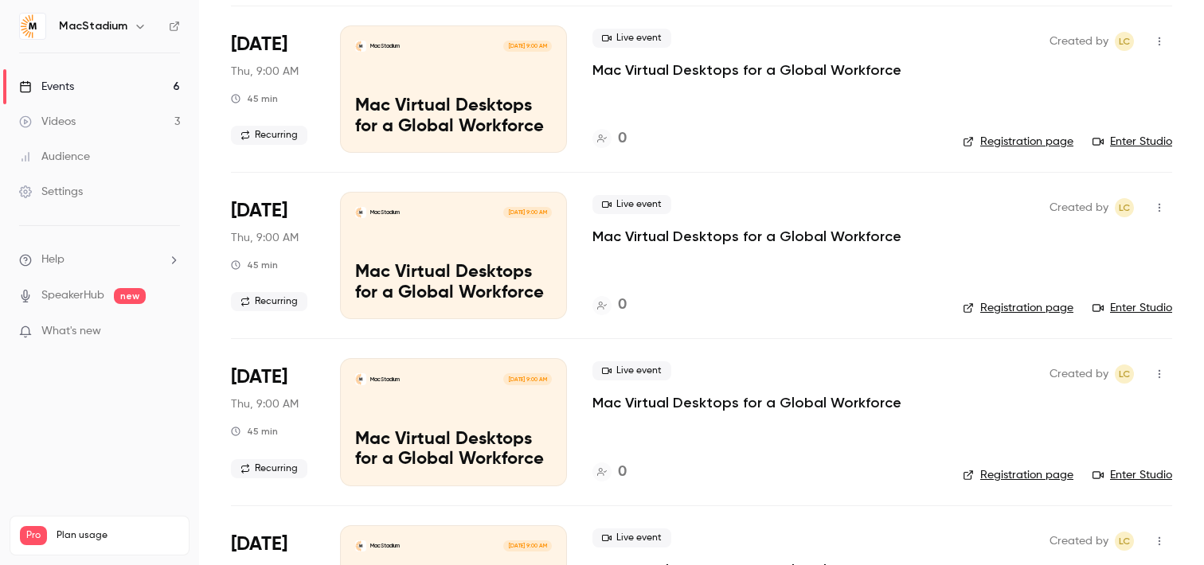
click at [1162, 209] on icon "button" at bounding box center [1159, 207] width 13 height 11
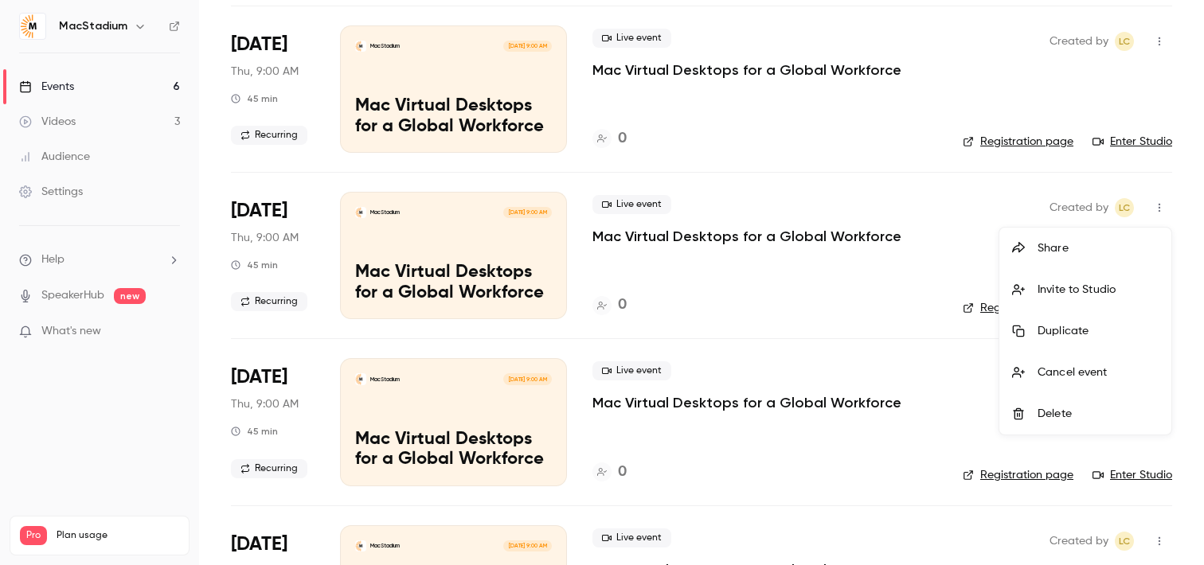
click at [1045, 414] on div "Delete" at bounding box center [1098, 414] width 121 height 16
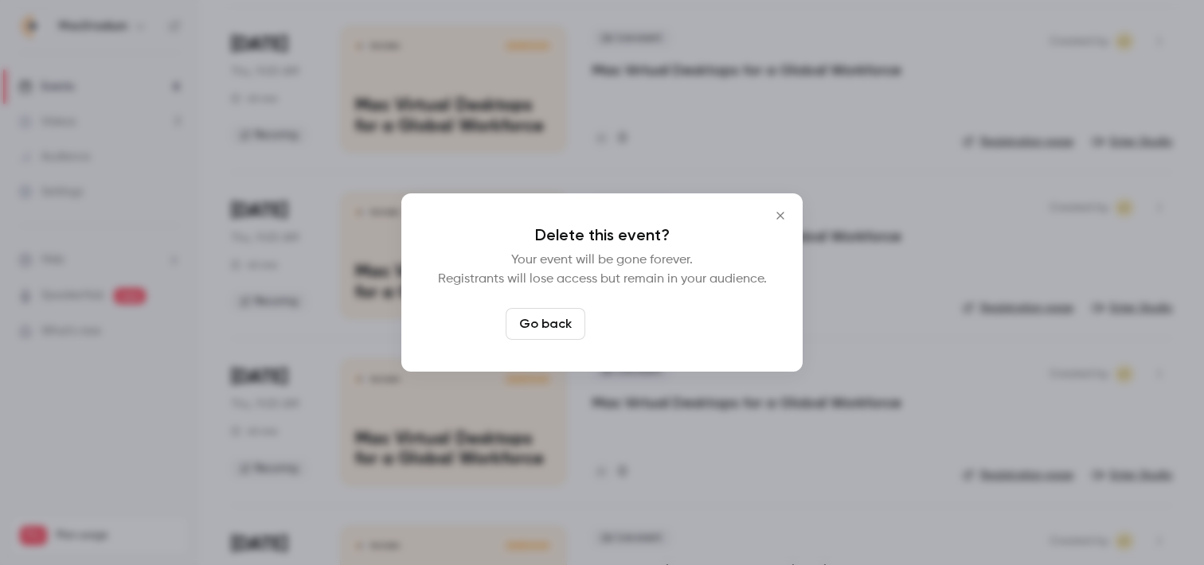
click at [676, 316] on button "Delete event" at bounding box center [645, 324] width 107 height 32
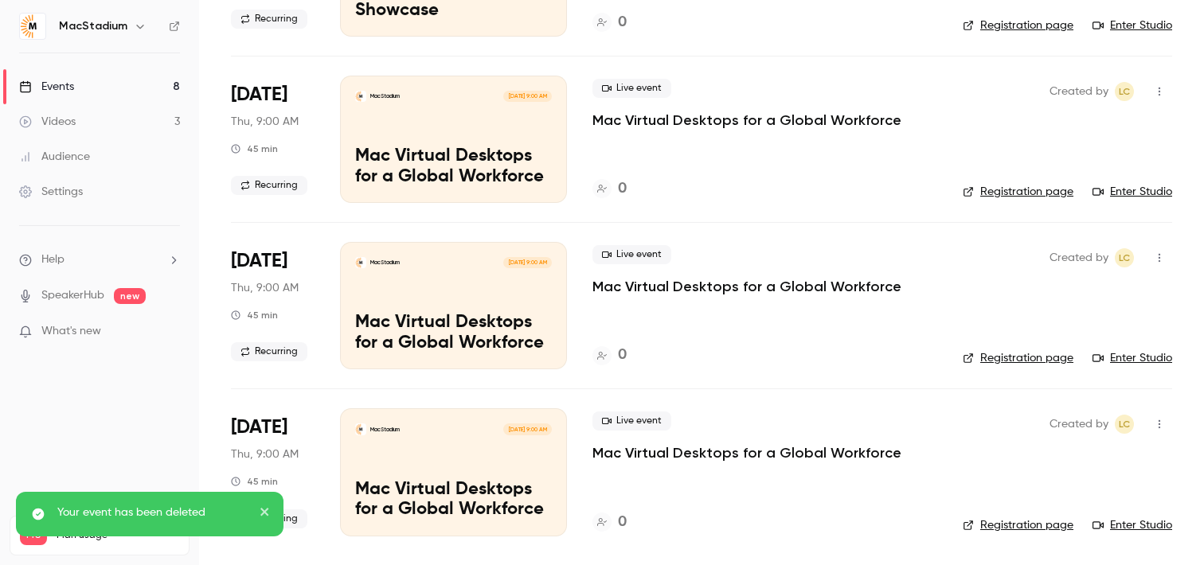
scroll to position [894, 0]
click at [1161, 257] on icon "button" at bounding box center [1159, 258] width 13 height 11
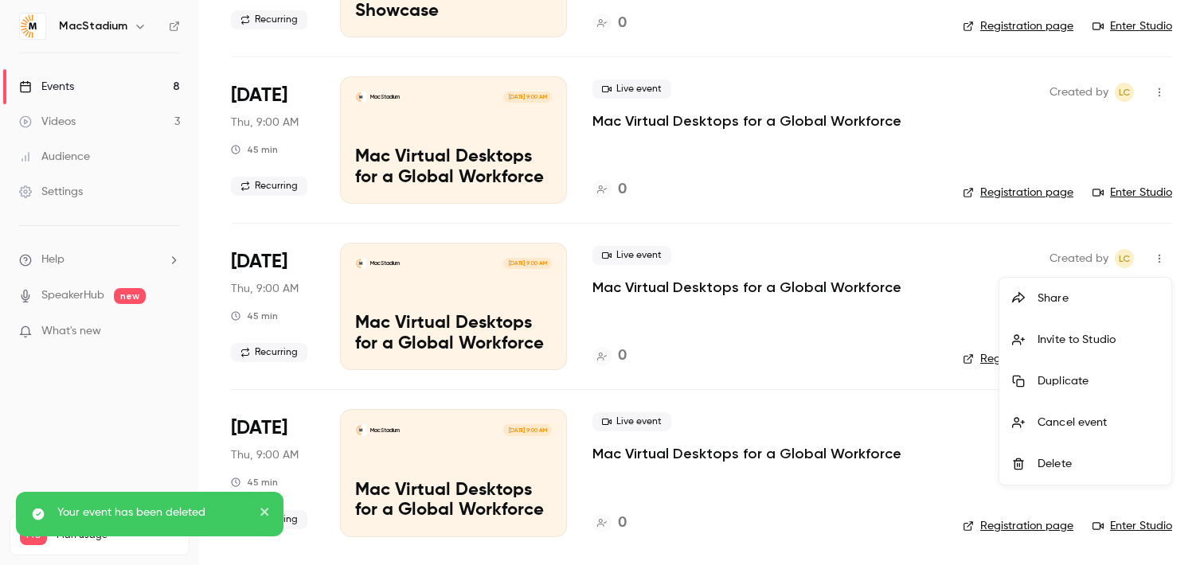
click at [1035, 460] on div at bounding box center [1024, 464] width 25 height 13
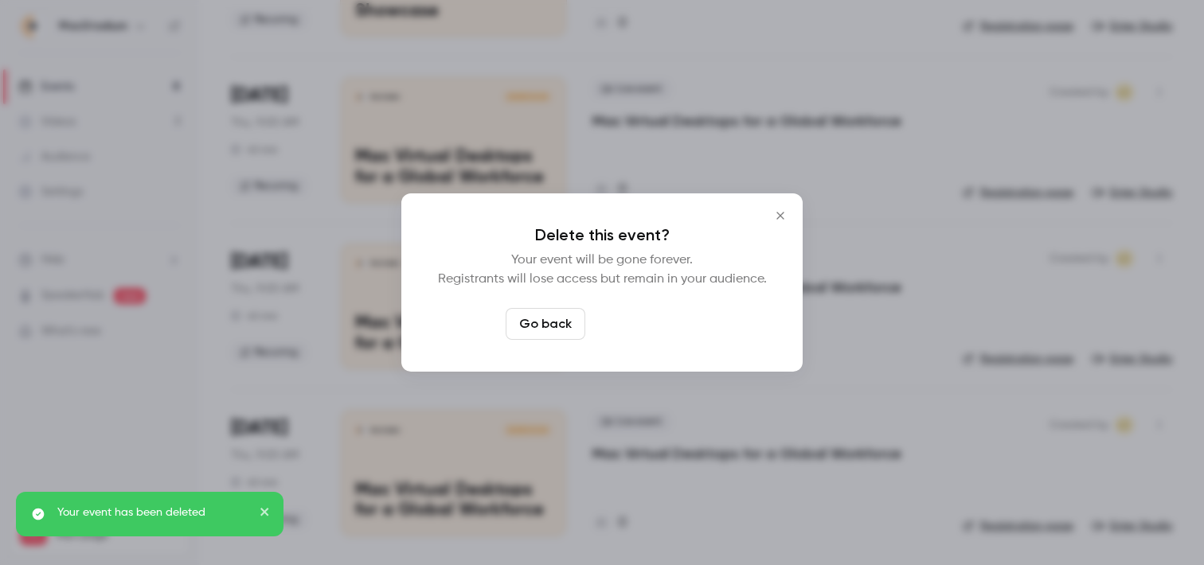
click at [663, 330] on button "Delete event" at bounding box center [645, 324] width 107 height 32
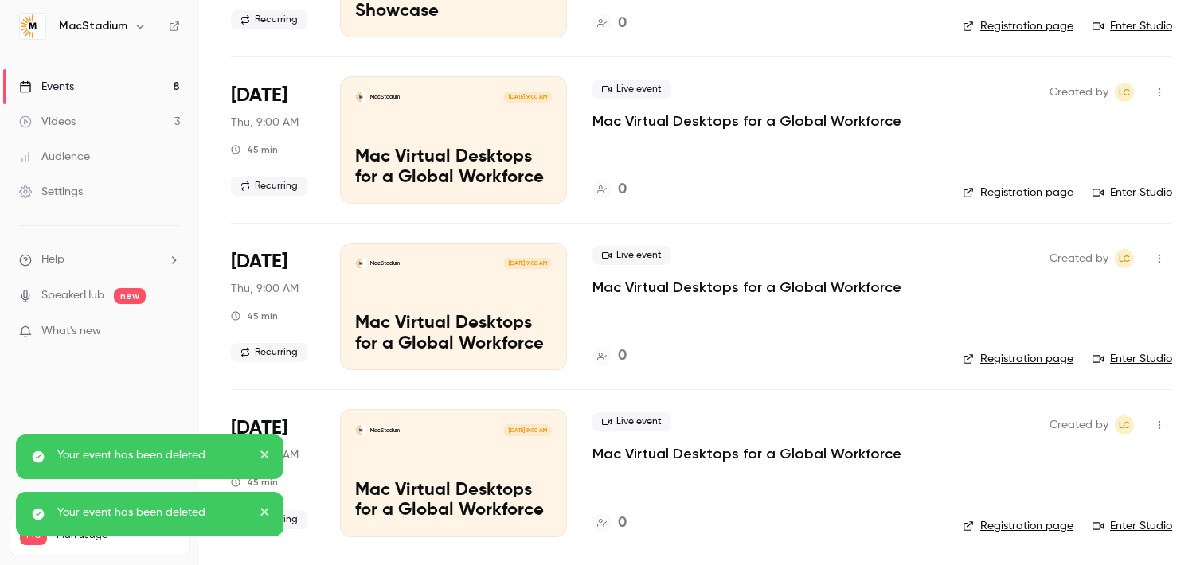
scroll to position [728, 0]
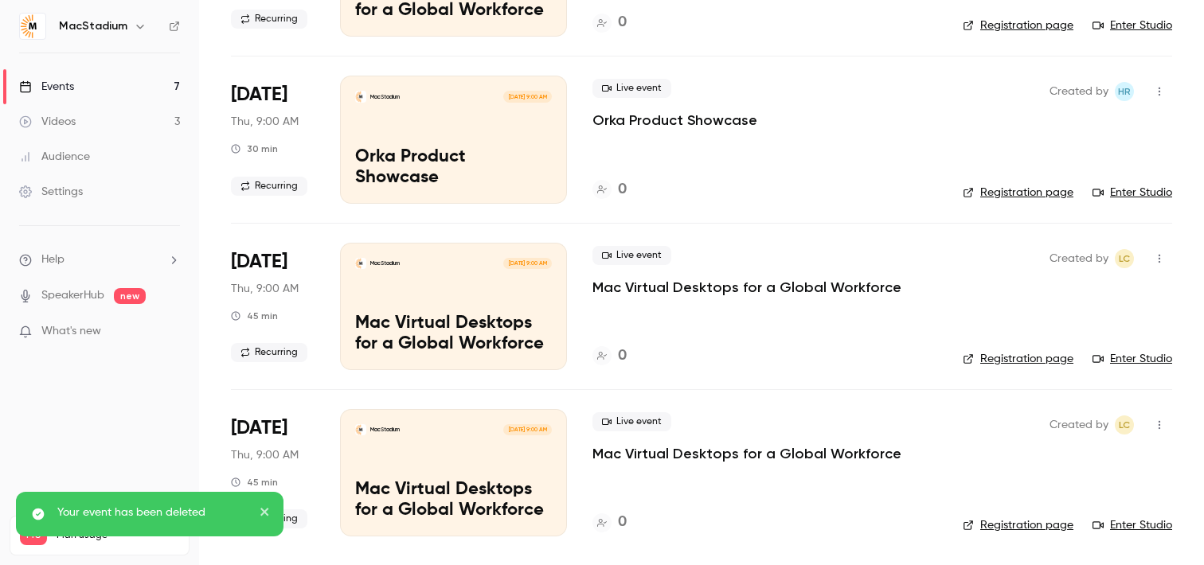
click at [1160, 423] on icon "button" at bounding box center [1159, 425] width 13 height 11
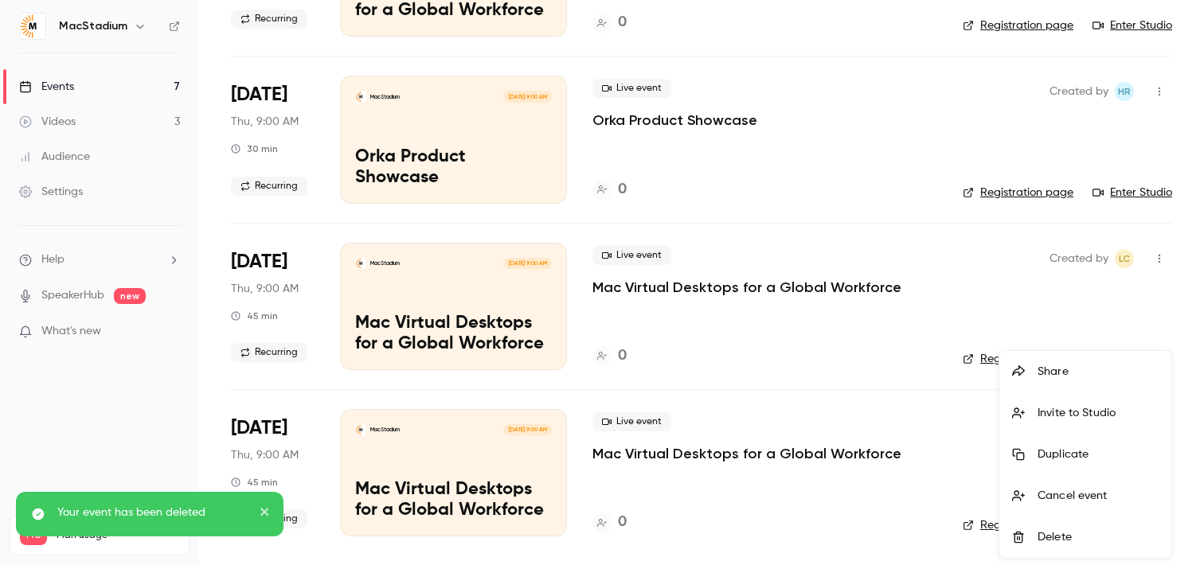
click at [1041, 528] on li "Delete" at bounding box center [1086, 537] width 172 height 41
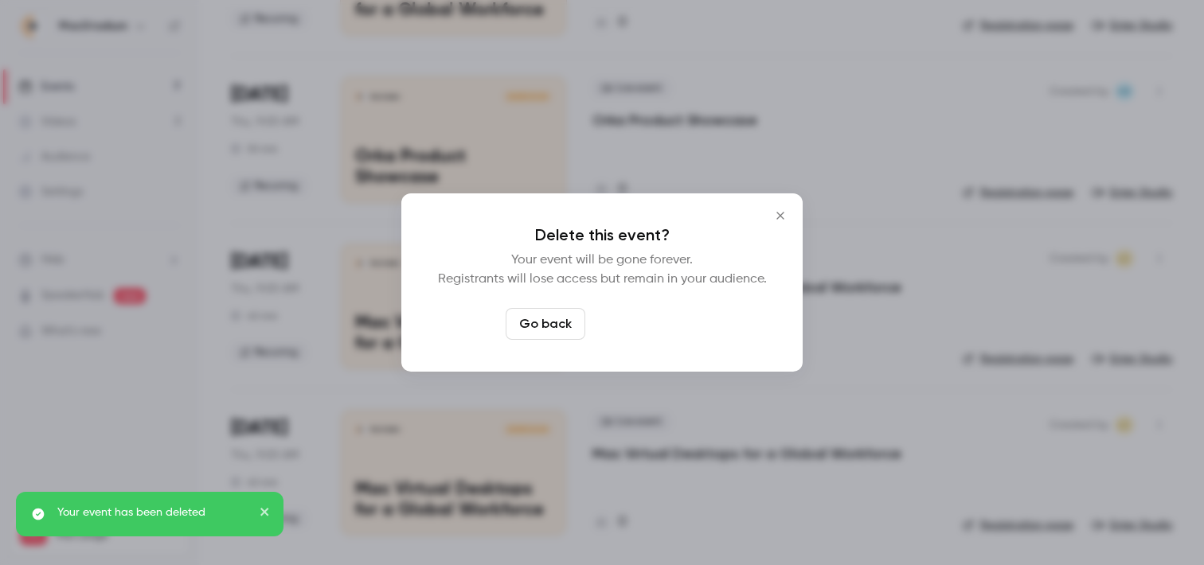
click at [688, 331] on button "Delete event" at bounding box center [645, 324] width 107 height 32
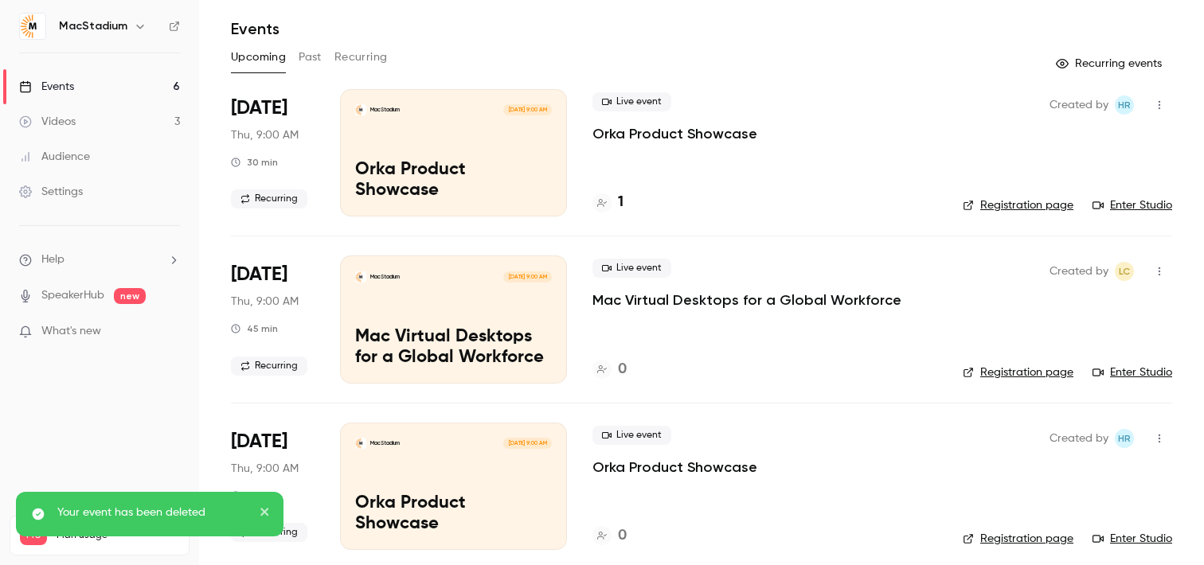
scroll to position [0, 0]
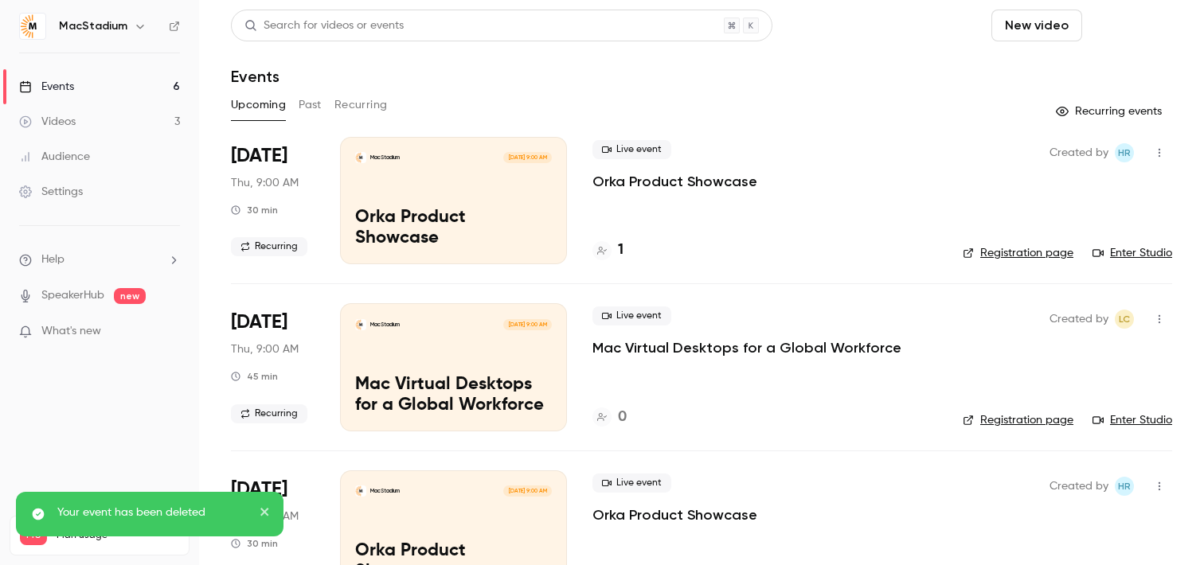
click at [1118, 17] on button "Schedule" at bounding box center [1131, 26] width 84 height 32
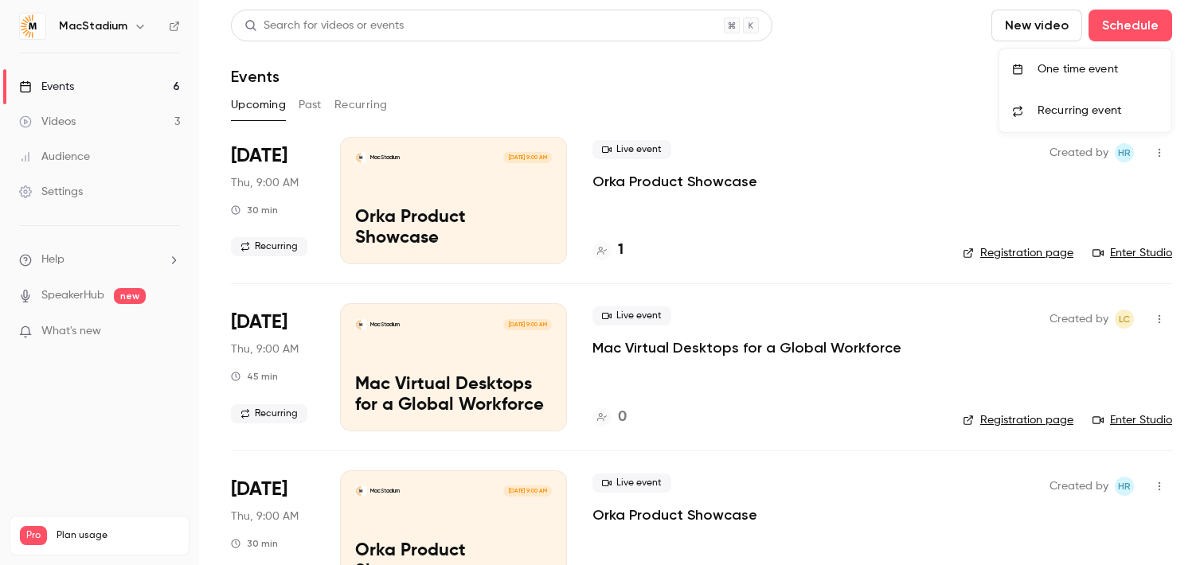
click at [1066, 115] on span "Recurring event" at bounding box center [1080, 111] width 84 height 17
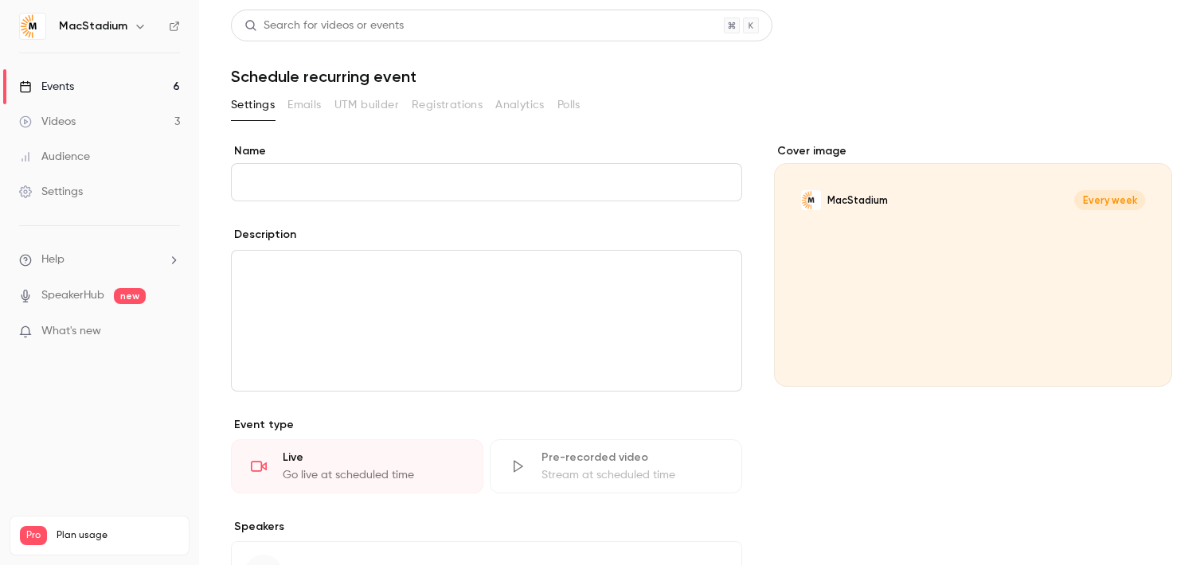
click at [558, 171] on input "Name" at bounding box center [486, 182] width 511 height 38
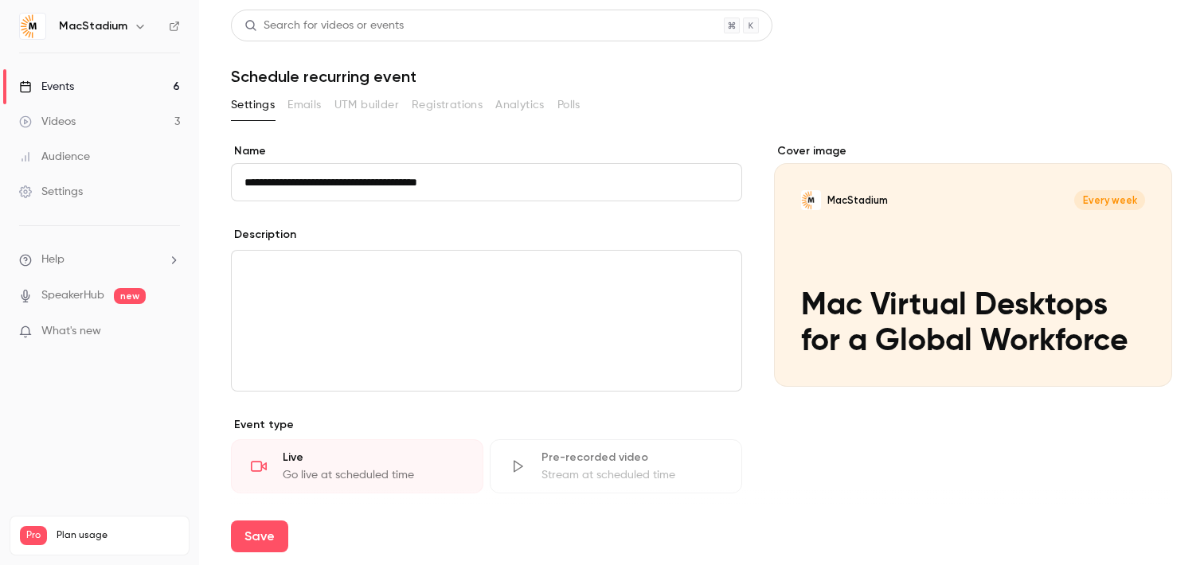
type input "**********"
click at [533, 306] on div "editor" at bounding box center [487, 321] width 510 height 140
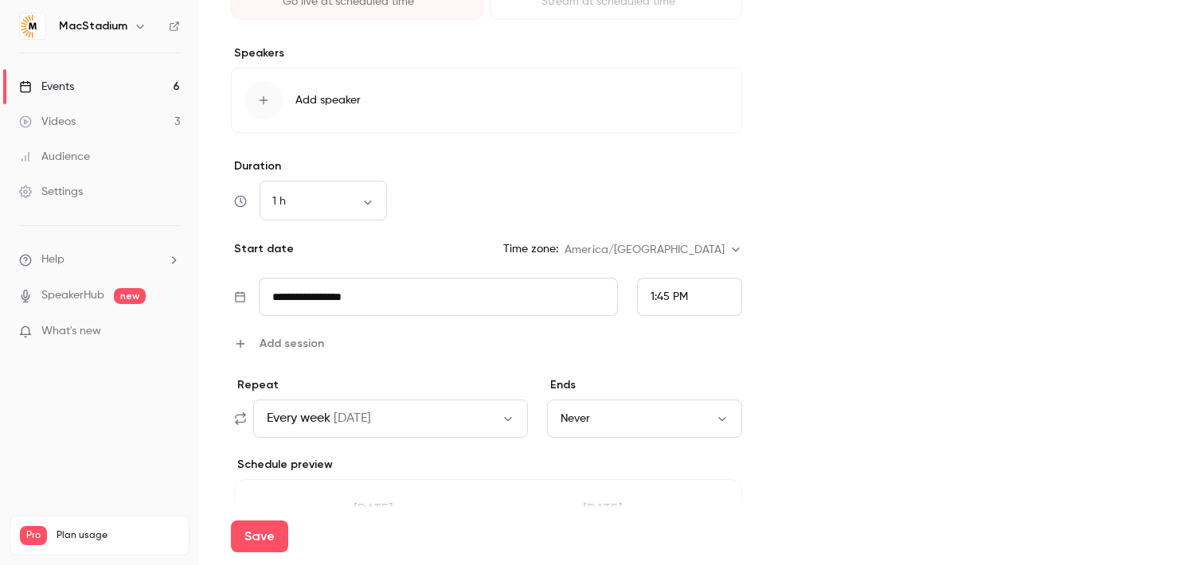
scroll to position [478, 0]
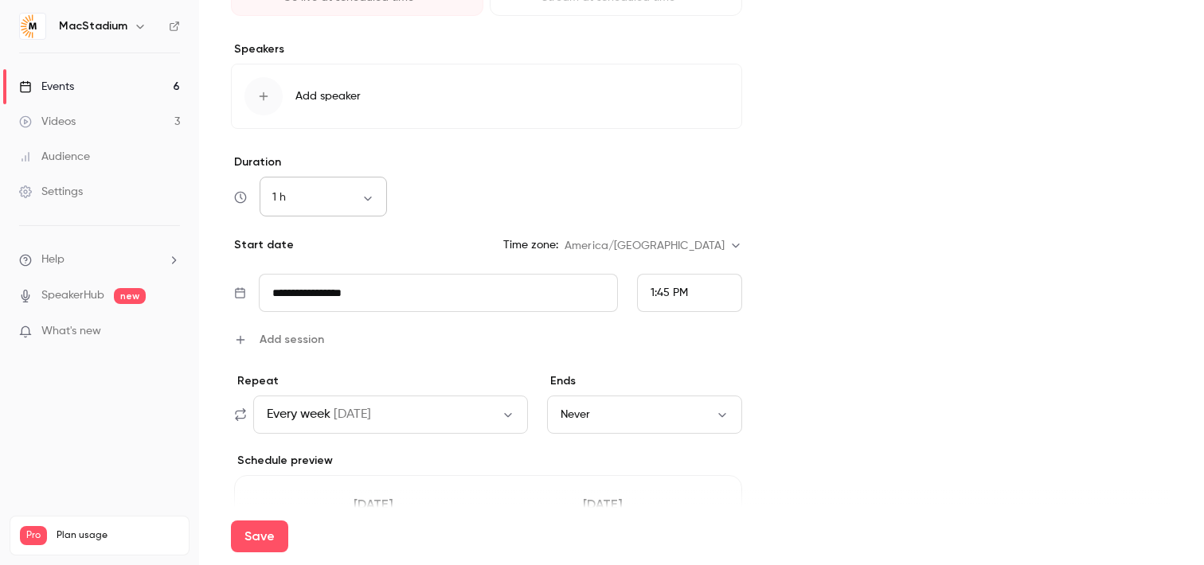
click at [308, 202] on body "**********" at bounding box center [602, 282] width 1204 height 565
click at [300, 309] on li "45 min" at bounding box center [323, 323] width 127 height 41
type input "**"
click at [598, 297] on input "**********" at bounding box center [438, 293] width 359 height 38
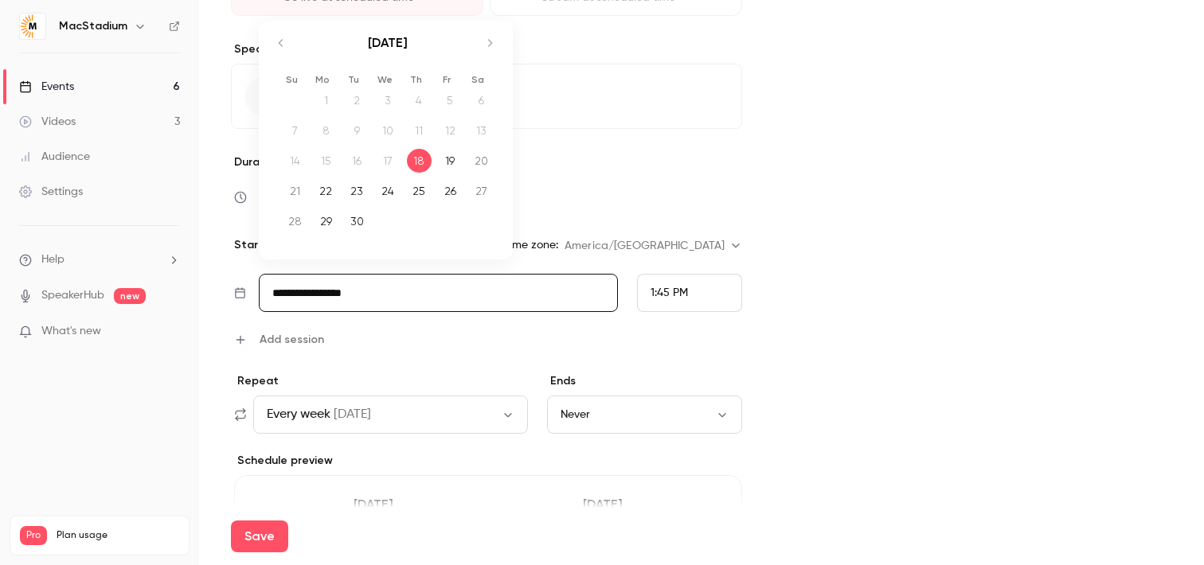
click at [491, 52] on icon "Move forward to switch to the next month." at bounding box center [489, 42] width 19 height 19
click at [417, 132] on div "13" at bounding box center [419, 138] width 25 height 24
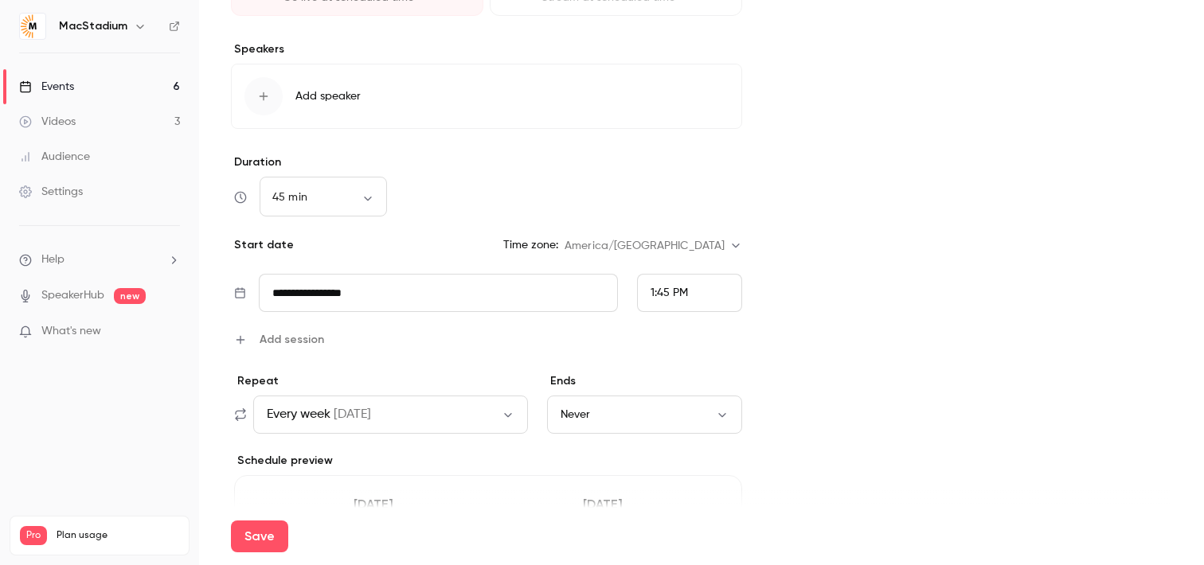
click at [667, 299] on div "1:45 PM" at bounding box center [669, 293] width 37 height 17
click at [667, 46] on span "9:00 AM" at bounding box center [672, 45] width 43 height 11
click at [412, 420] on button "Every week on Thu" at bounding box center [390, 415] width 275 height 38
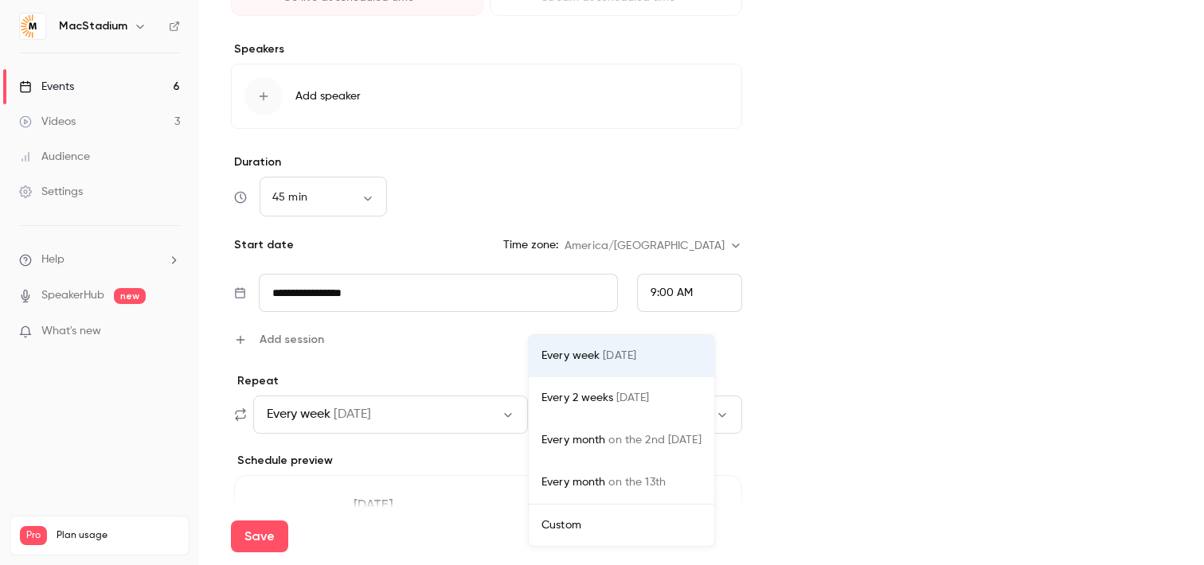
click at [601, 406] on div "Every 2 weeks on Thu" at bounding box center [622, 398] width 160 height 17
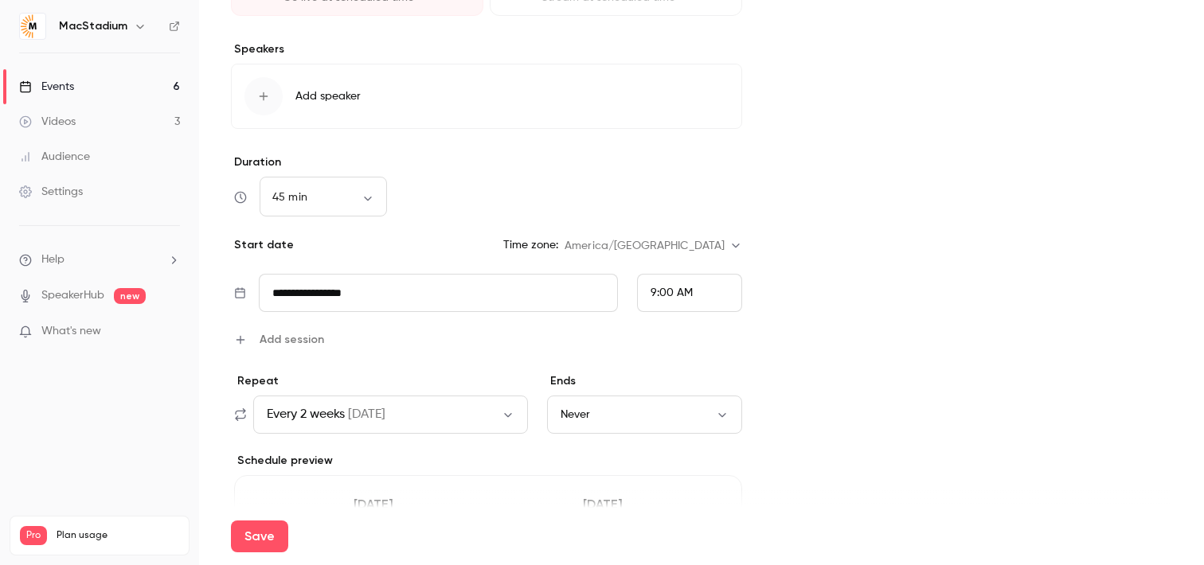
click at [658, 413] on button "Never" at bounding box center [645, 415] width 196 height 38
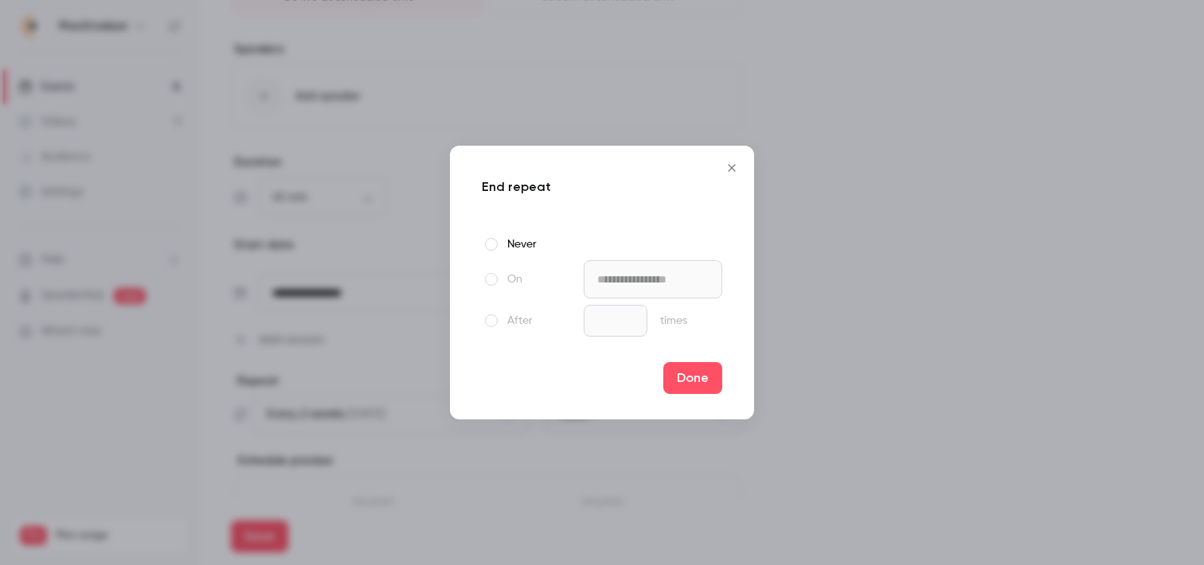
click at [513, 276] on label "On" at bounding box center [530, 279] width 96 height 19
click at [624, 288] on input "**********" at bounding box center [653, 279] width 139 height 38
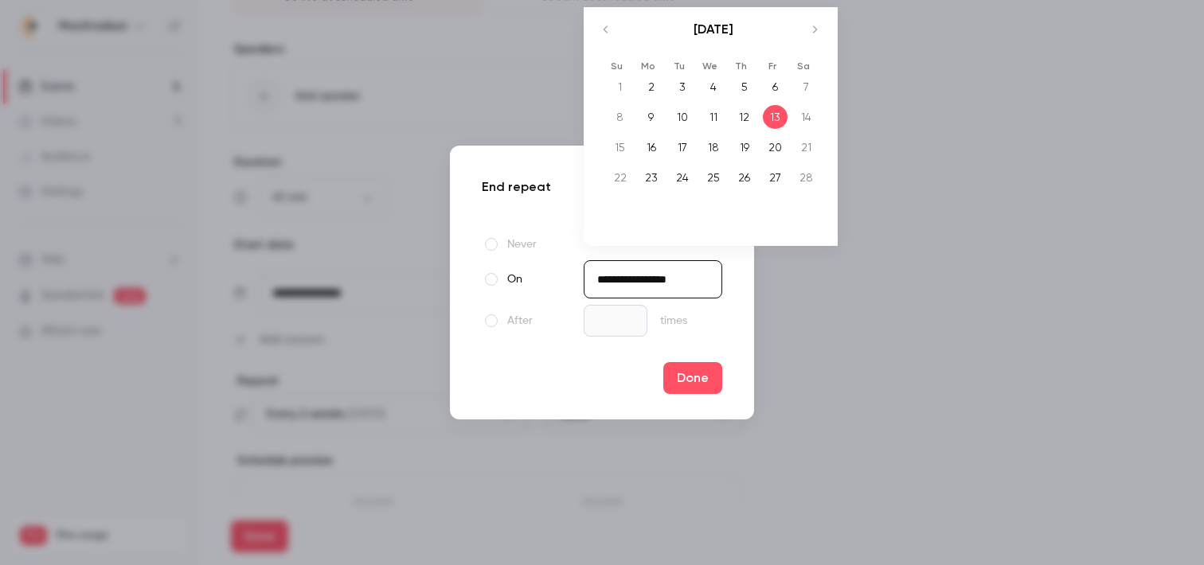
click at [607, 27] on icon "Move backward to switch to the previous month." at bounding box center [606, 29] width 19 height 19
click at [718, 149] on div "17" at bounding box center [713, 147] width 25 height 24
type input "**********"
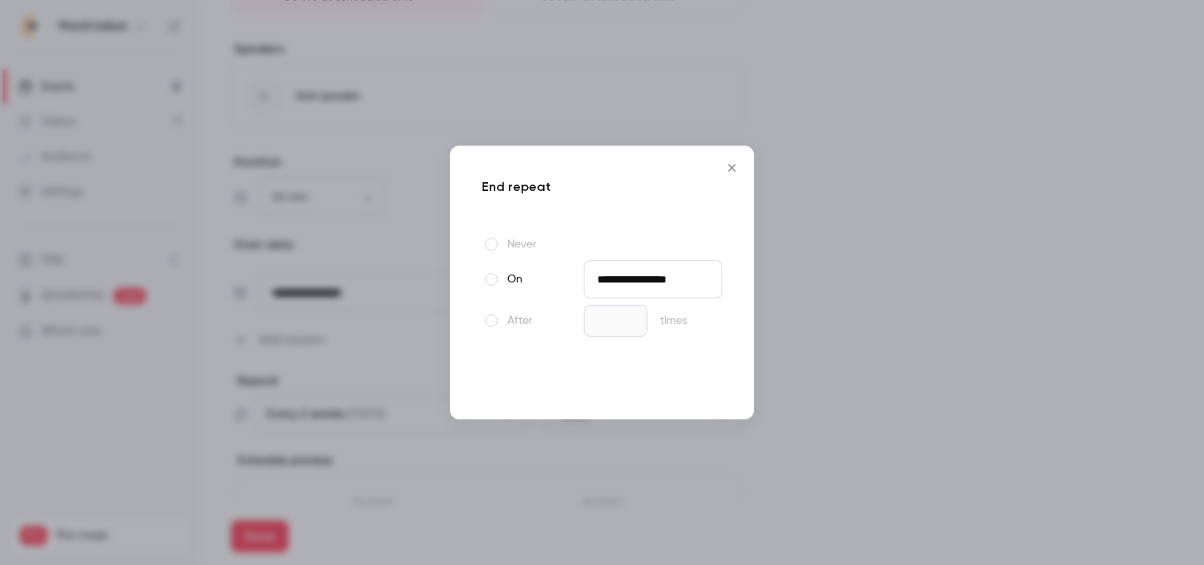
click at [689, 374] on button "Done" at bounding box center [692, 378] width 59 height 32
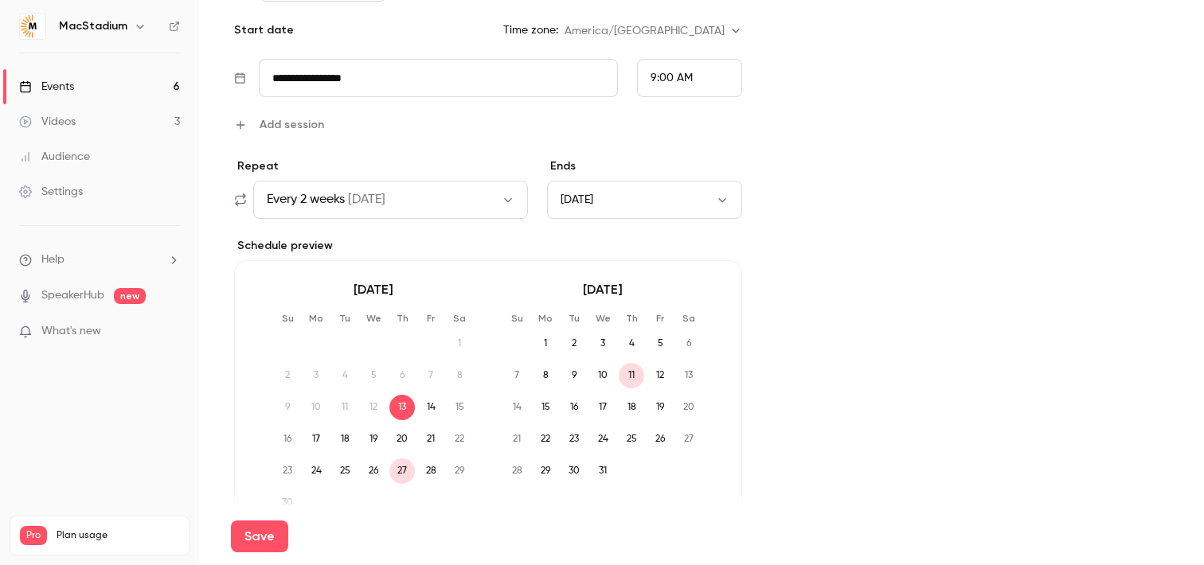
scroll to position [791, 0]
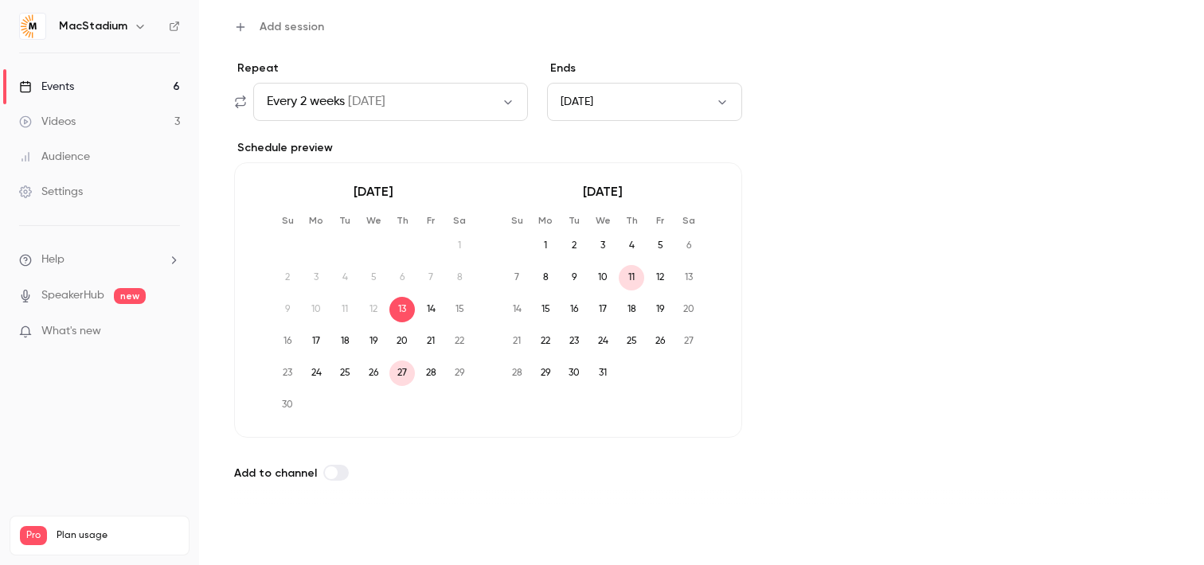
click at [257, 536] on button "Save" at bounding box center [259, 537] width 57 height 32
type input "**"
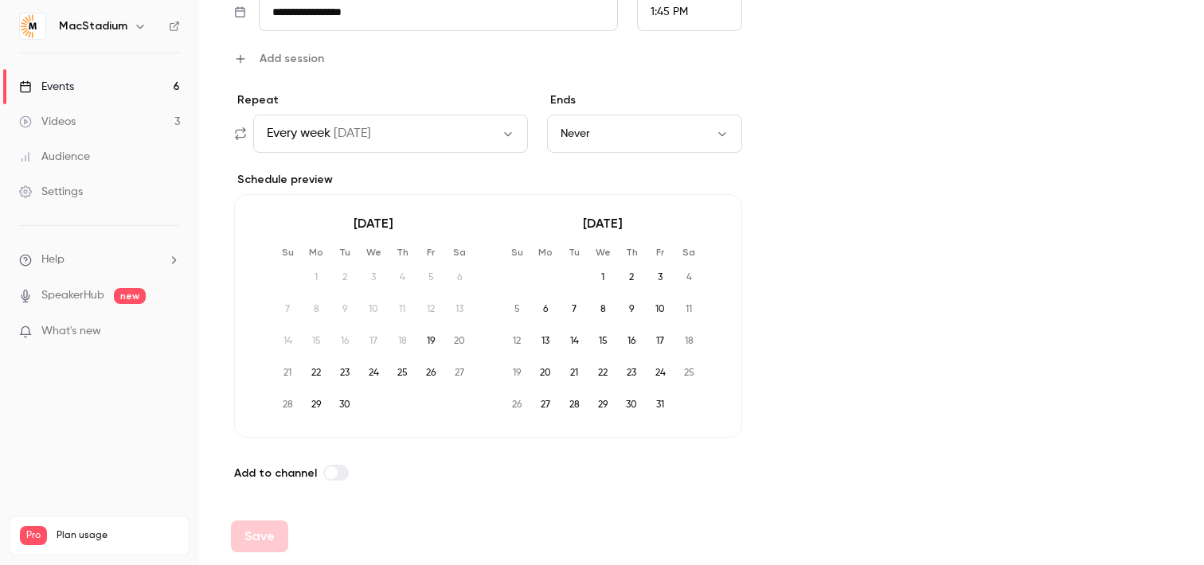
scroll to position [0, 0]
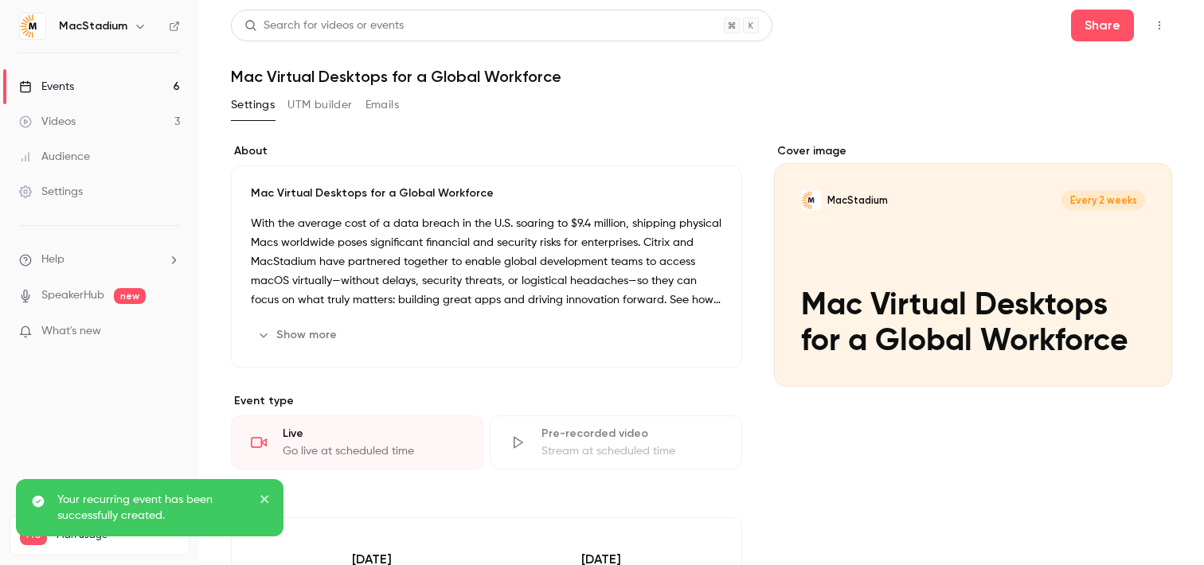
click at [94, 83] on link "Events 6" at bounding box center [99, 86] width 199 height 35
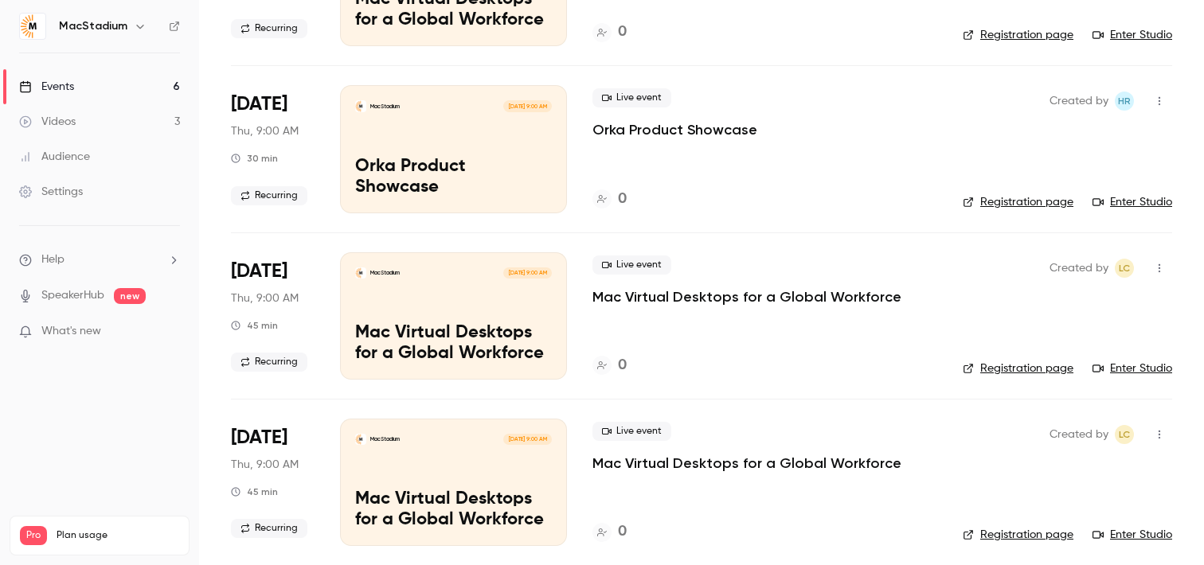
scroll to position [715, 0]
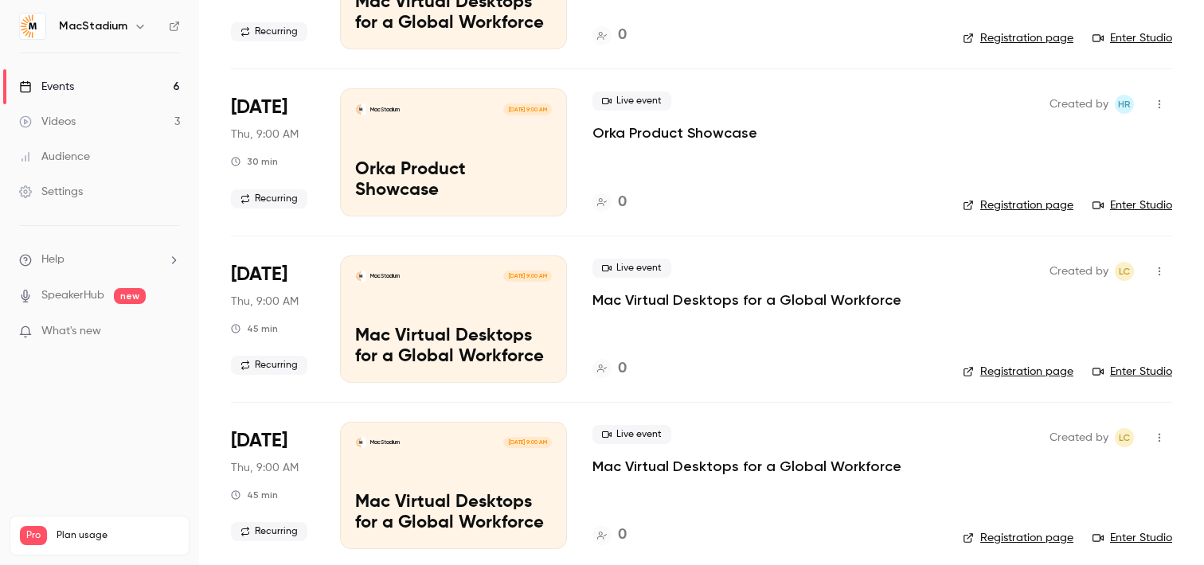
click at [511, 156] on div "MacStadium Oct 23, 9:00 AM Orka Product Showcase" at bounding box center [453, 151] width 227 height 127
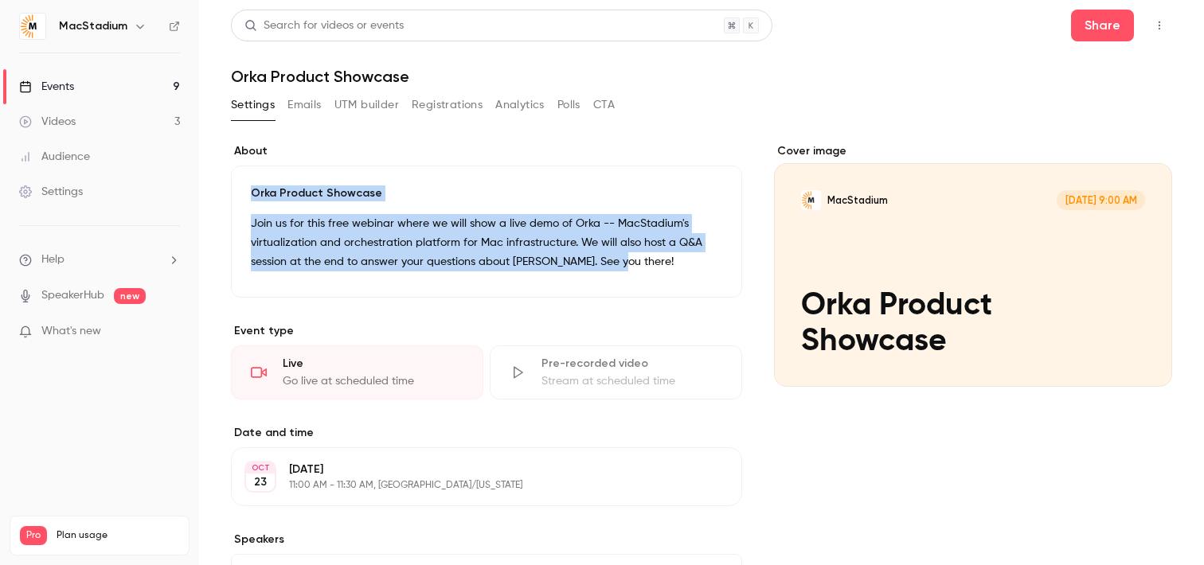
drag, startPoint x: 628, startPoint y: 264, endPoint x: 252, endPoint y: 200, distance: 380.5
click at [252, 200] on div "Orka Product Showcase Join us for this free webinar where we will show a live d…" at bounding box center [486, 232] width 511 height 132
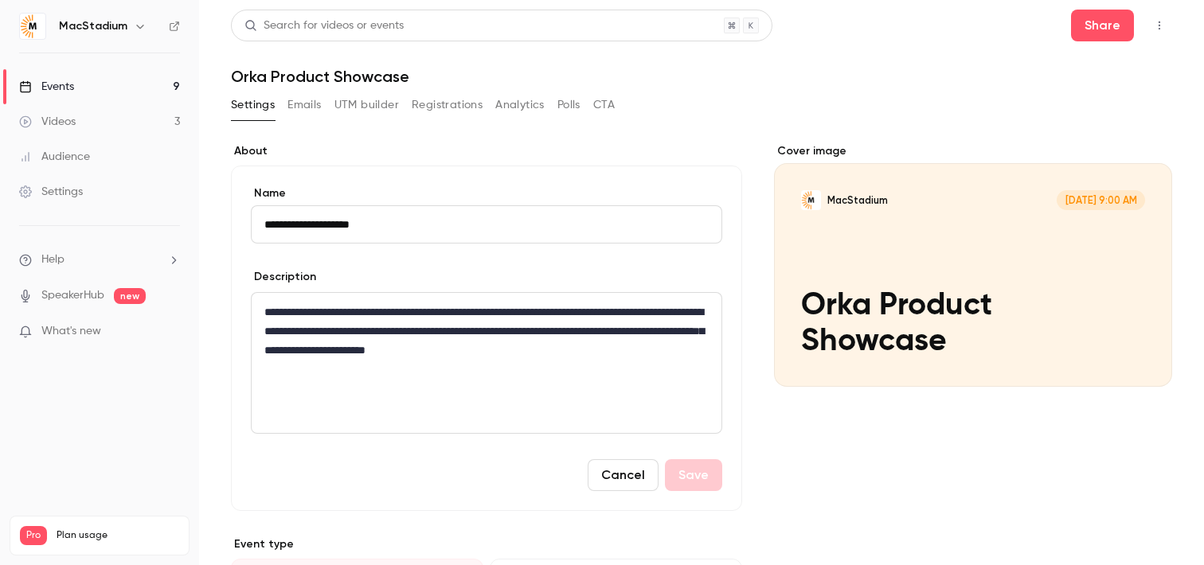
drag, startPoint x: 392, startPoint y: 230, endPoint x: 260, endPoint y: 229, distance: 131.4
click at [260, 229] on input "**********" at bounding box center [487, 224] width 472 height 38
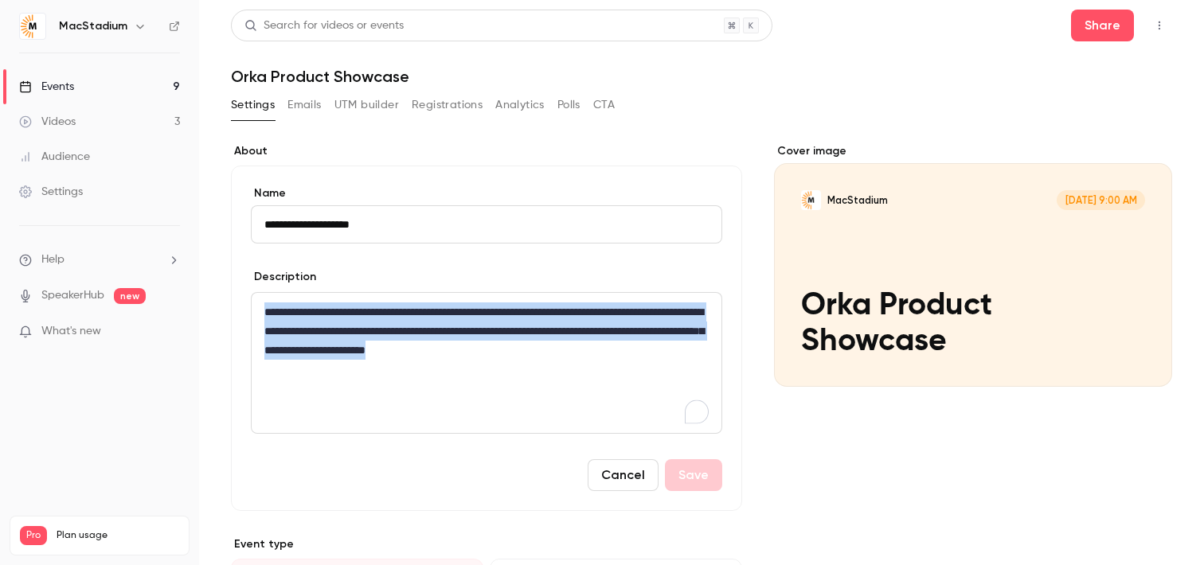
drag, startPoint x: 637, startPoint y: 351, endPoint x: 252, endPoint y: 313, distance: 387.4
click at [252, 313] on div "**********" at bounding box center [487, 363] width 470 height 140
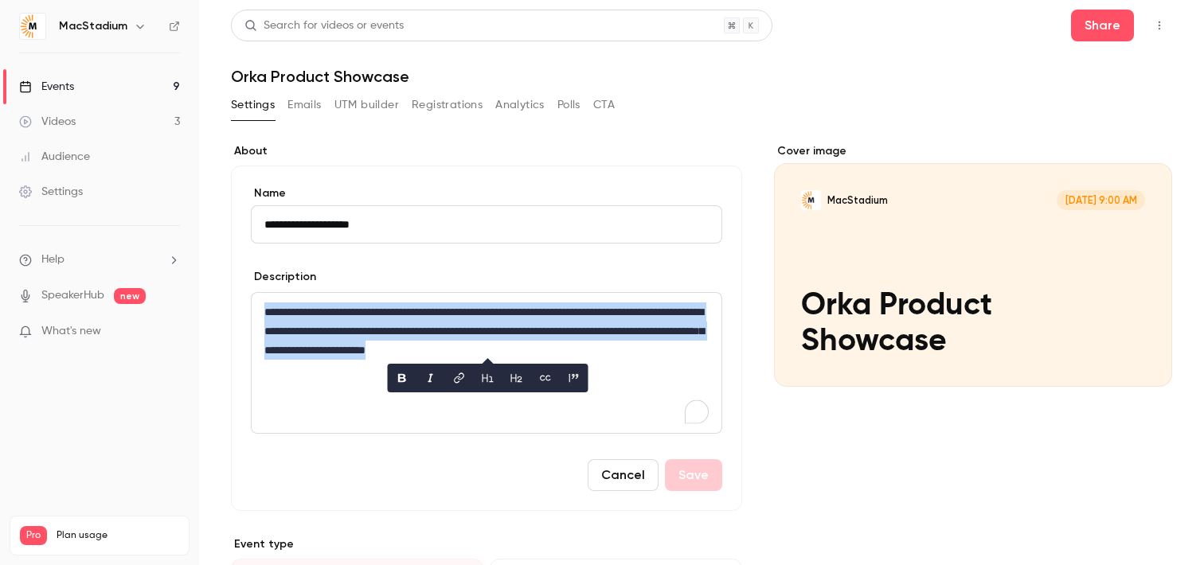
copy p "**********"
click at [628, 483] on button "Cancel" at bounding box center [623, 476] width 71 height 32
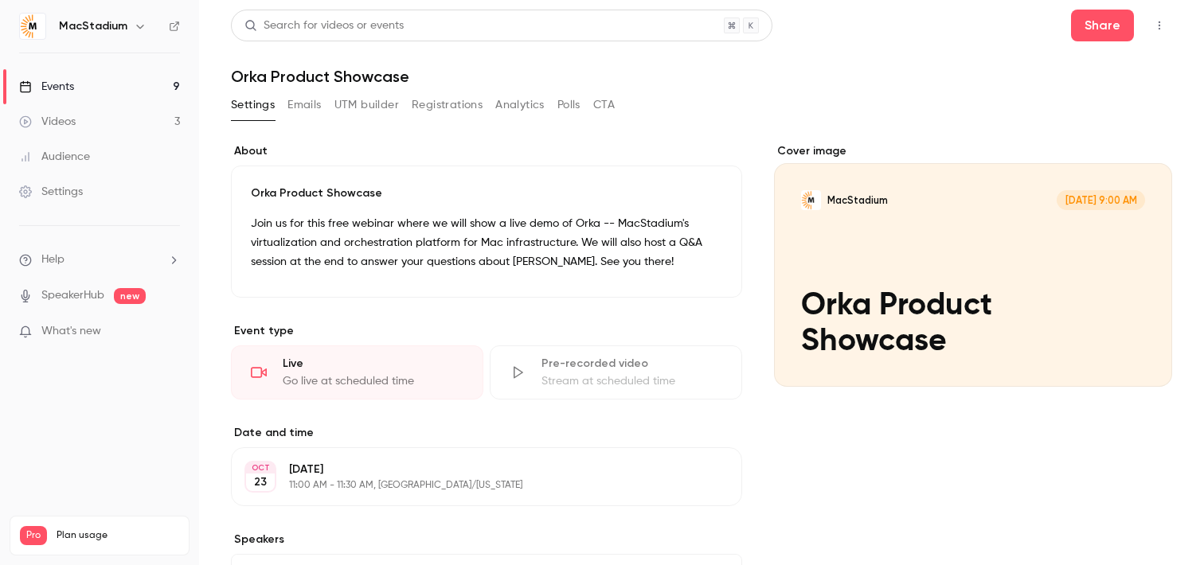
click at [54, 86] on div "Events" at bounding box center [46, 87] width 55 height 16
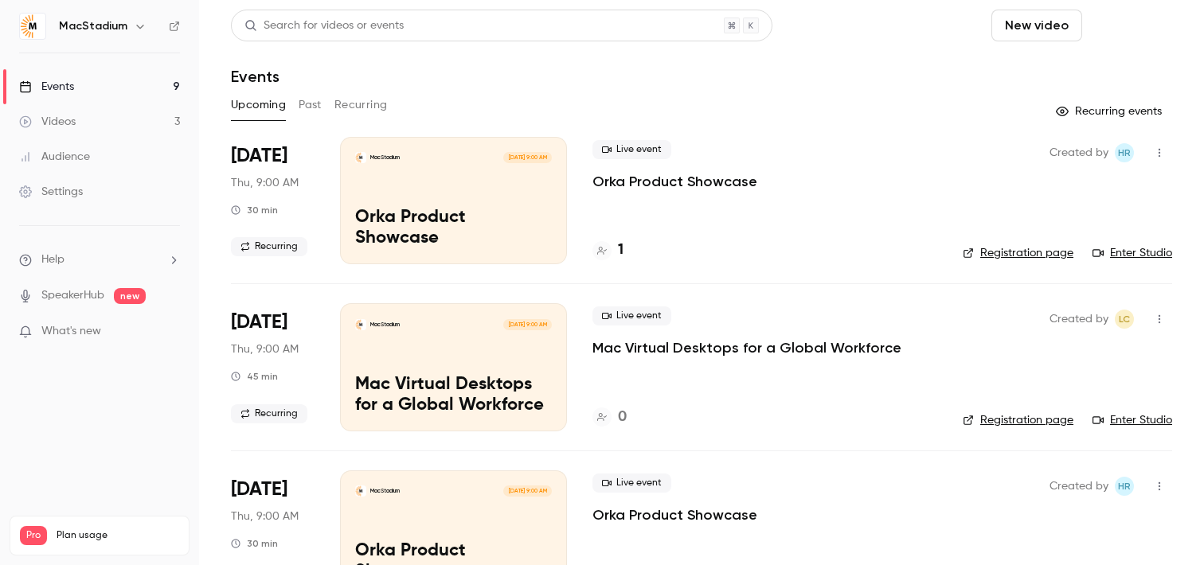
click at [1145, 39] on button "Schedule" at bounding box center [1131, 26] width 84 height 32
click at [1090, 115] on span "Recurring event" at bounding box center [1080, 111] width 84 height 17
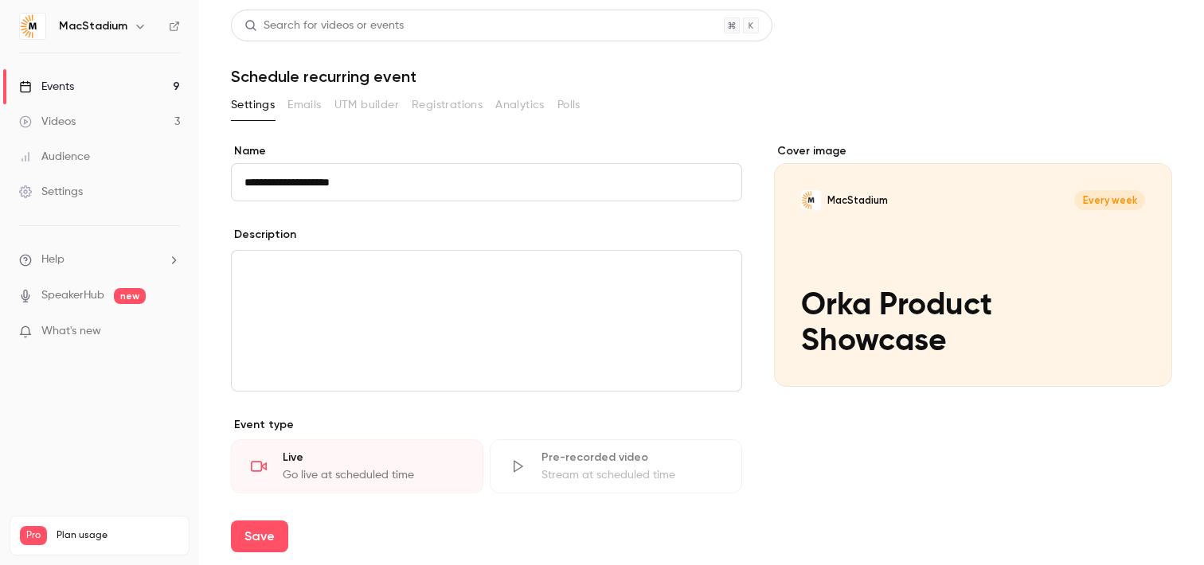
type input "**********"
click at [386, 267] on p "editor" at bounding box center [487, 269] width 484 height 19
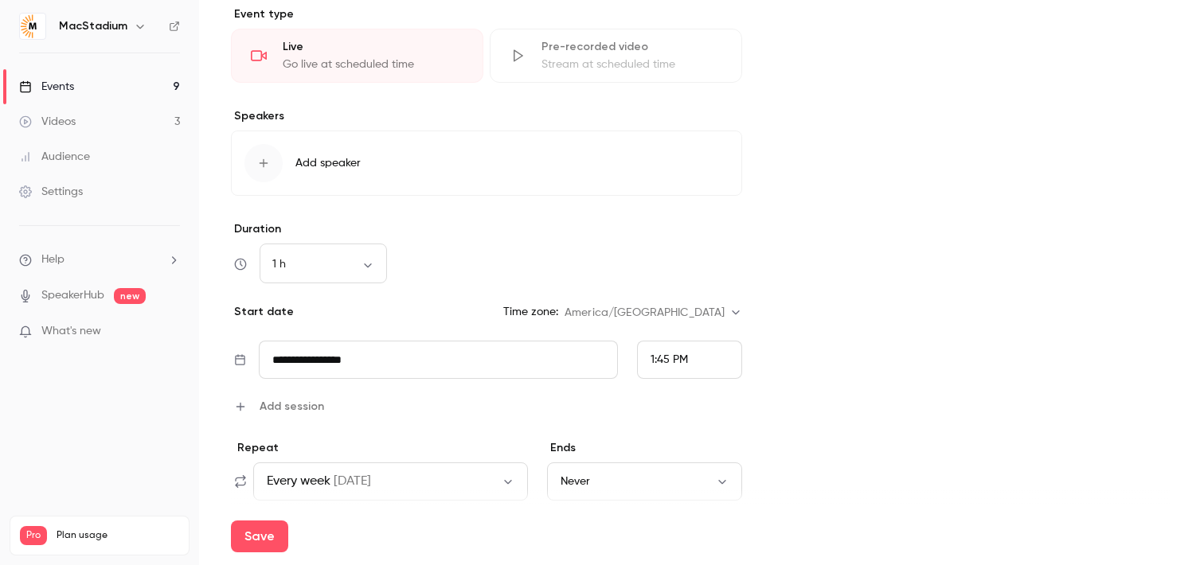
scroll to position [429, 0]
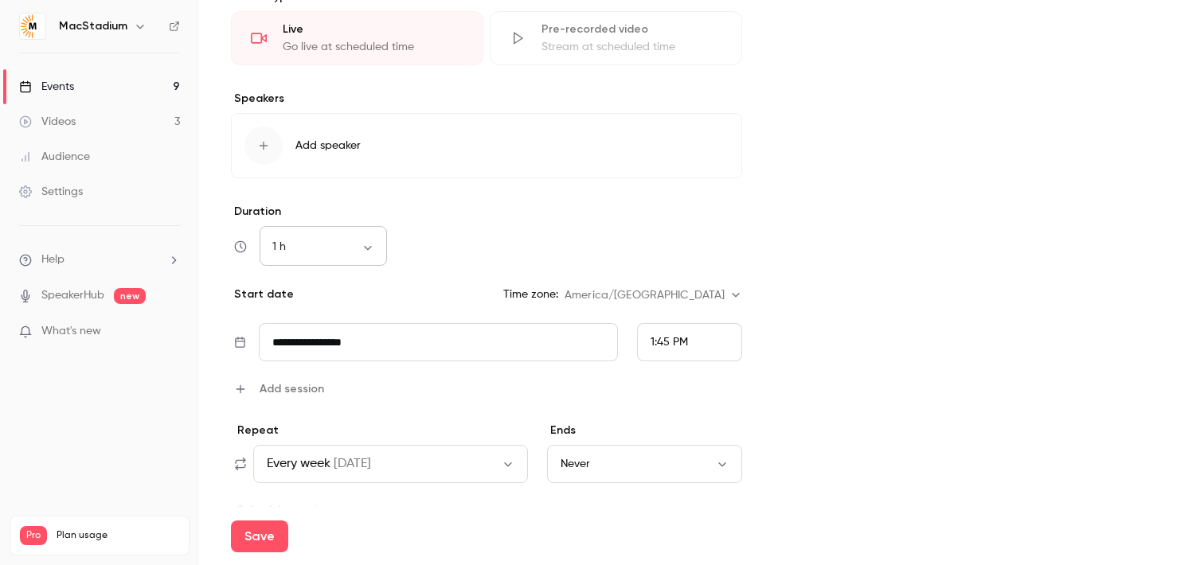
click at [339, 237] on div "1 h ** ​" at bounding box center [323, 247] width 127 height 38
click at [367, 247] on body "**********" at bounding box center [602, 282] width 1204 height 565
click at [306, 369] on li "45 min" at bounding box center [323, 372] width 127 height 41
type input "**"
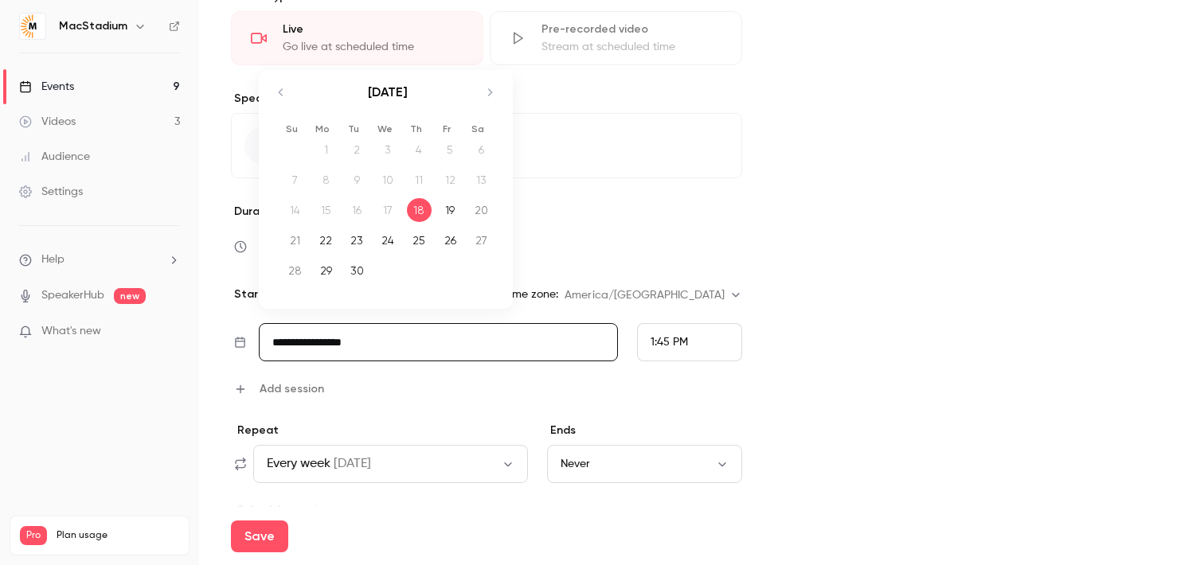
click at [378, 350] on input "**********" at bounding box center [438, 342] width 359 height 38
click at [488, 92] on icon "Move forward to switch to the next month." at bounding box center [489, 92] width 19 height 19
click at [418, 159] on div "6" at bounding box center [419, 157] width 25 height 24
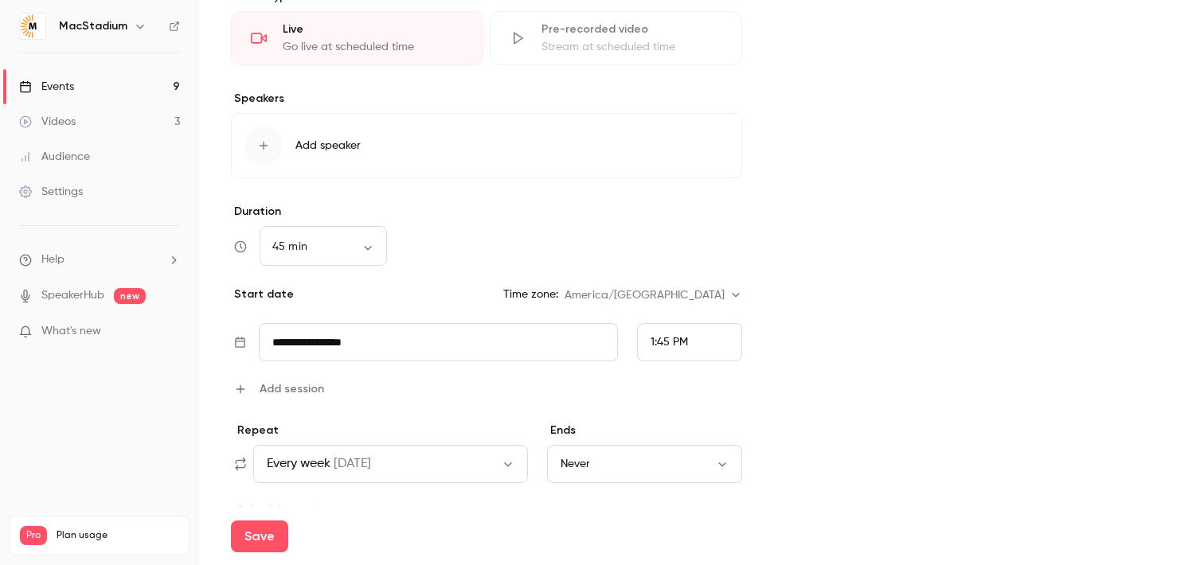
click at [686, 347] on span "1:45 PM" at bounding box center [669, 342] width 37 height 11
click at [658, 91] on span "9:00 AM" at bounding box center [672, 93] width 43 height 11
click at [477, 463] on button "Every week on Thu" at bounding box center [390, 464] width 275 height 38
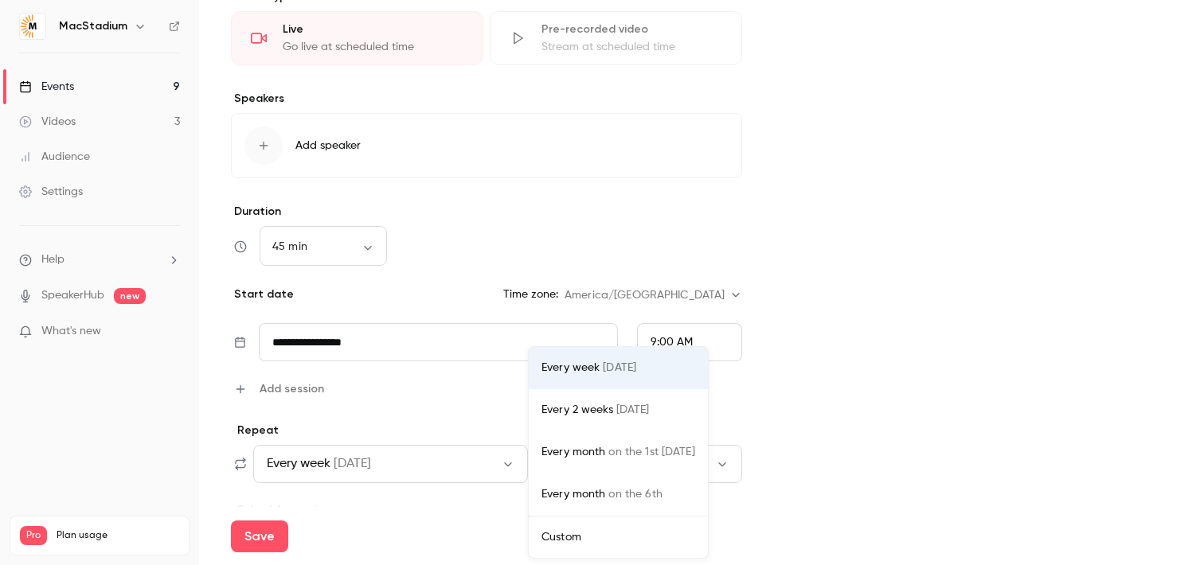
click at [569, 423] on li "Every 2 weeks on Thu" at bounding box center [618, 410] width 179 height 42
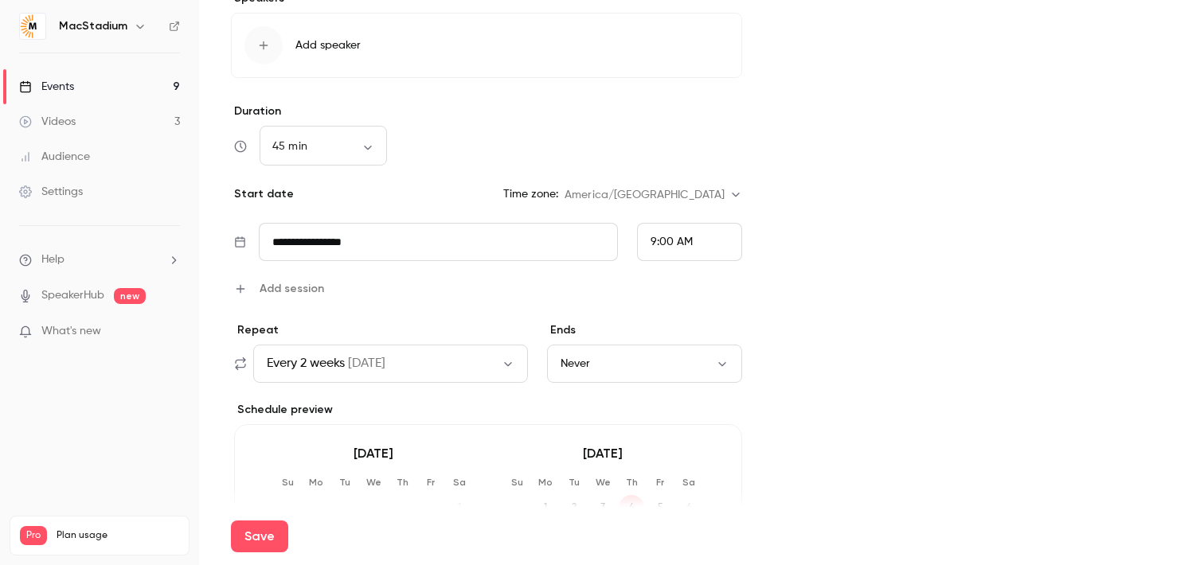
scroll to position [534, 0]
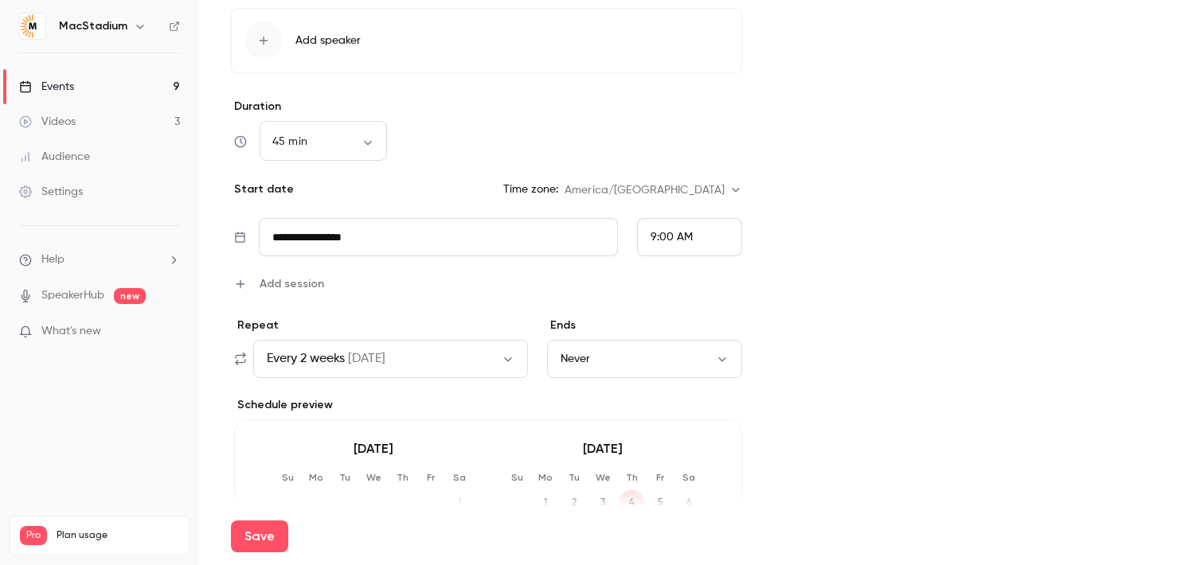
click at [598, 370] on button "Never" at bounding box center [645, 359] width 196 height 38
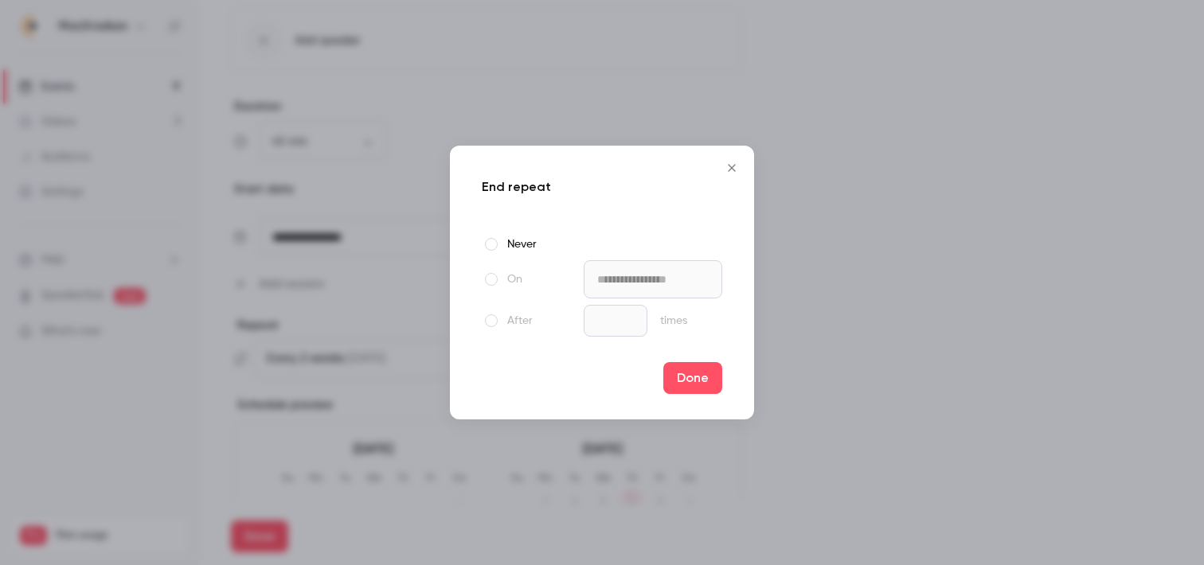
click at [496, 275] on div at bounding box center [491, 279] width 19 height 19
click at [641, 296] on input "**********" at bounding box center [653, 279] width 139 height 38
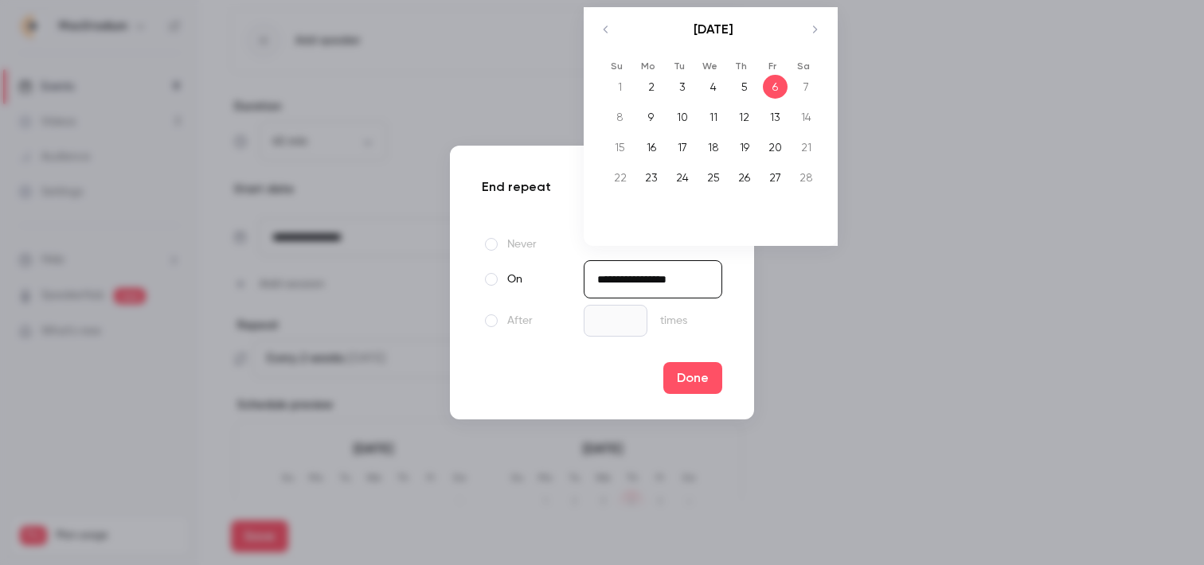
click at [601, 33] on icon "Move backward to switch to the previous month." at bounding box center [606, 29] width 19 height 19
click at [680, 143] on div "16" at bounding box center [682, 147] width 25 height 24
type input "**********"
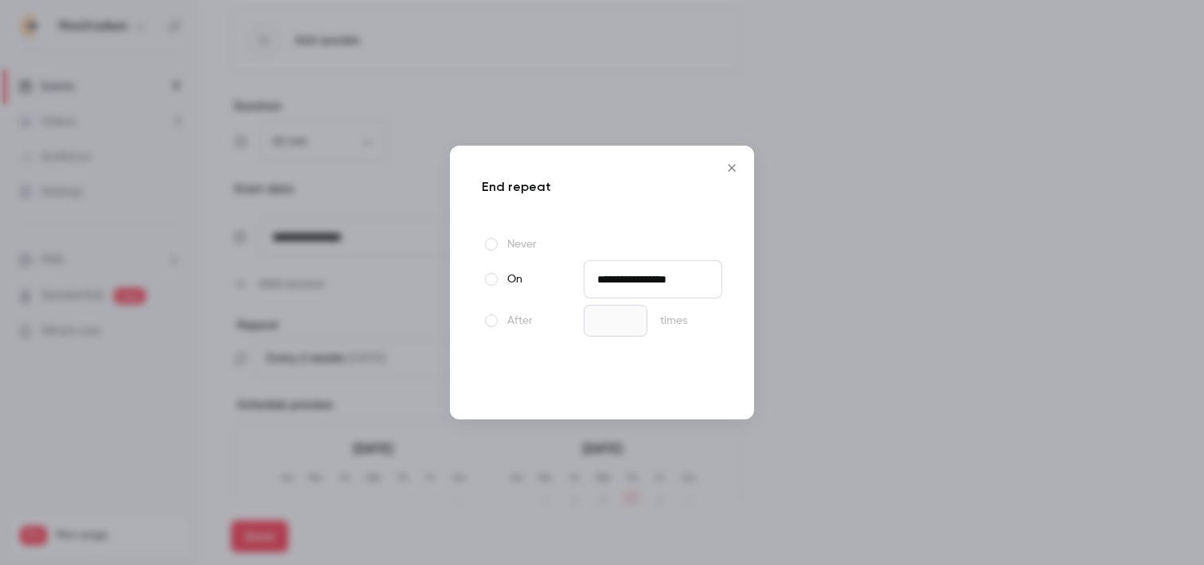
click at [686, 379] on button "Done" at bounding box center [692, 378] width 59 height 32
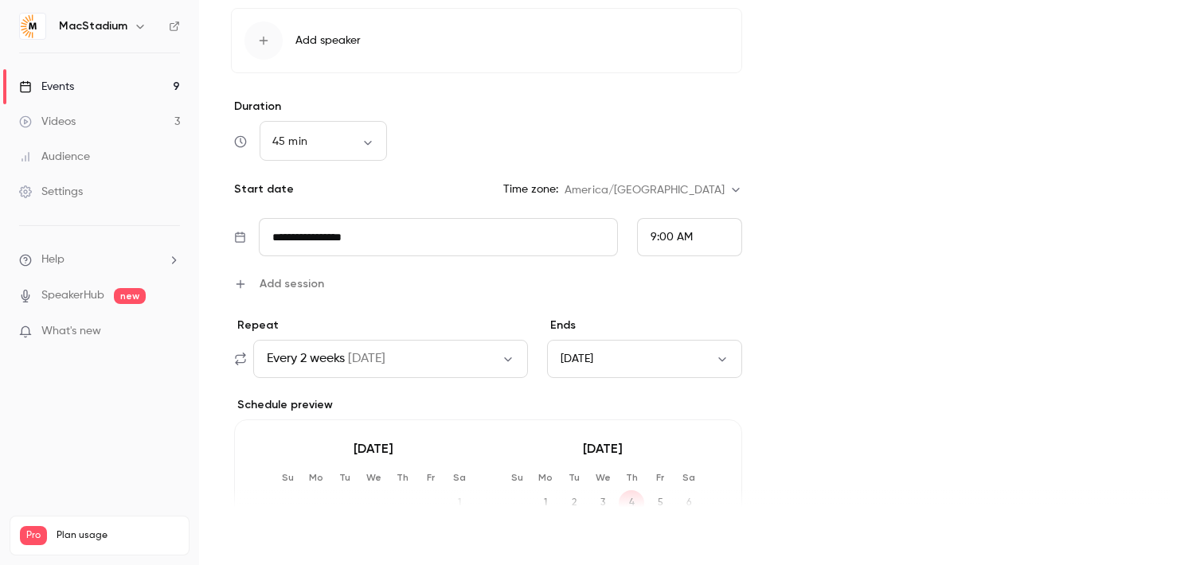
click at [266, 531] on button "Save" at bounding box center [259, 537] width 57 height 32
type input "**"
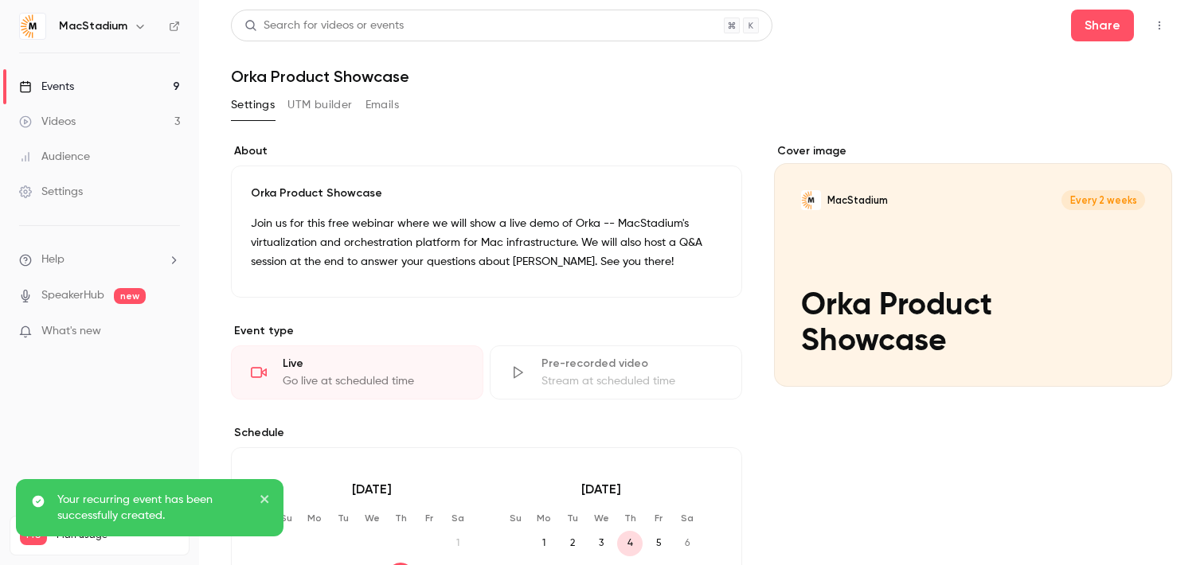
click at [127, 77] on link "Events 9" at bounding box center [99, 86] width 199 height 35
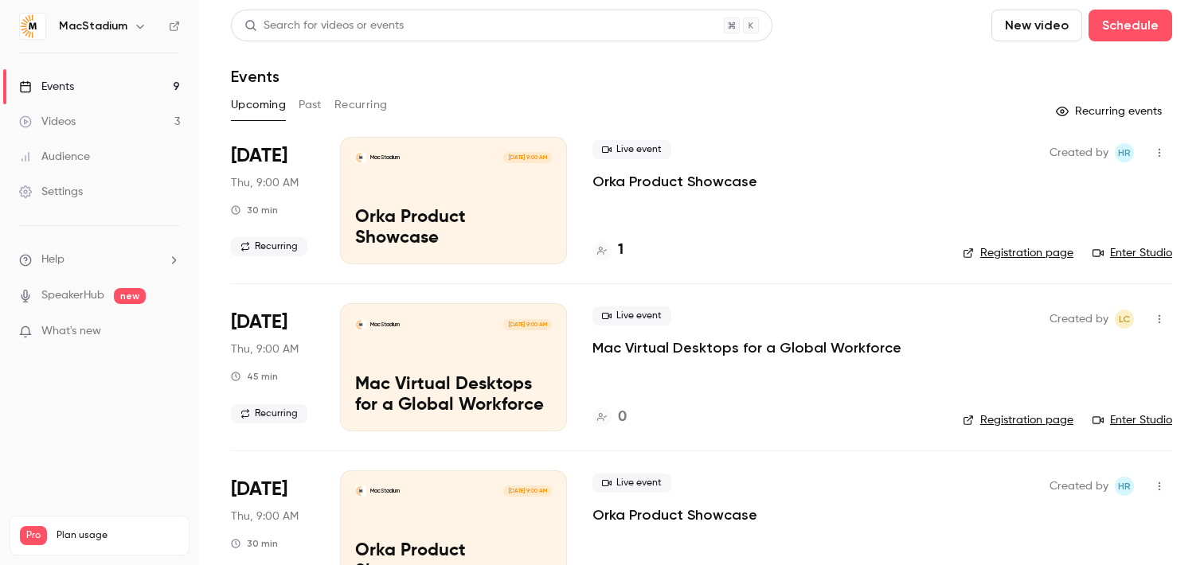
click at [879, 77] on div "Events" at bounding box center [701, 76] width 941 height 19
click at [1022, 416] on link "Registration page" at bounding box center [1018, 421] width 111 height 16
click at [451, 371] on div "MacStadium Oct 2, 9:00 AM Mac Virtual Desktops for a Global Workforce" at bounding box center [453, 366] width 227 height 127
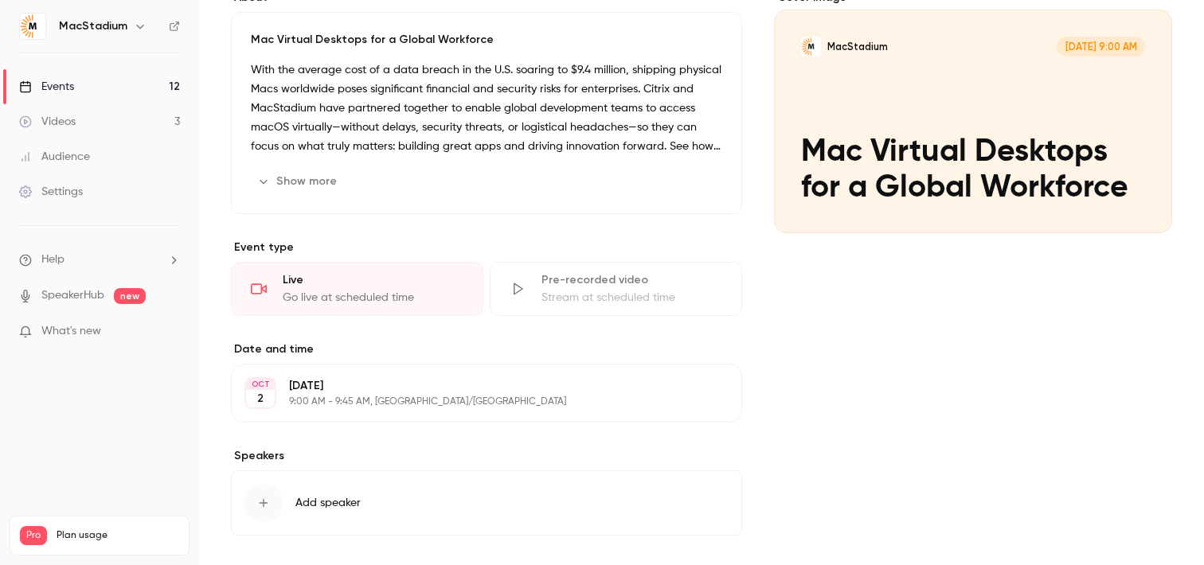
scroll to position [223, 0]
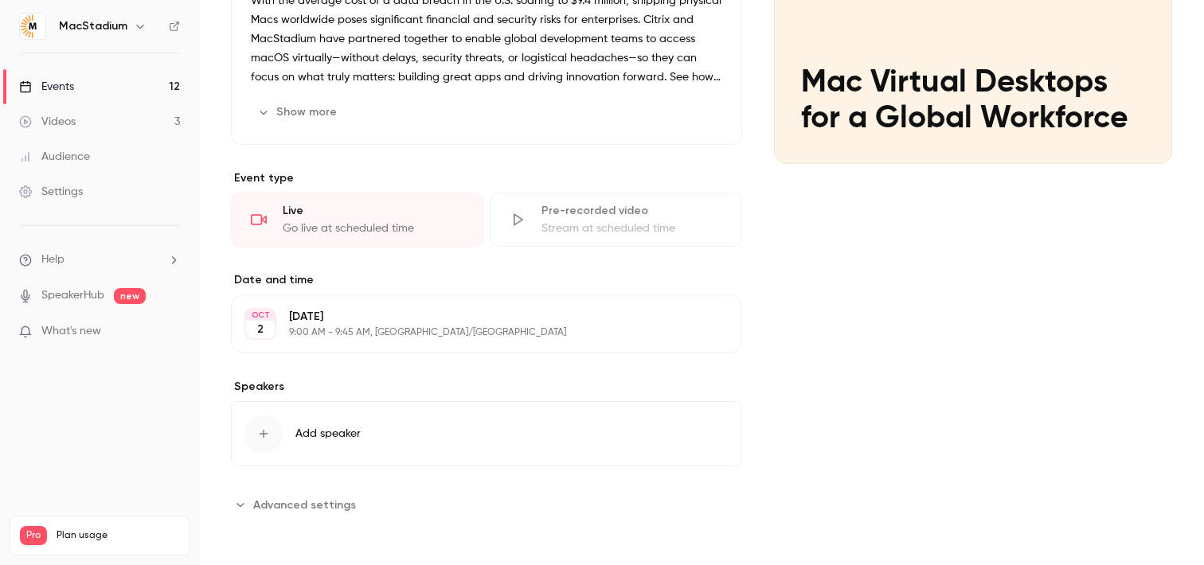
click at [322, 504] on span "Advanced settings" at bounding box center [304, 505] width 103 height 17
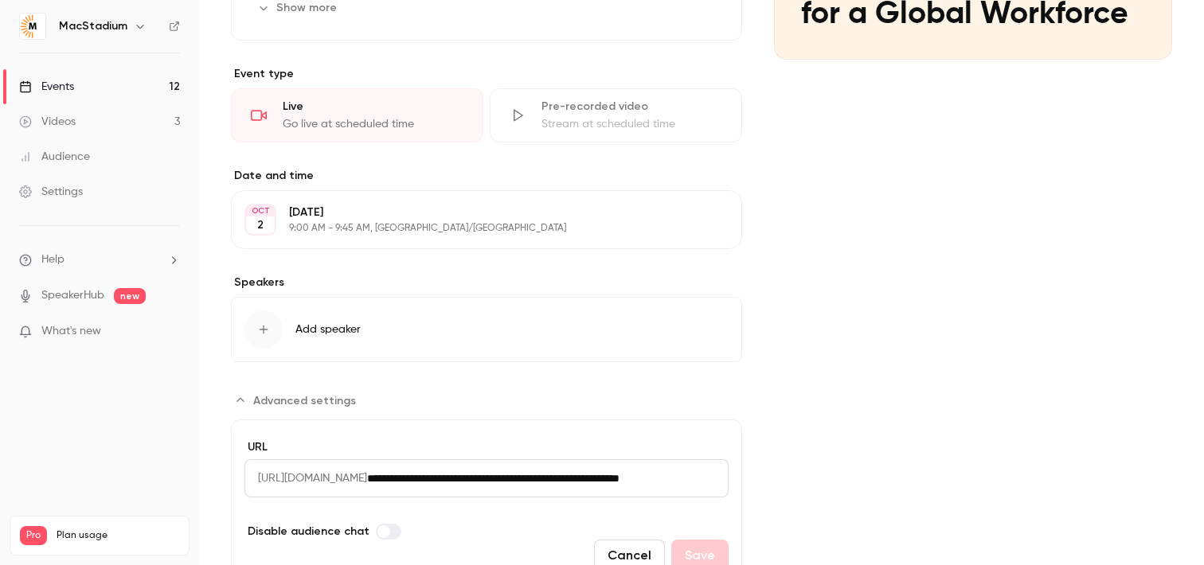
scroll to position [401, 0]
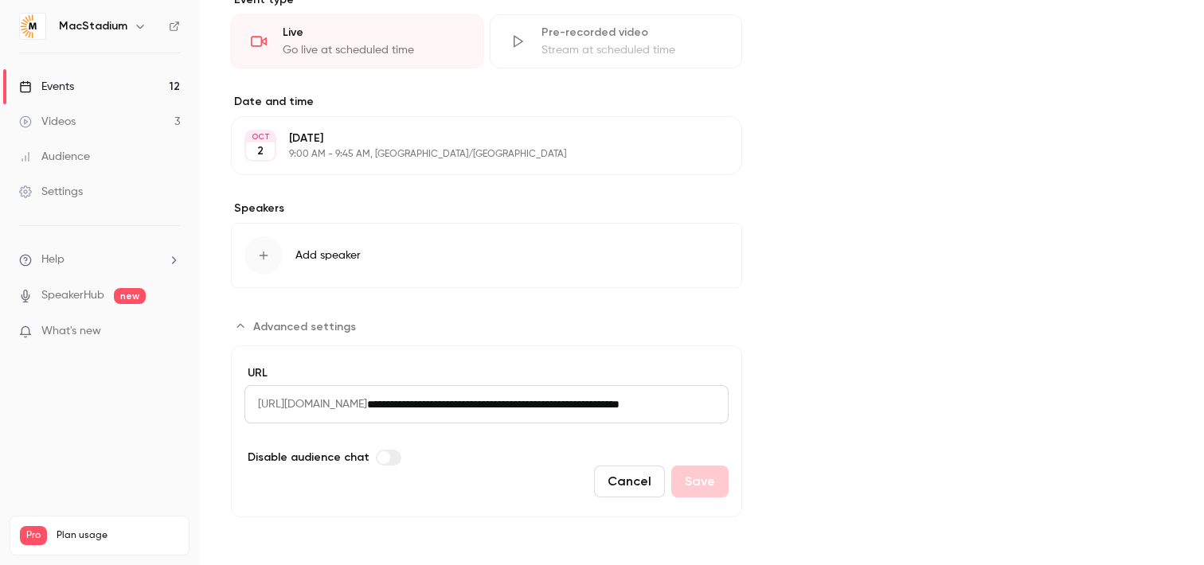
click at [297, 331] on span "Advanced settings" at bounding box center [304, 327] width 103 height 17
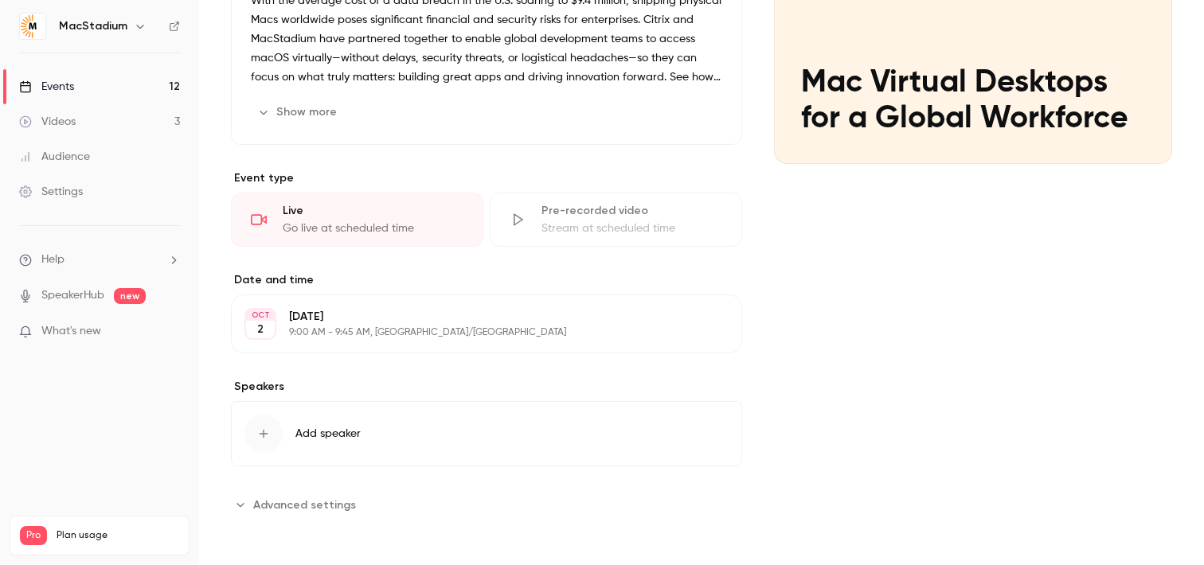
scroll to position [0, 0]
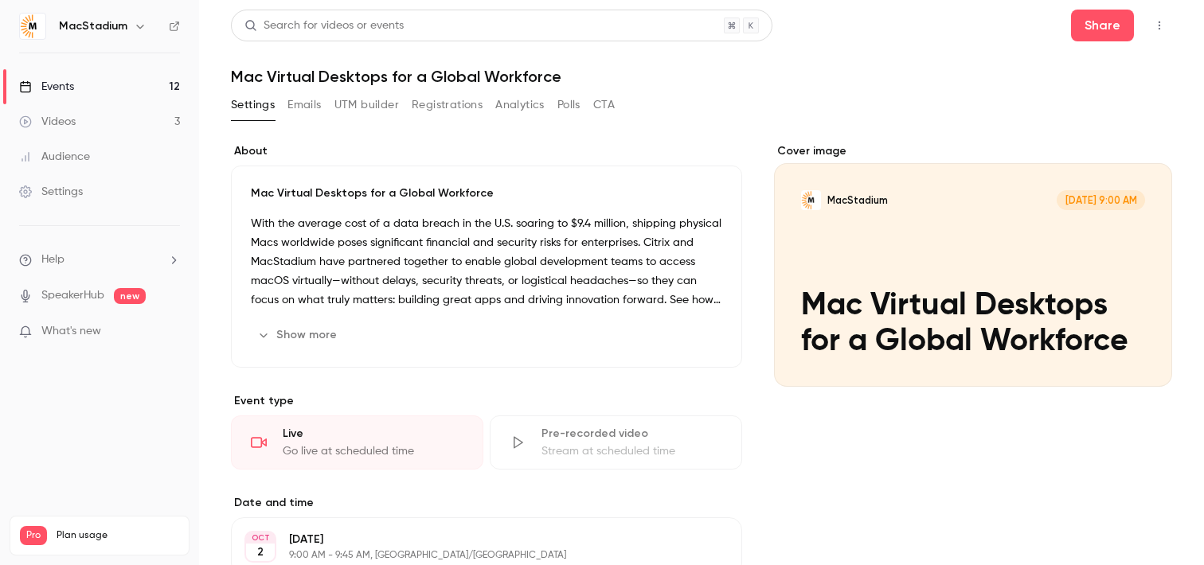
click at [127, 87] on link "Events 12" at bounding box center [99, 86] width 199 height 35
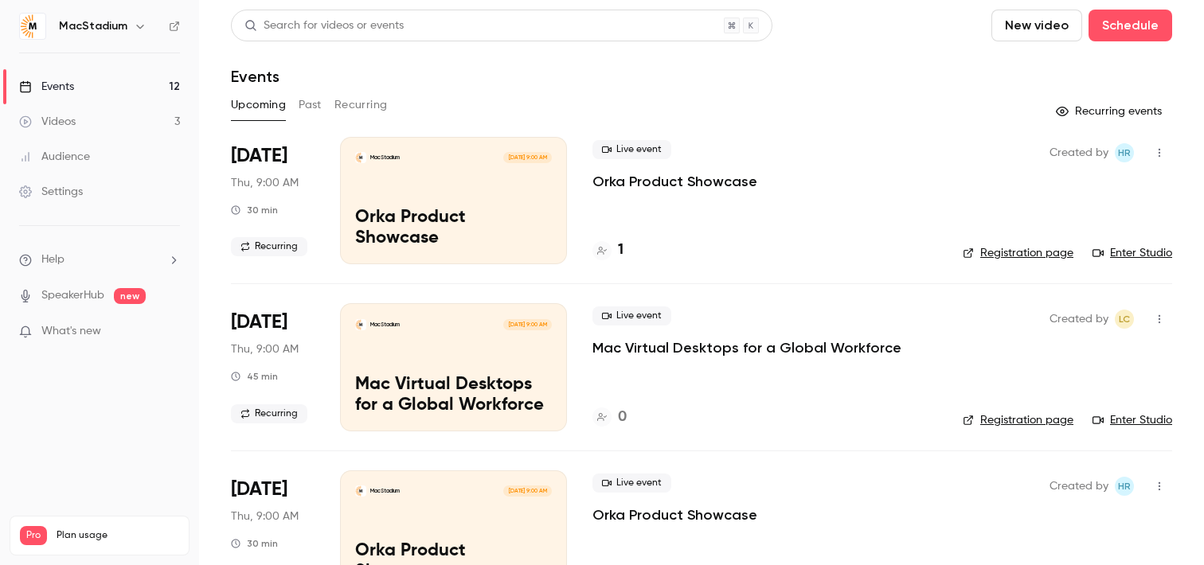
click at [1128, 421] on link "Enter Studio" at bounding box center [1133, 421] width 80 height 16
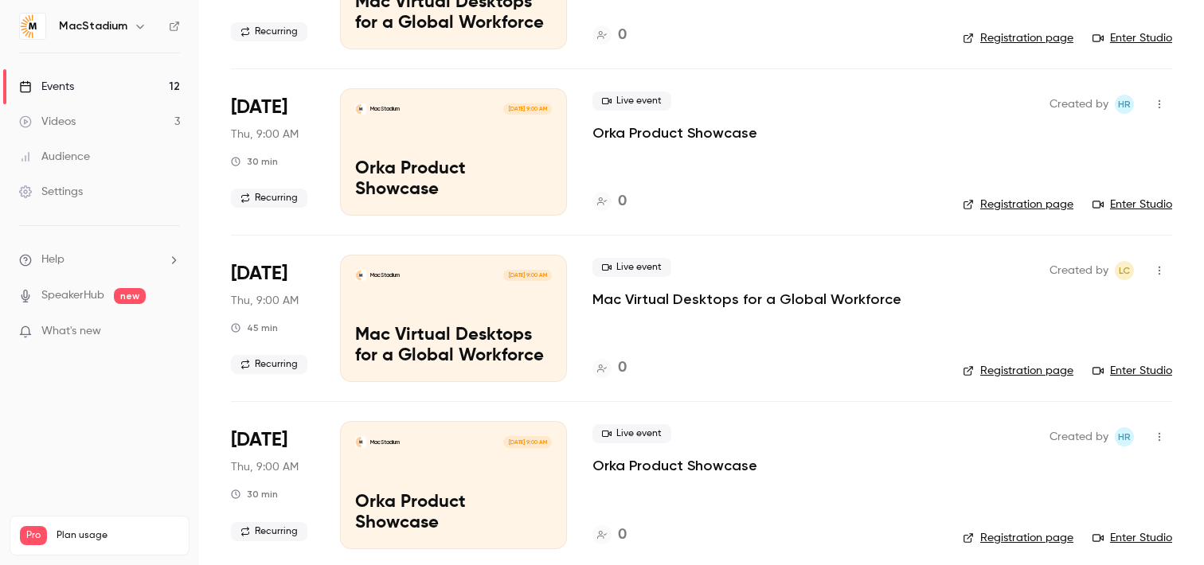
scroll to position [411, 0]
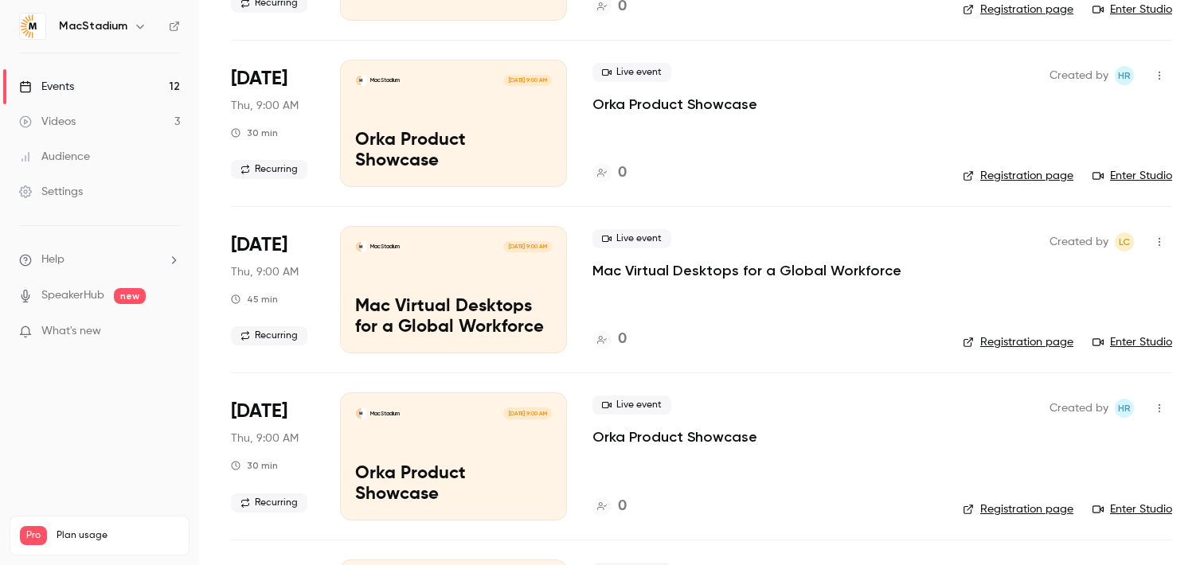
click at [1007, 345] on link "Registration page" at bounding box center [1018, 343] width 111 height 16
click at [479, 290] on div "MacStadium Oct 16, 9:00 AM Mac Virtual Desktops for a Global Workforce" at bounding box center [453, 289] width 227 height 127
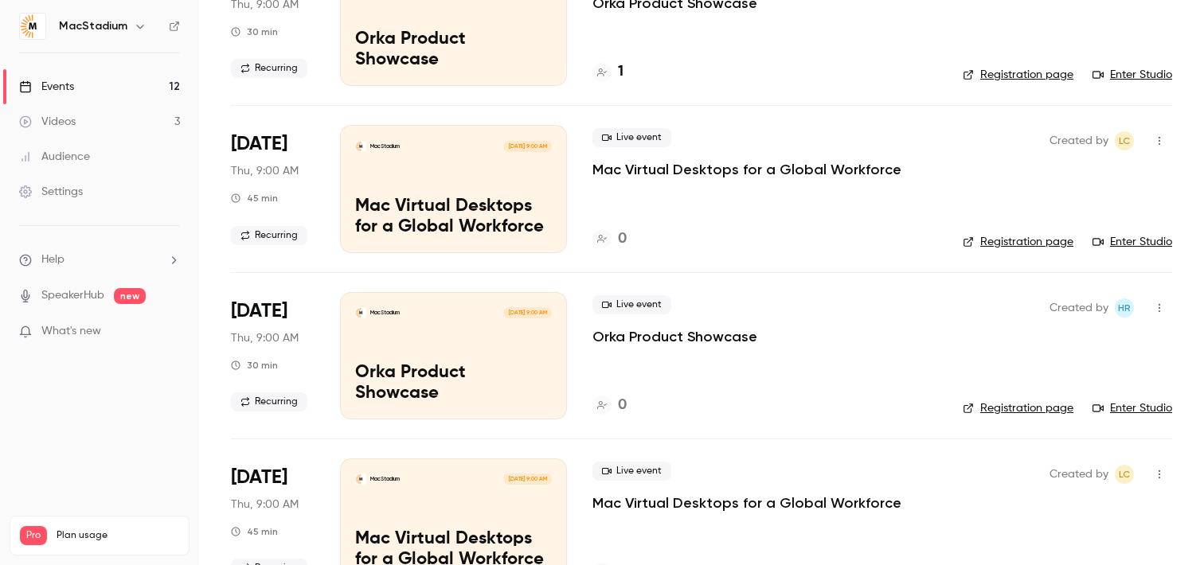
scroll to position [327, 0]
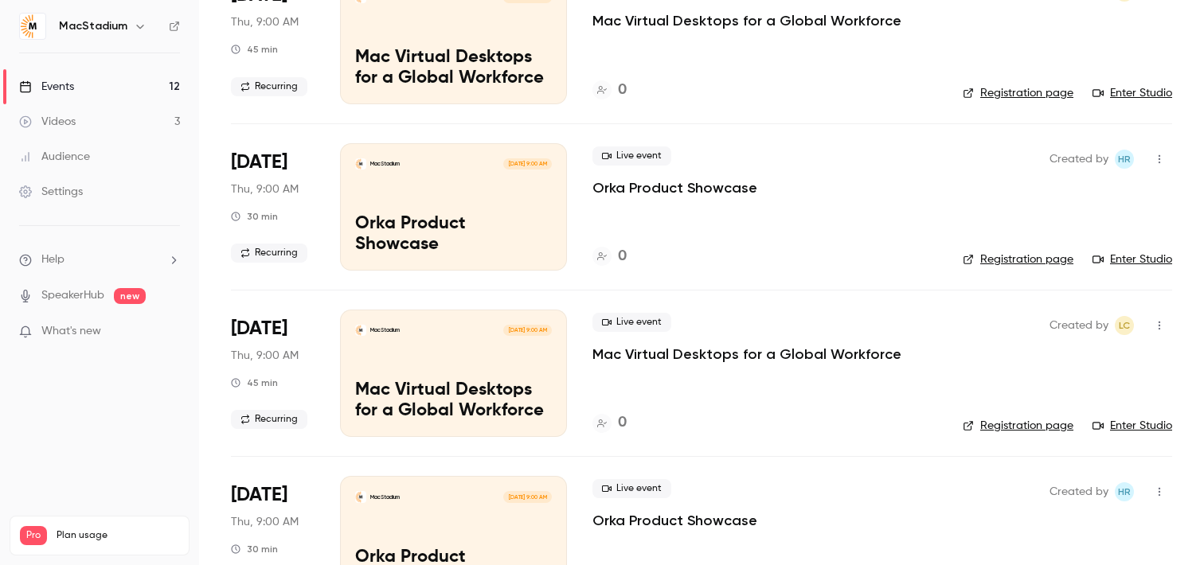
click at [1129, 425] on link "Enter Studio" at bounding box center [1133, 426] width 80 height 16
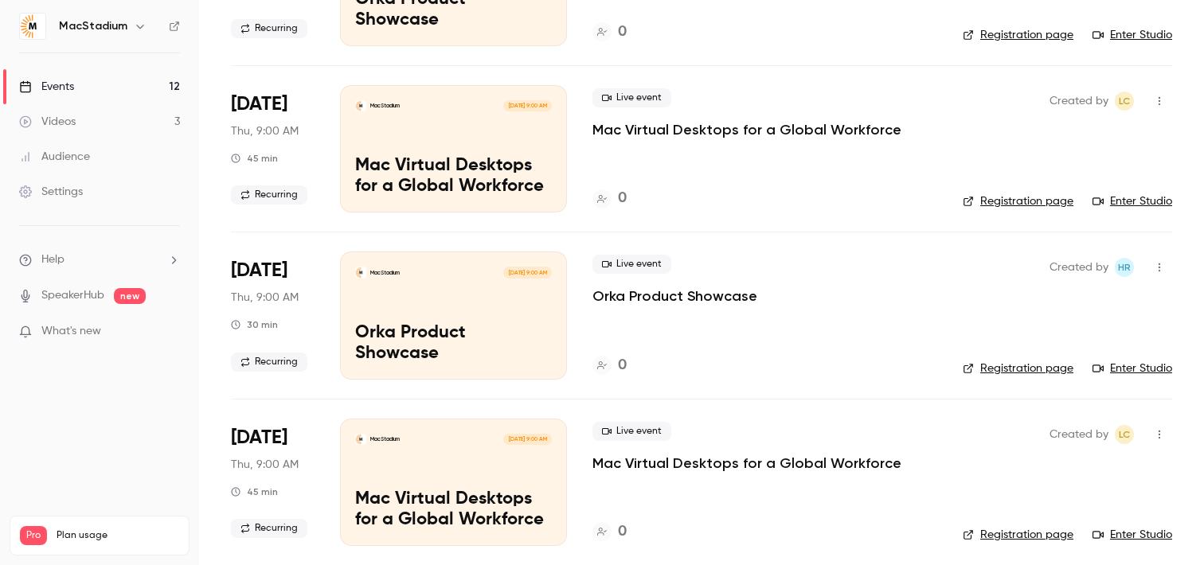
scroll to position [556, 0]
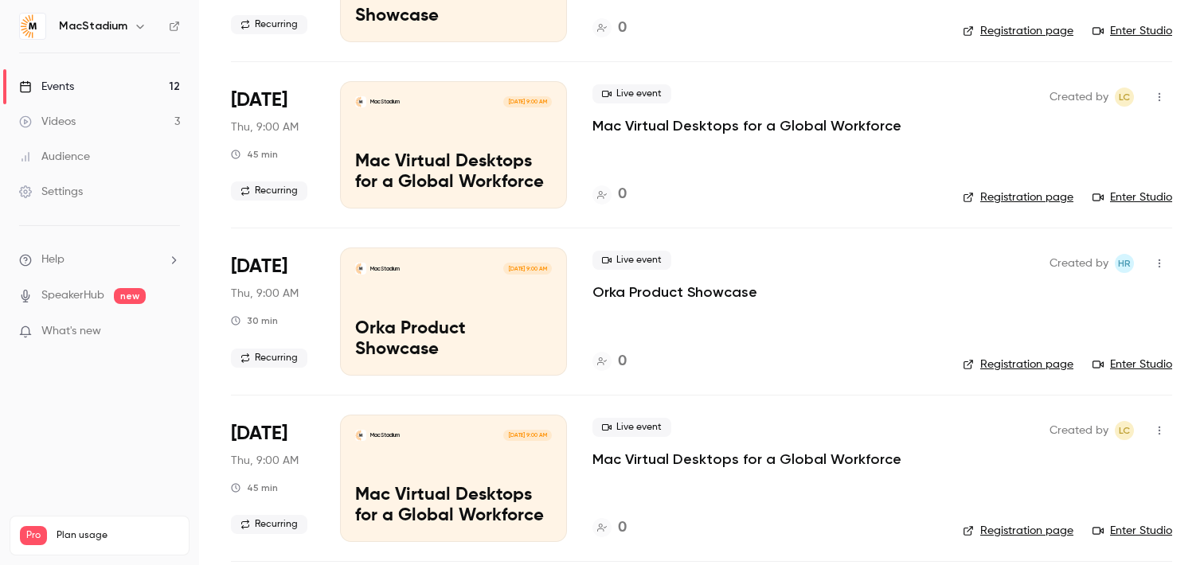
click at [994, 361] on link "Registration page" at bounding box center [1018, 365] width 111 height 16
click at [1156, 363] on link "Enter Studio" at bounding box center [1133, 365] width 80 height 16
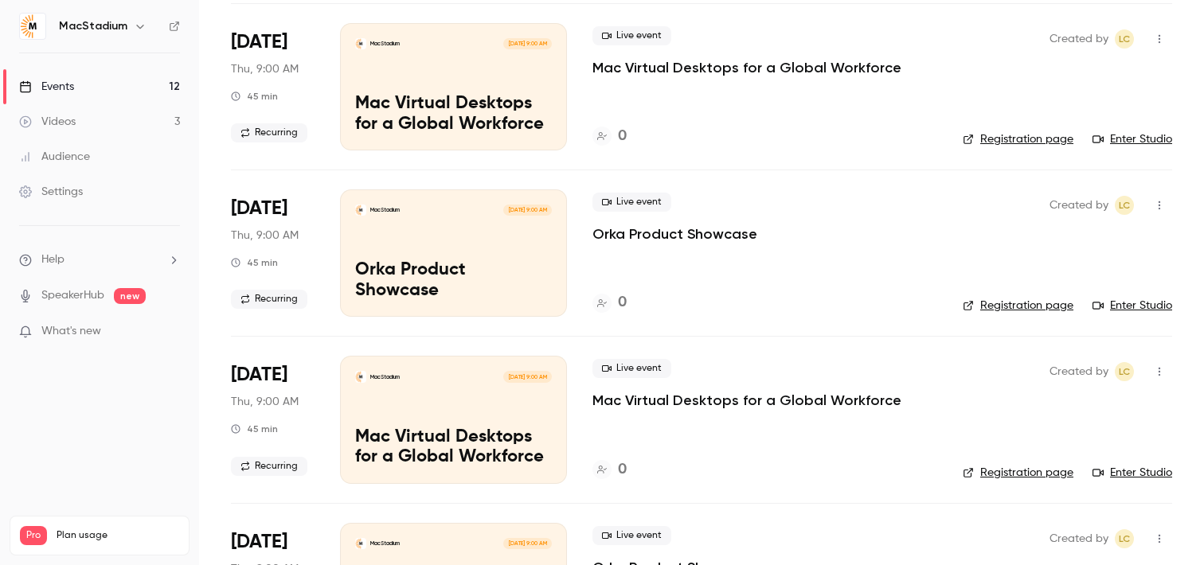
scroll to position [949, 0]
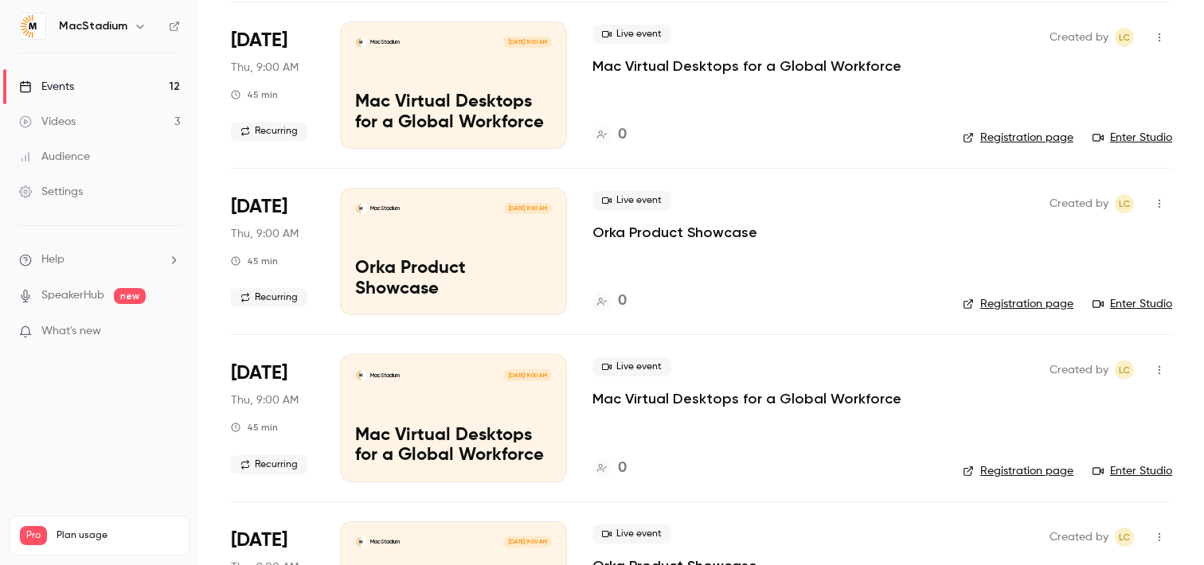
click at [1035, 139] on link "Registration page" at bounding box center [1018, 138] width 111 height 16
click at [1127, 134] on link "Enter Studio" at bounding box center [1133, 138] width 80 height 16
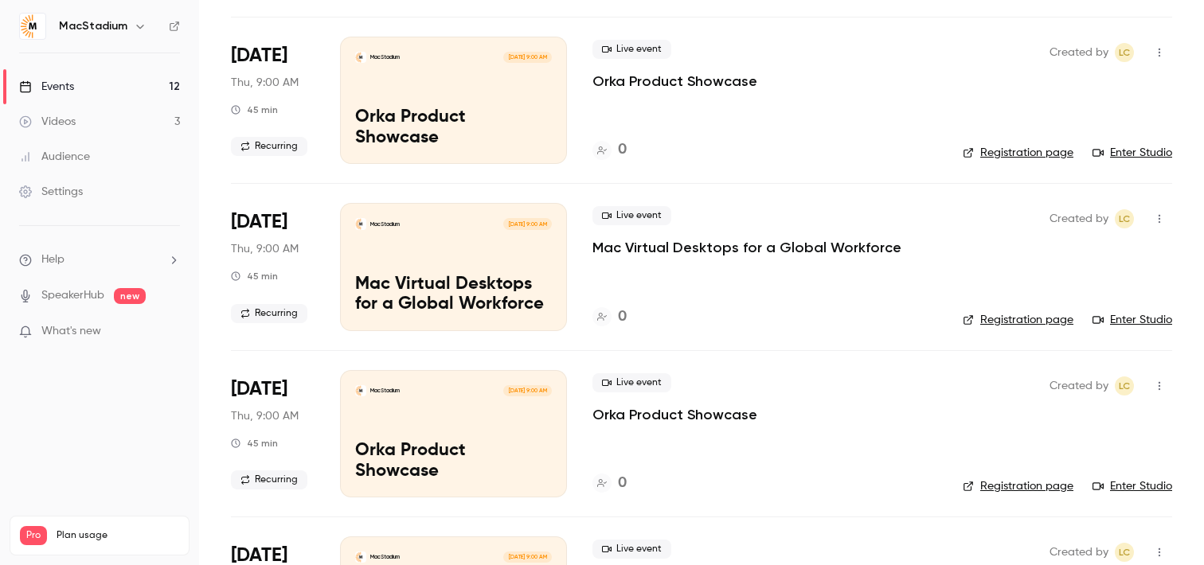
scroll to position [1117, 0]
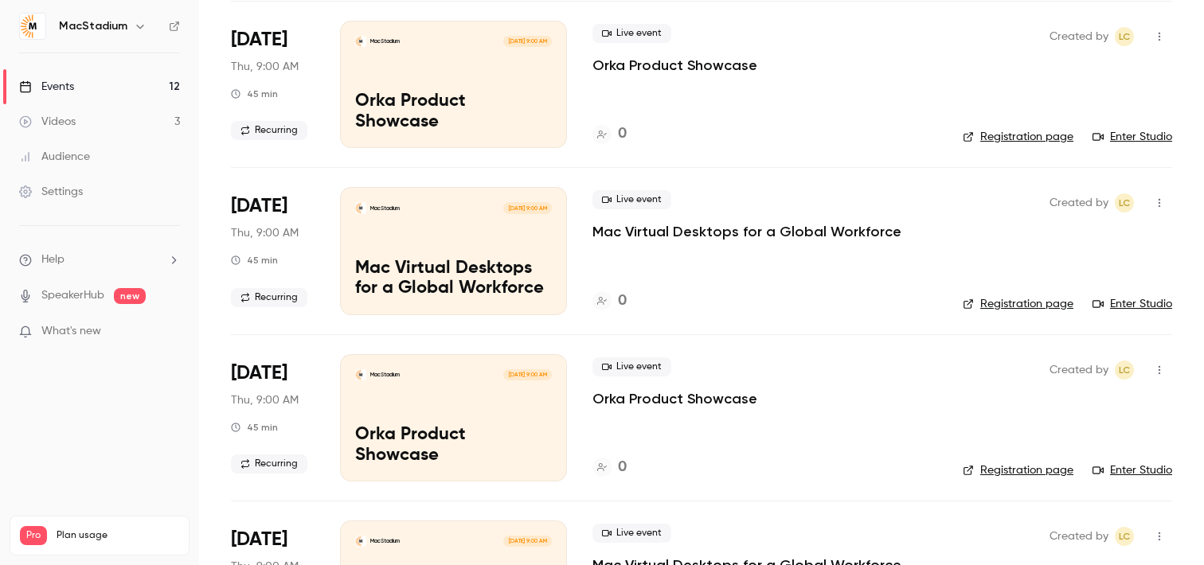
click at [1007, 139] on link "Registration page" at bounding box center [1018, 137] width 111 height 16
click at [1123, 137] on link "Enter Studio" at bounding box center [1133, 137] width 80 height 16
click at [1013, 309] on link "Registration page" at bounding box center [1018, 304] width 111 height 16
click at [1034, 470] on link "Registration page" at bounding box center [1018, 471] width 111 height 16
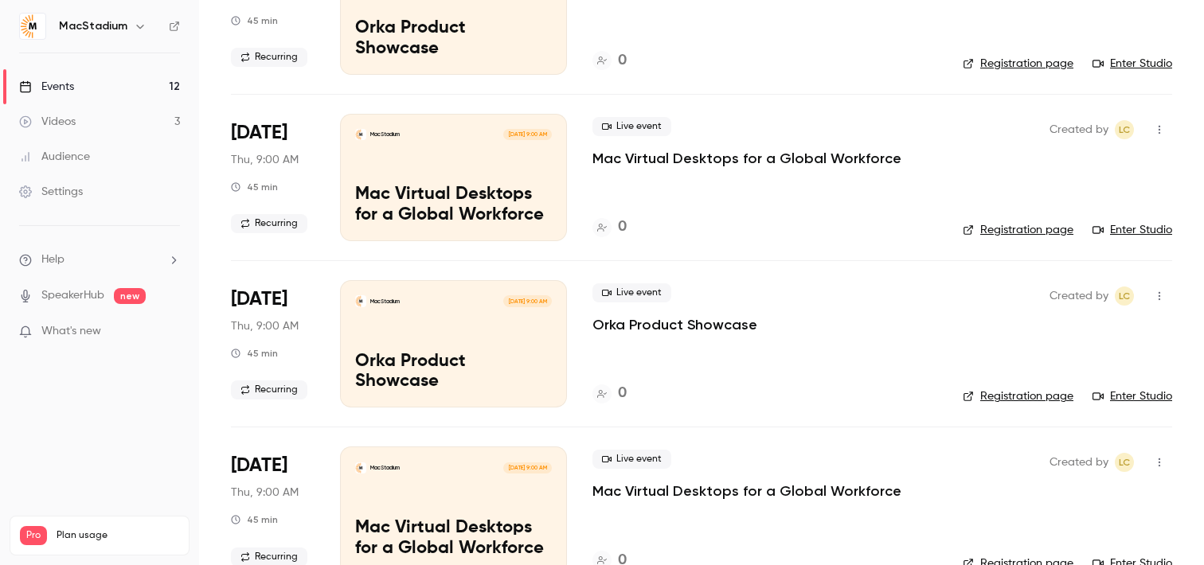
scroll to position [1562, 0]
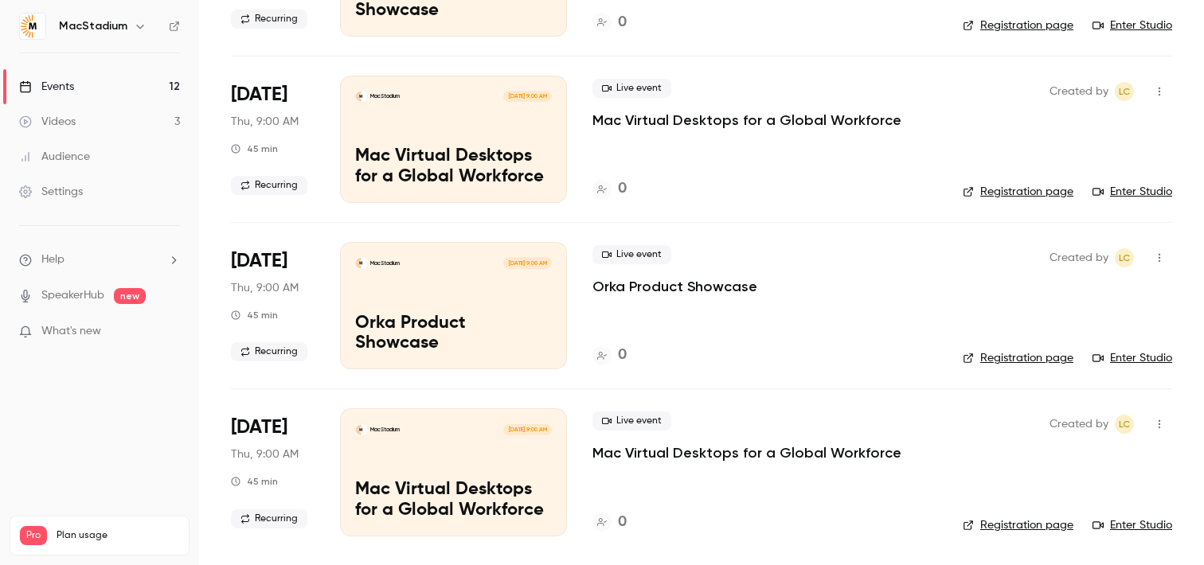
click at [1028, 360] on link "Registration page" at bounding box center [1018, 358] width 111 height 16
click at [1019, 529] on link "Registration page" at bounding box center [1018, 526] width 111 height 16
click at [1125, 529] on link "Enter Studio" at bounding box center [1133, 526] width 80 height 16
click at [1128, 362] on link "Enter Studio" at bounding box center [1133, 358] width 80 height 16
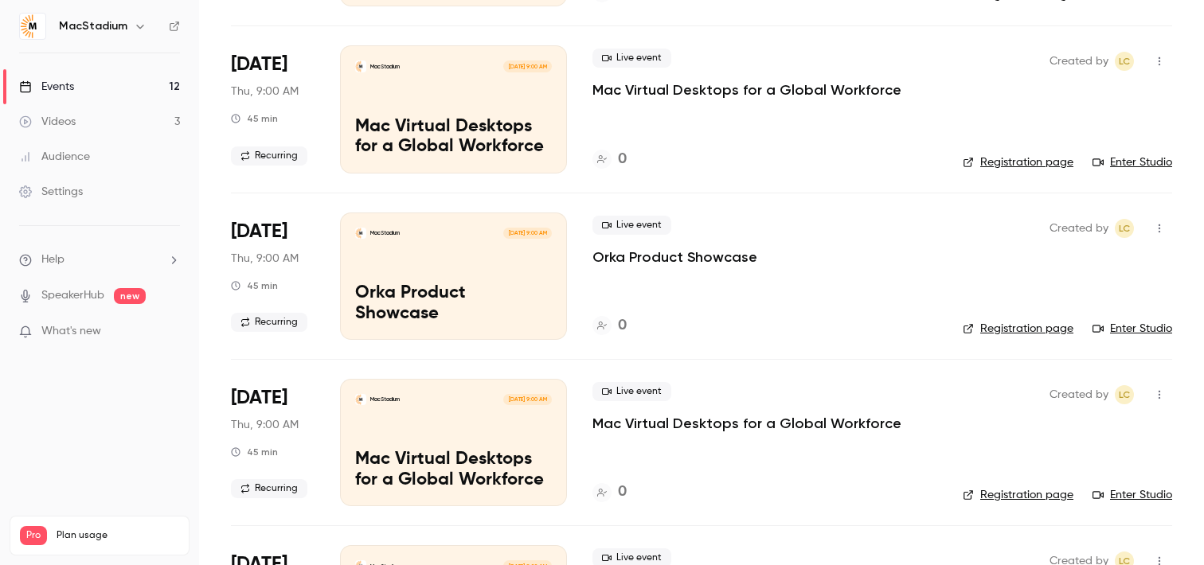
scroll to position [1245, 0]
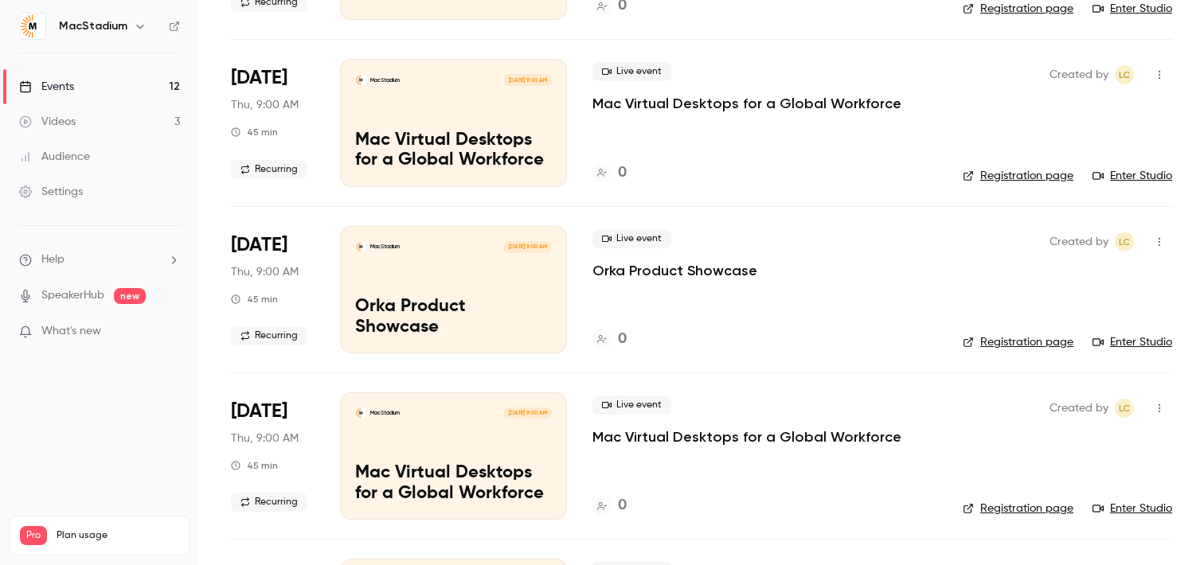
click at [1161, 411] on icon "button" at bounding box center [1159, 408] width 13 height 11
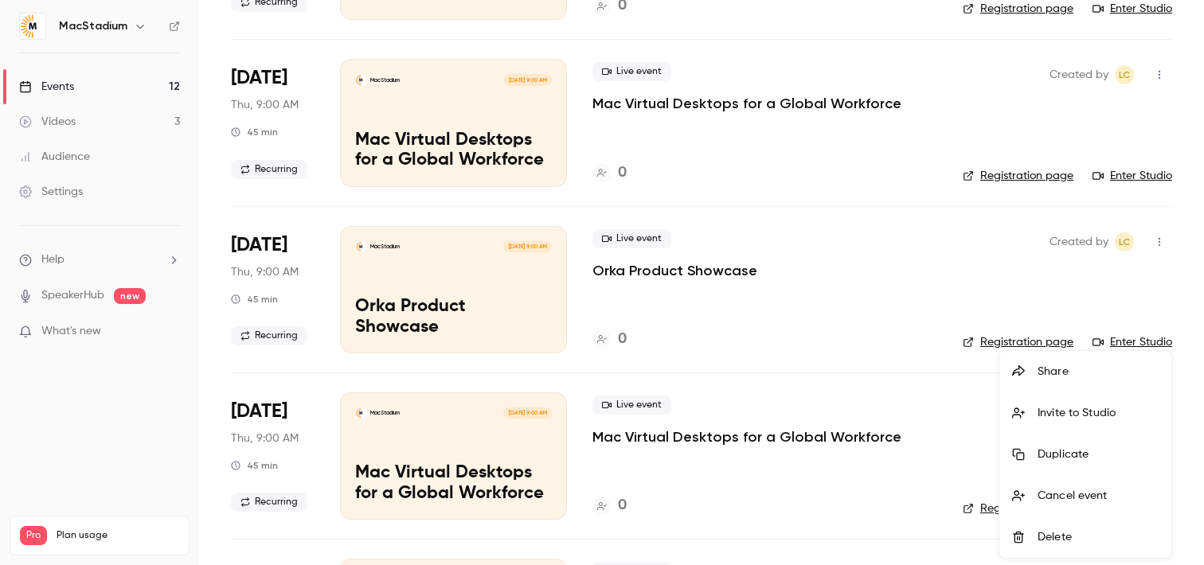
click at [1069, 544] on div "Delete" at bounding box center [1098, 538] width 121 height 16
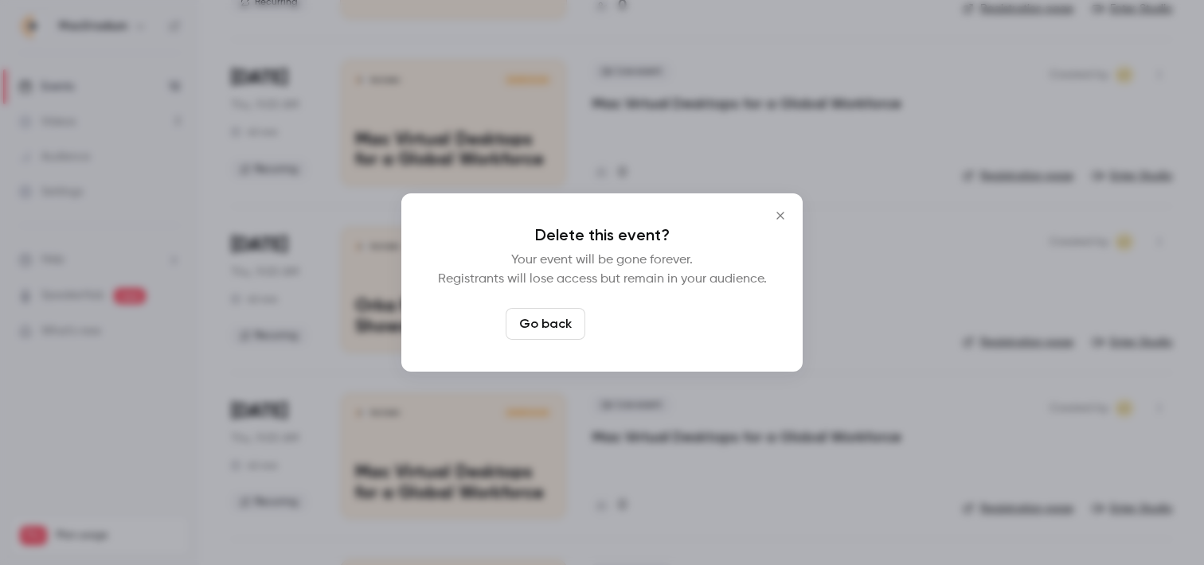
click at [673, 331] on button "Delete event" at bounding box center [645, 324] width 107 height 32
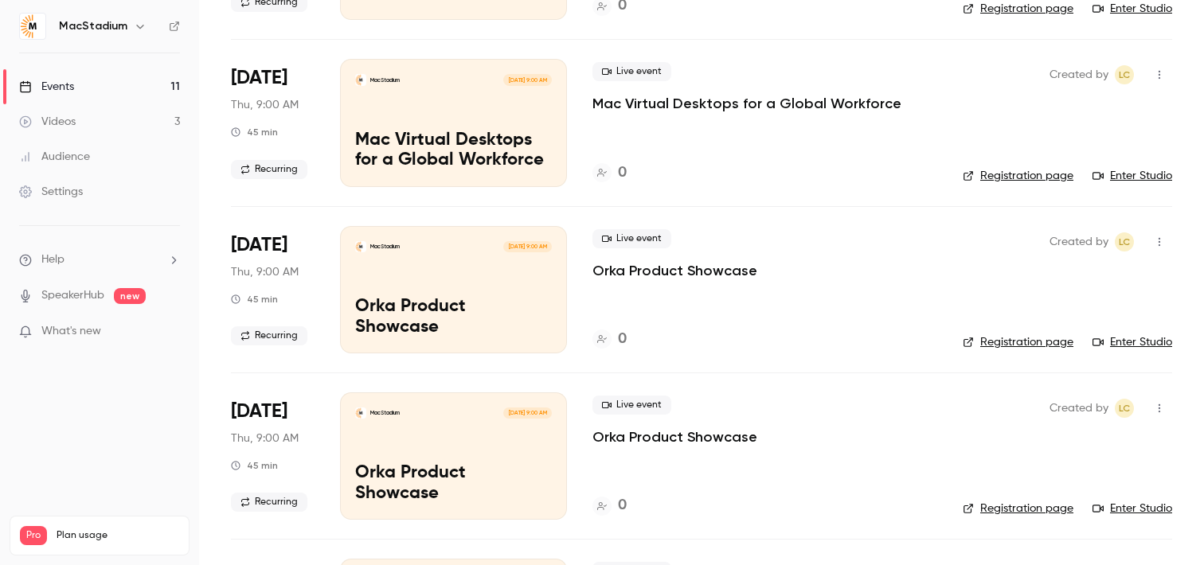
click at [1156, 346] on link "Enter Studio" at bounding box center [1133, 343] width 80 height 16
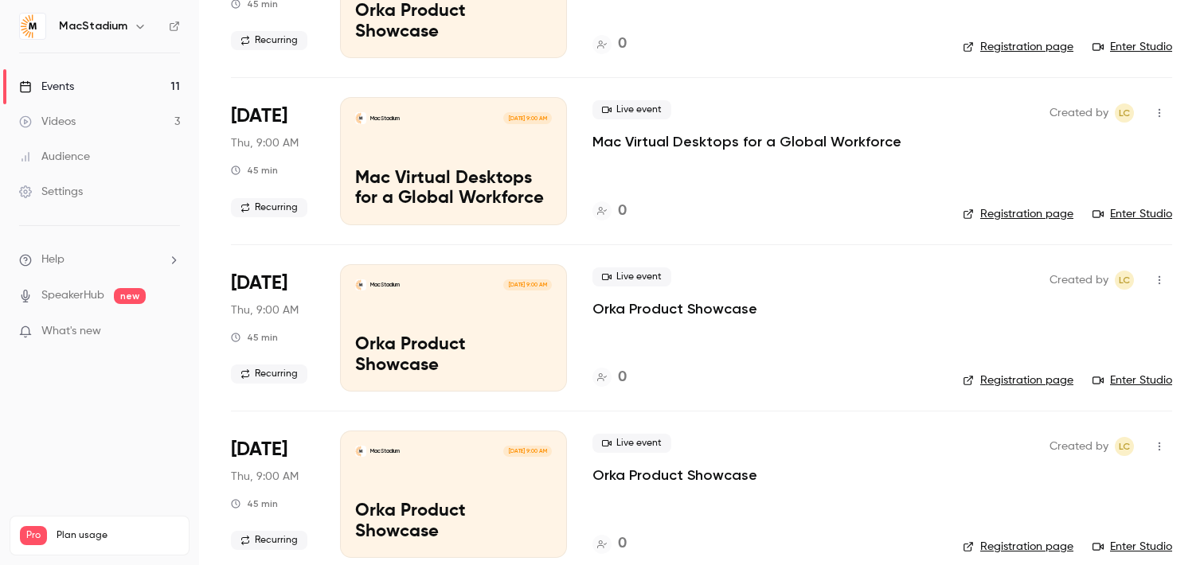
scroll to position [1175, 0]
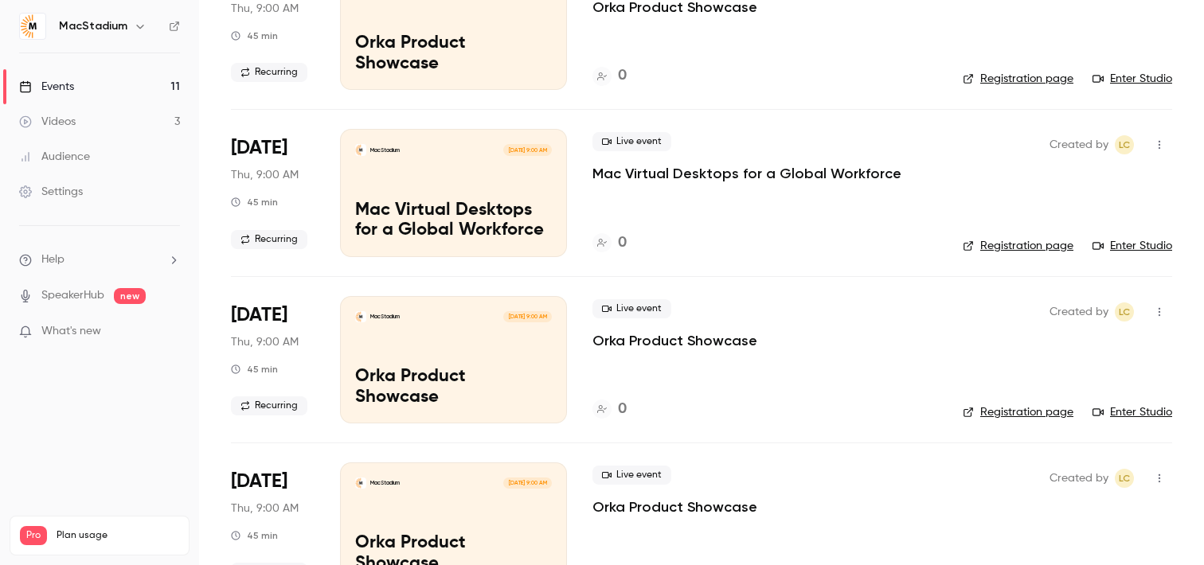
click at [1129, 249] on link "Enter Studio" at bounding box center [1133, 246] width 80 height 16
